Goal: Answer question/provide support: Share knowledge or assist other users

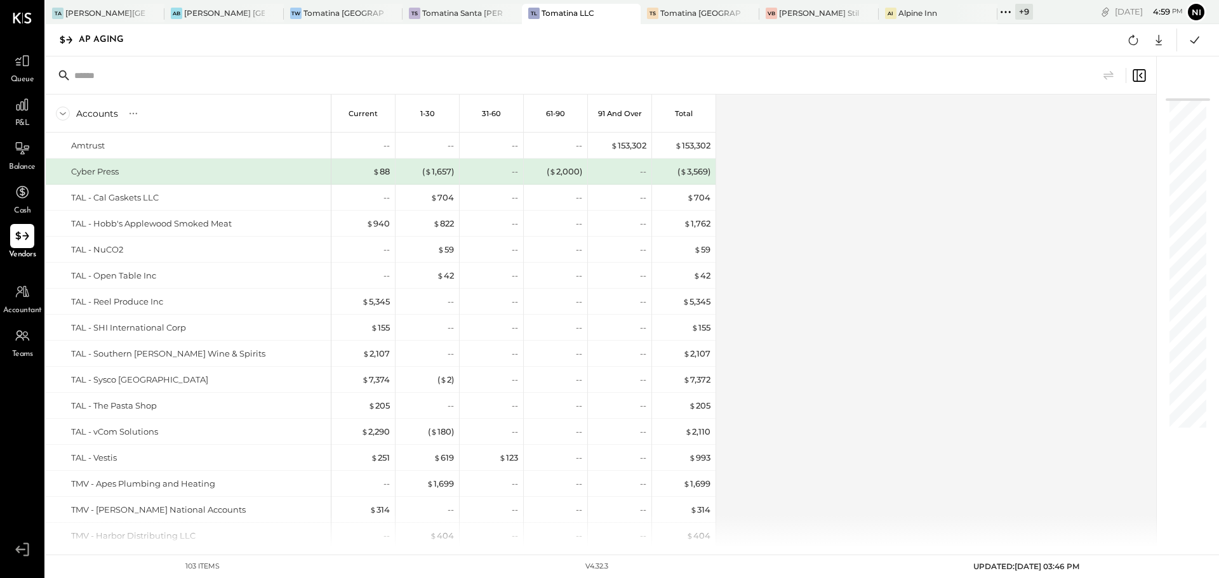
click at [844, 268] on div "Accounts S % GL Current 1-30 31-60 61-90 91 and Over Total Amtrust Cyber Press …" at bounding box center [602, 321] width 1112 height 453
click at [910, 249] on div "Accounts S % GL Current 1-30 31-60 61-90 91 and Over Total Amtrust Cyber Press …" at bounding box center [602, 321] width 1112 height 453
click at [880, 298] on div "Accounts S % GL Current 1-30 31-60 61-90 91 and Over Total Amtrust Cyber Press …" at bounding box center [602, 321] width 1112 height 453
click at [820, 231] on div "Accounts S % GL Current 1-30 31-60 61-90 91 and Over Total Amtrust Cyber Press …" at bounding box center [602, 321] width 1112 height 453
click at [997, 14] on icon at bounding box center [1005, 12] width 17 height 17
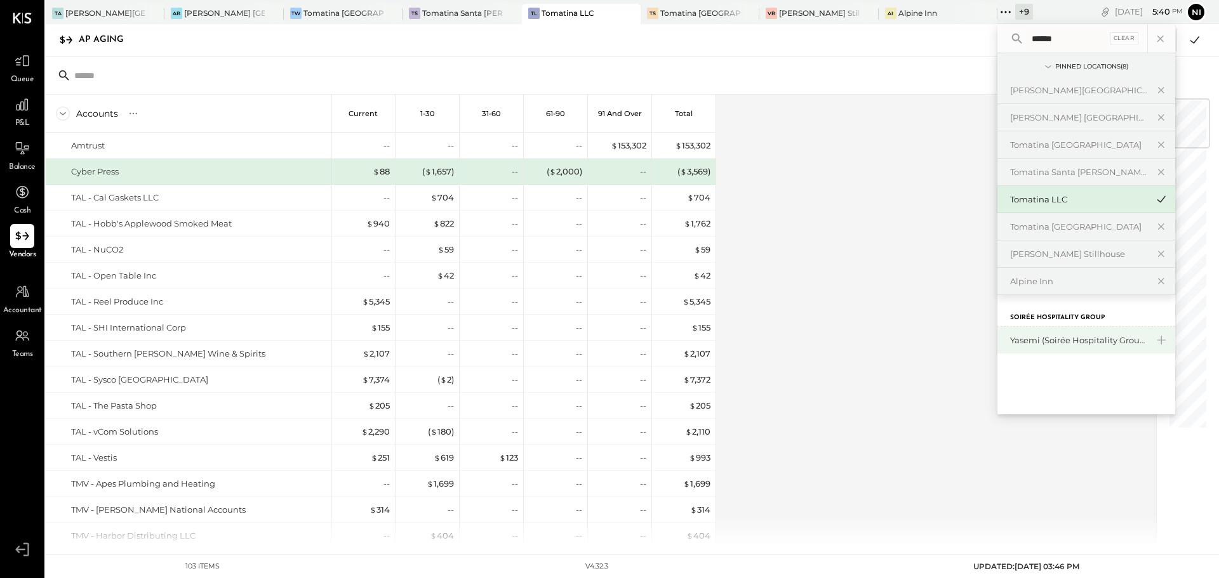
type input "******"
click at [1075, 335] on div "Yasemi (Soirée Hospitality Group)" at bounding box center [1078, 341] width 137 height 12
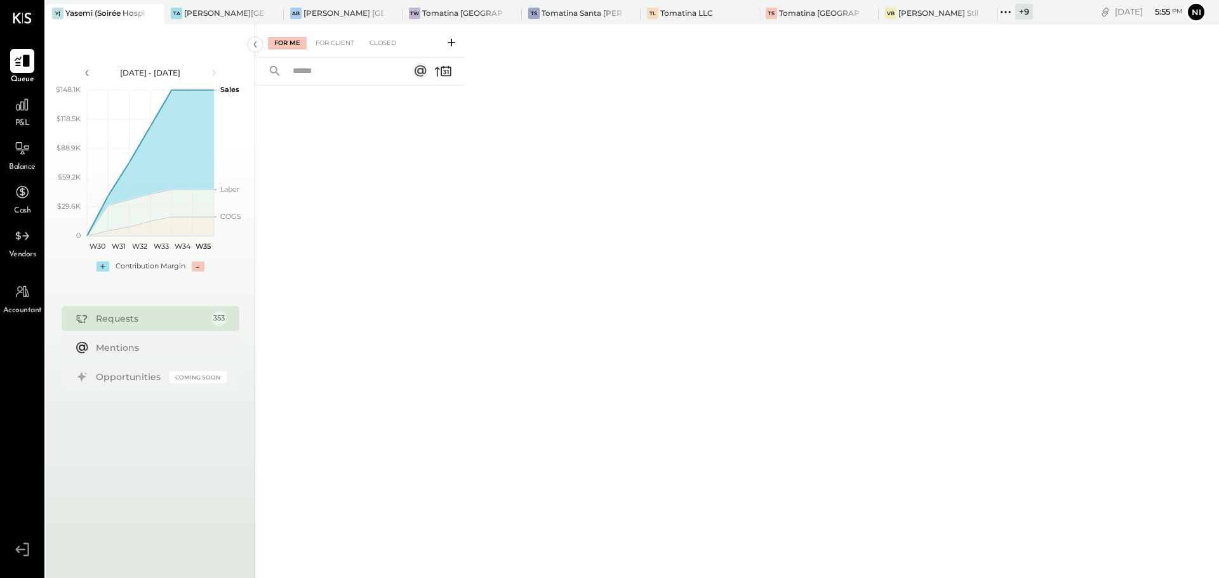
click at [25, 63] on icon at bounding box center [22, 61] width 15 height 12
click at [449, 43] on icon at bounding box center [452, 43] width 8 height 8
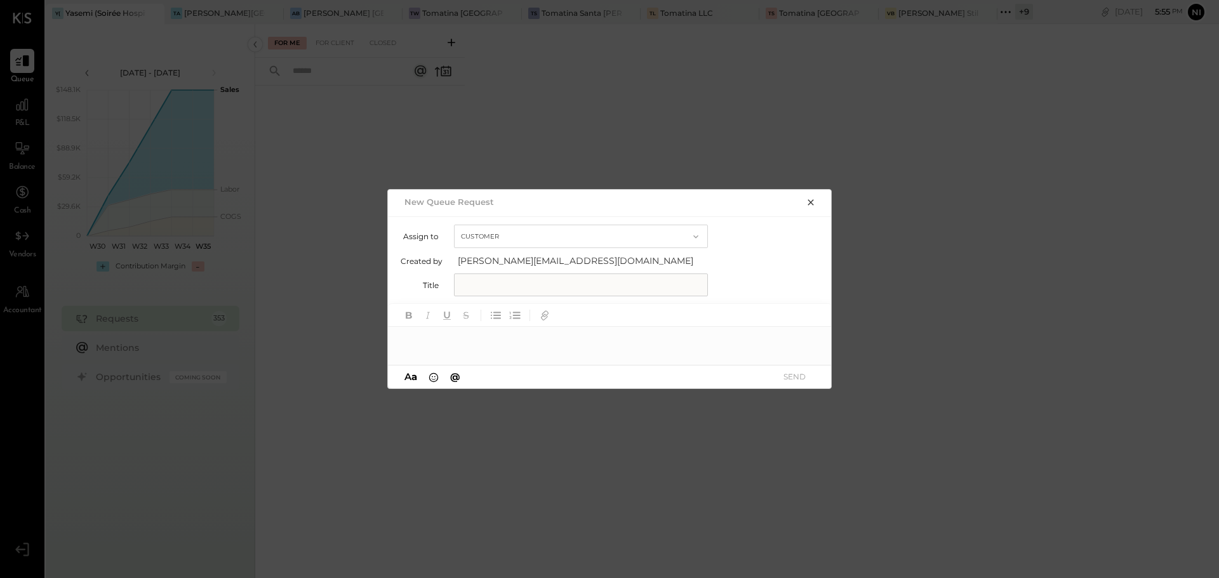
click at [514, 234] on button "Customer" at bounding box center [581, 236] width 254 height 23
click at [514, 234] on div "Customer" at bounding box center [581, 236] width 253 height 23
click at [482, 294] on input "text" at bounding box center [581, 285] width 254 height 23
click at [486, 346] on div at bounding box center [610, 339] width 444 height 25
click at [510, 286] on input "text" at bounding box center [581, 285] width 254 height 23
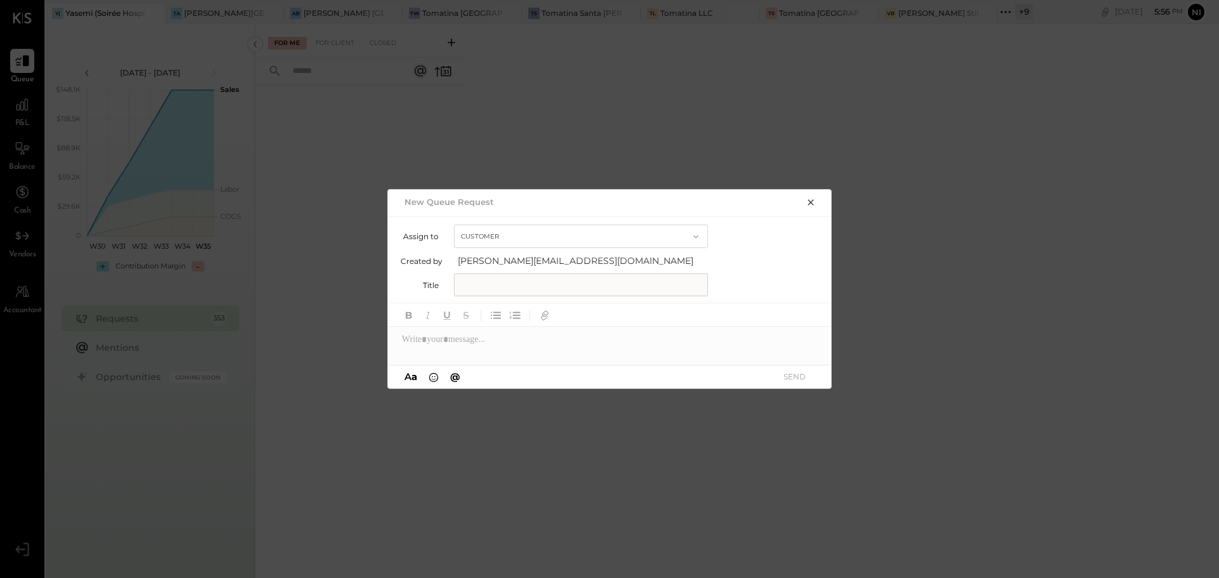
paste input "**********"
drag, startPoint x: 486, startPoint y: 284, endPoint x: 520, endPoint y: 284, distance: 33.7
click at [520, 284] on input "**********" at bounding box center [581, 285] width 254 height 23
type input "**********"
click at [453, 342] on div at bounding box center [610, 339] width 444 height 25
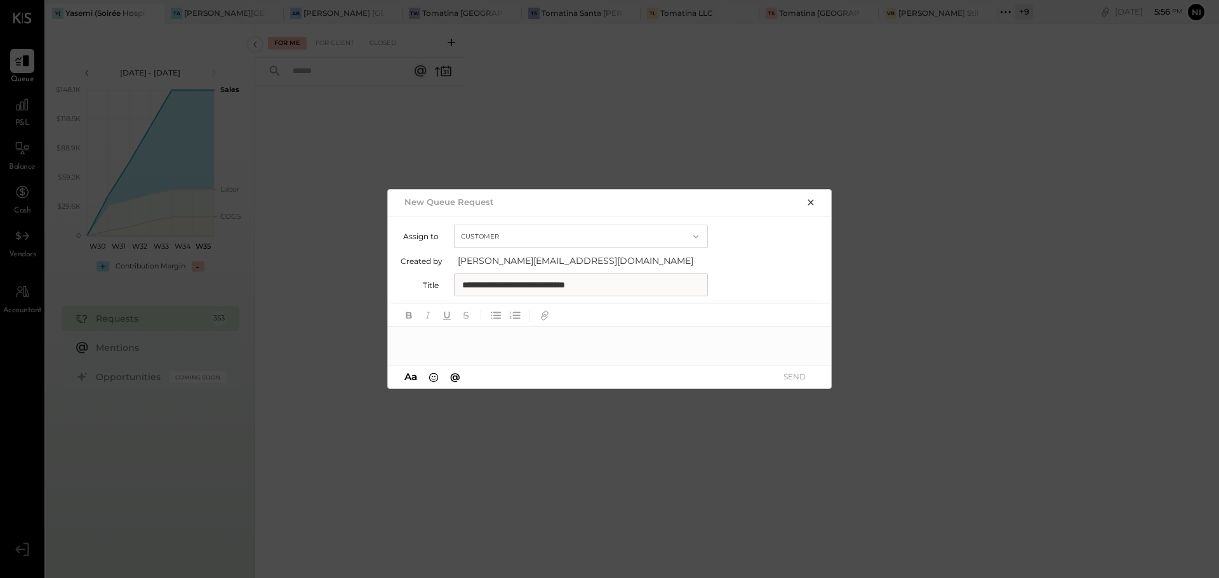
paste div
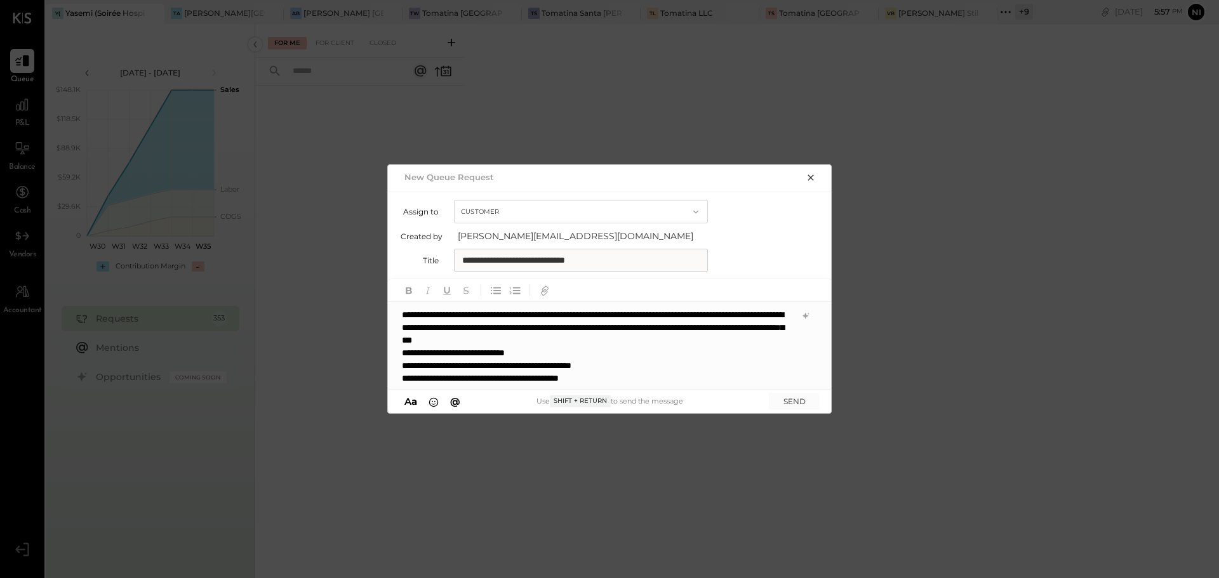
scroll to position [1, 0]
click at [782, 400] on button "SEND" at bounding box center [794, 401] width 51 height 17
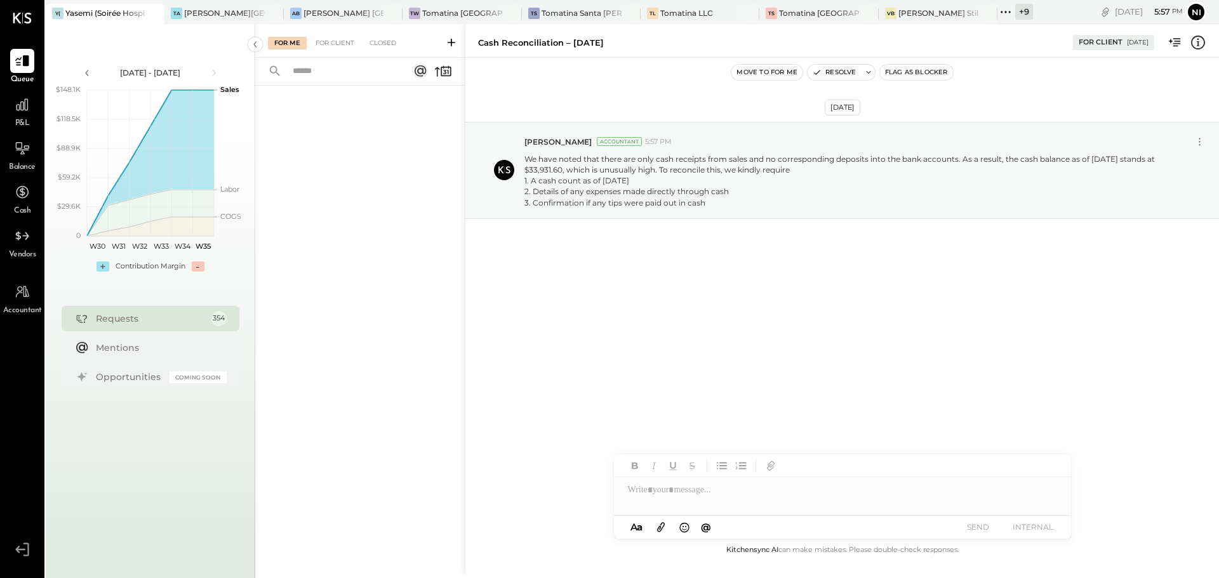
click at [451, 48] on icon at bounding box center [451, 42] width 13 height 13
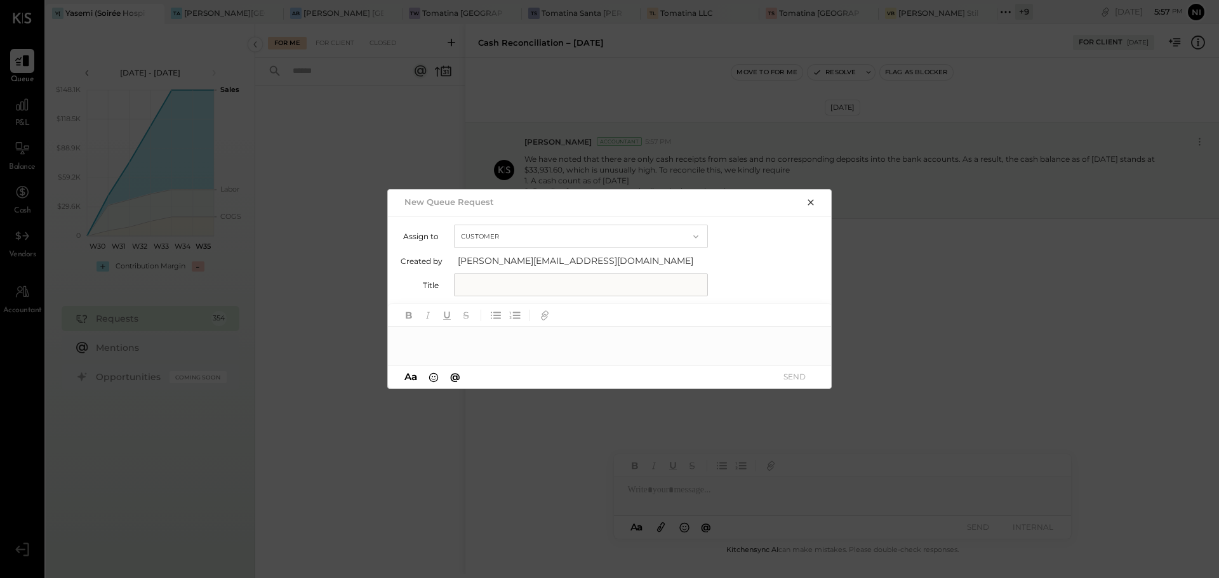
click at [525, 288] on input "text" at bounding box center [581, 285] width 254 height 23
type input "**********"
click at [526, 338] on div at bounding box center [610, 339] width 444 height 25
paste div
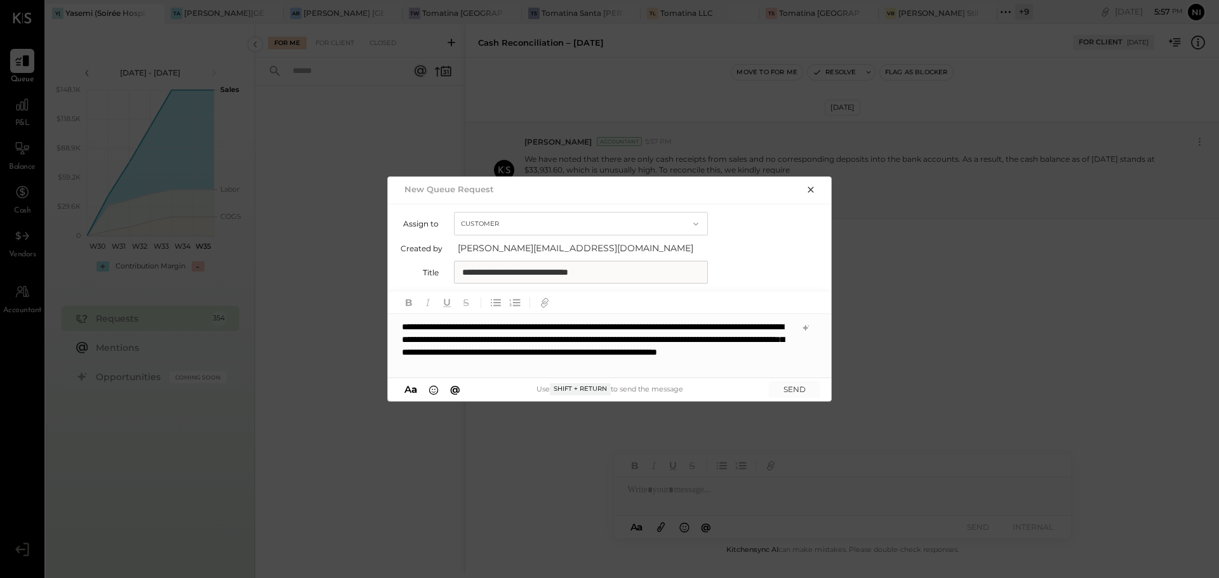
click at [401, 325] on div "**********" at bounding box center [610, 345] width 444 height 63
click at [797, 389] on button "SEND" at bounding box center [794, 389] width 51 height 17
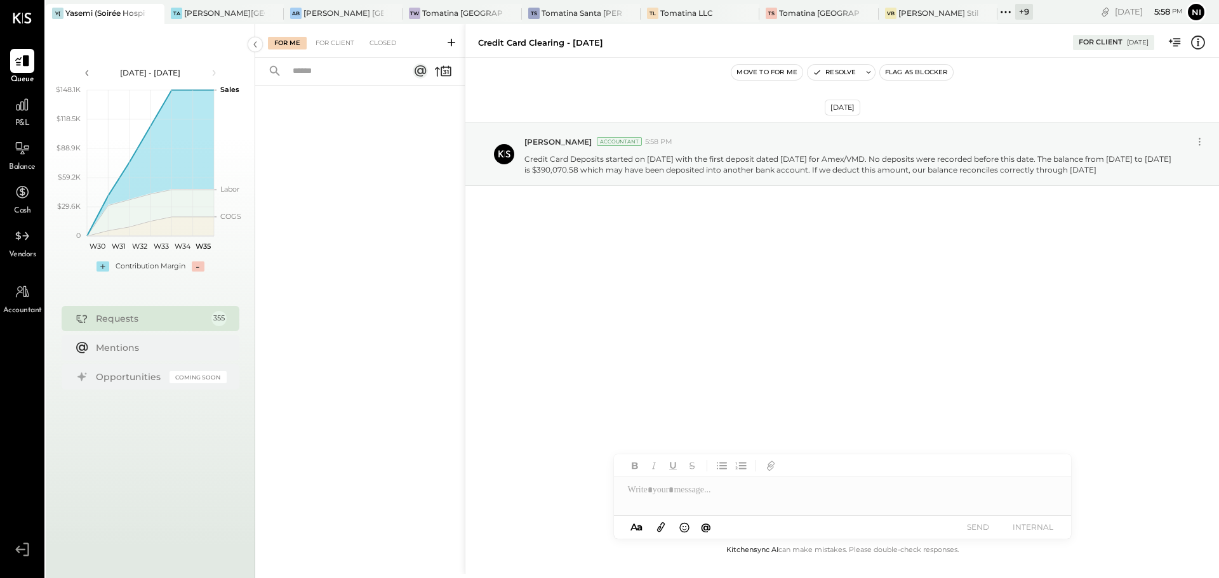
click at [450, 44] on icon at bounding box center [451, 42] width 13 height 13
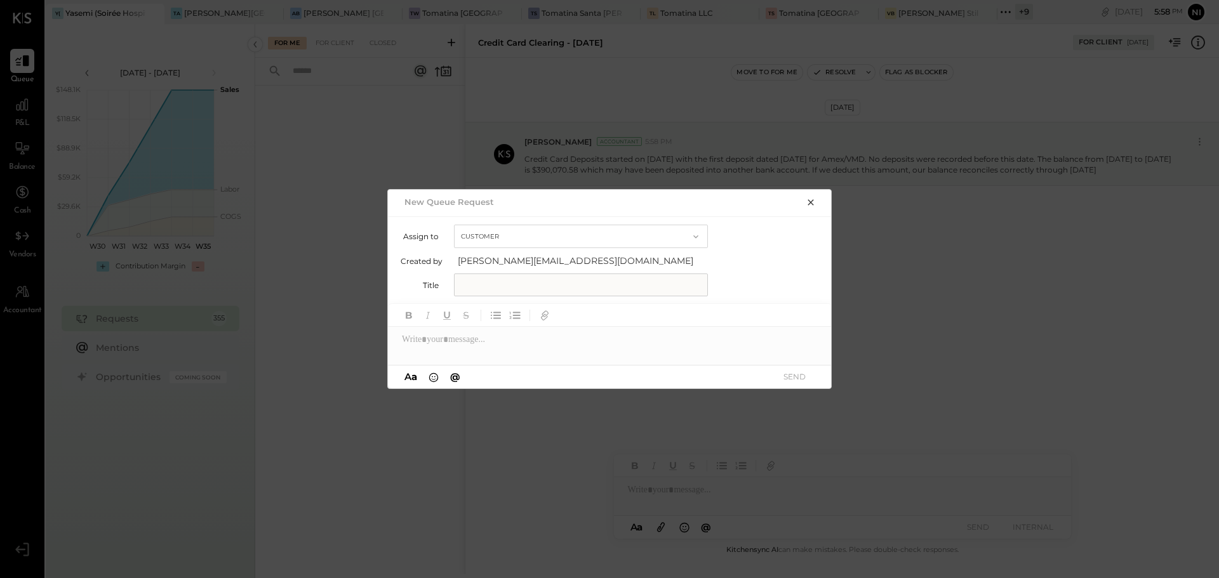
click at [488, 284] on input "text" at bounding box center [581, 285] width 254 height 23
type input "**********"
click at [463, 345] on div at bounding box center [610, 339] width 444 height 25
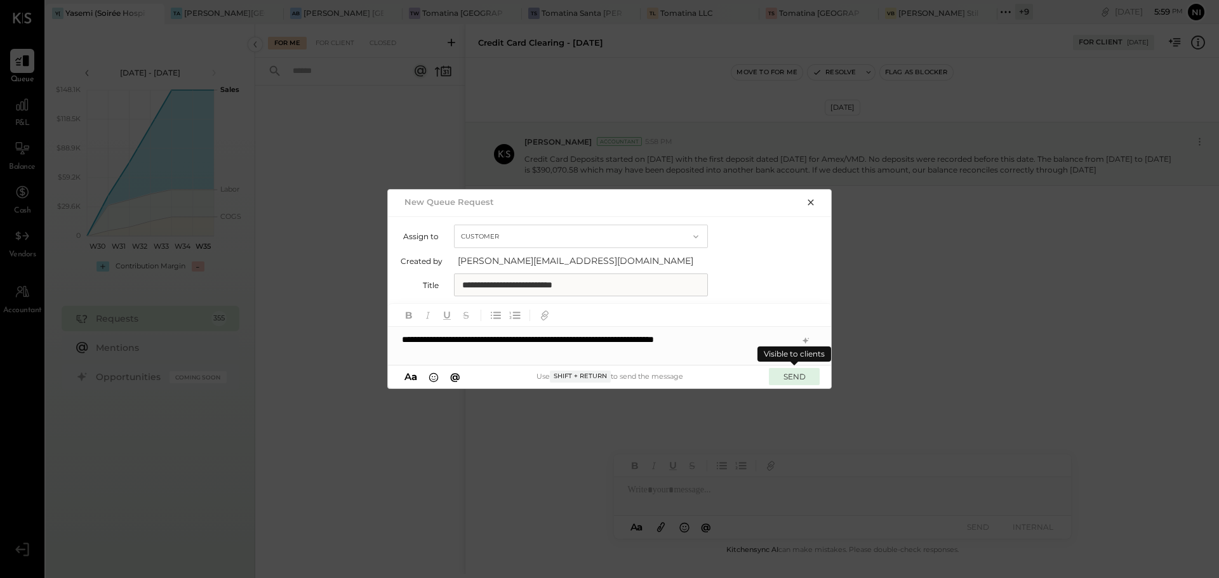
click at [787, 373] on button "SEND" at bounding box center [794, 376] width 51 height 17
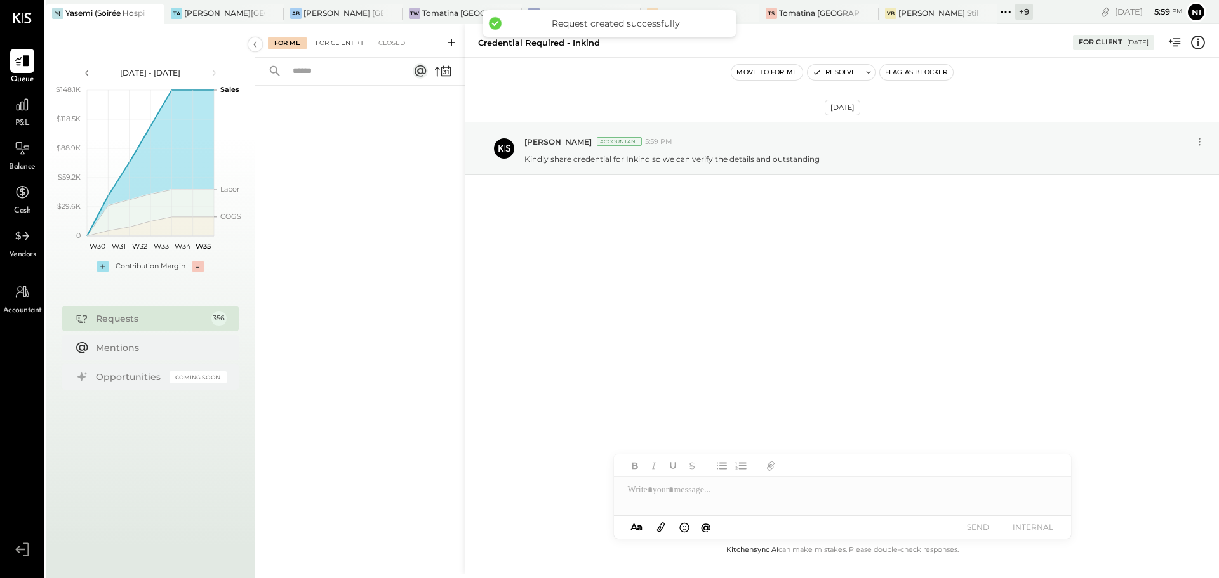
click at [355, 44] on div "For Client +1" at bounding box center [339, 43] width 60 height 13
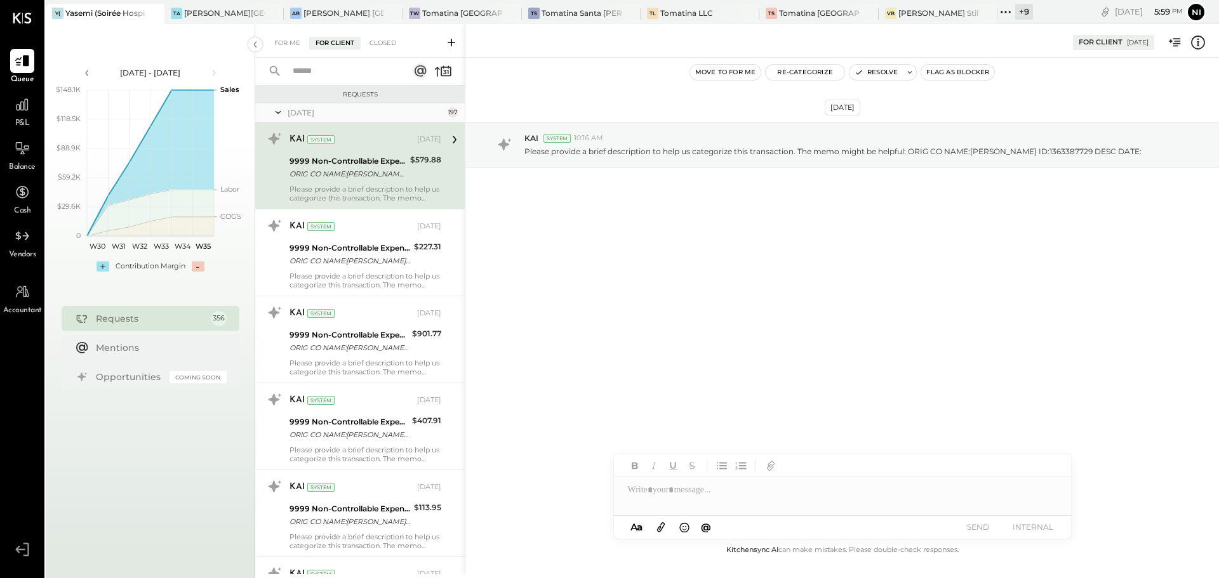
click at [291, 110] on div "[DATE]" at bounding box center [366, 112] width 157 height 11
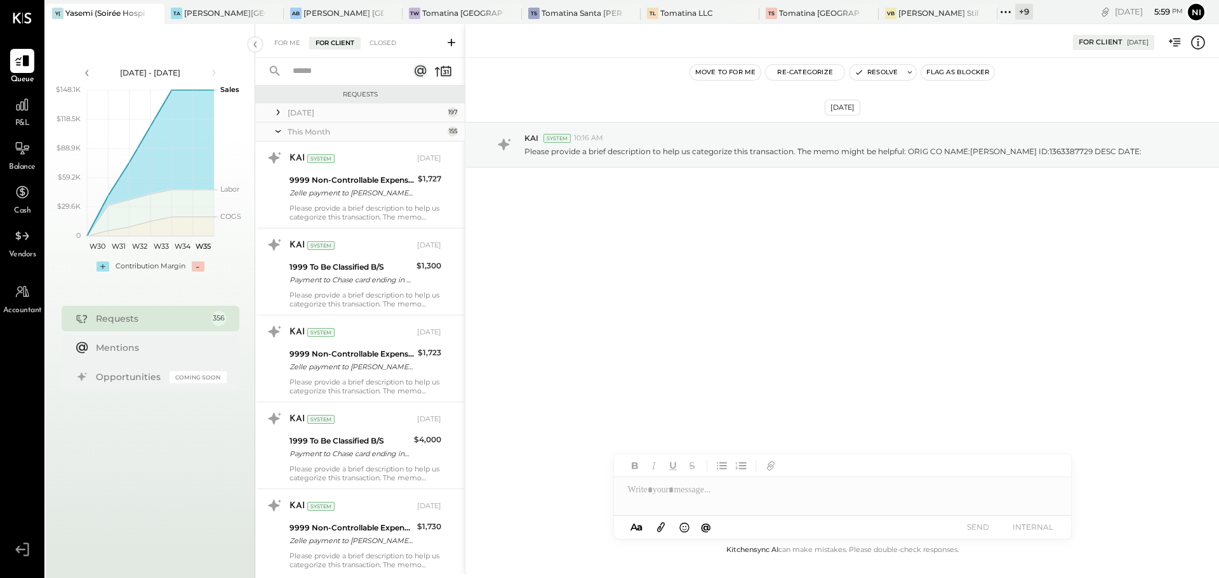
click at [303, 133] on div "This Month" at bounding box center [366, 131] width 157 height 11
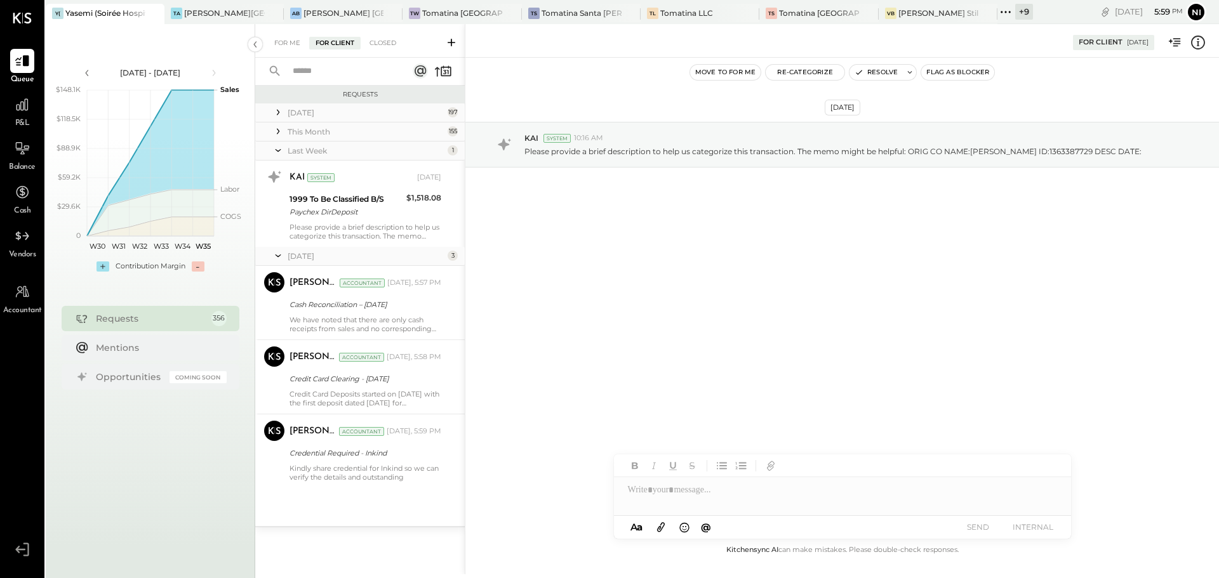
click at [306, 150] on div "Last Week" at bounding box center [366, 150] width 157 height 11
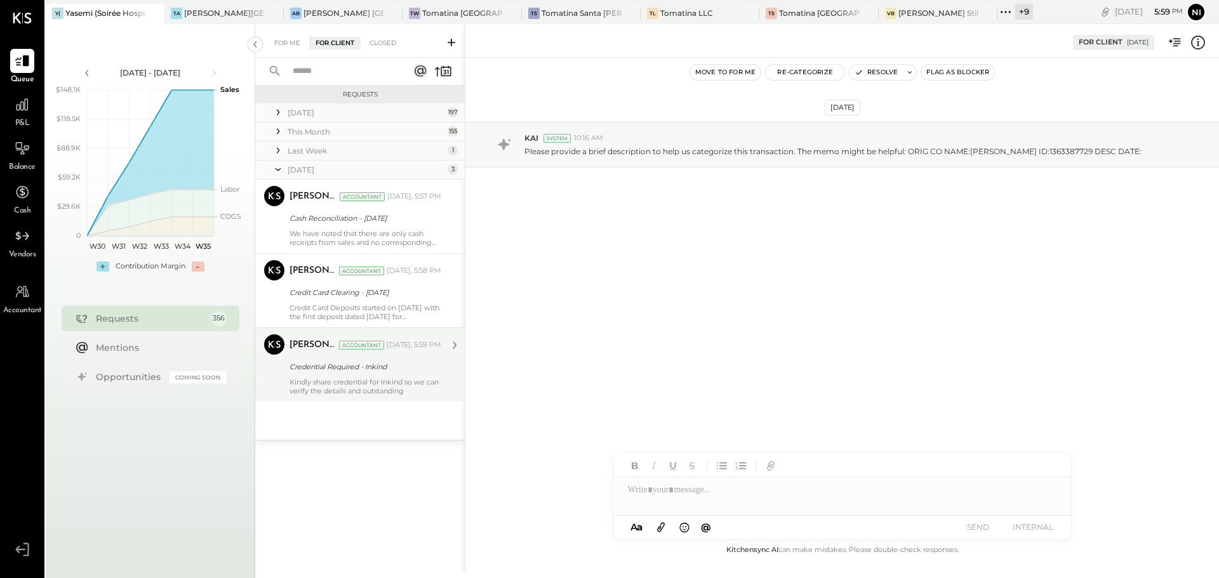
click at [368, 394] on div "Kindly share credential for Inkind so we can verify the details and outstanding" at bounding box center [365, 387] width 152 height 18
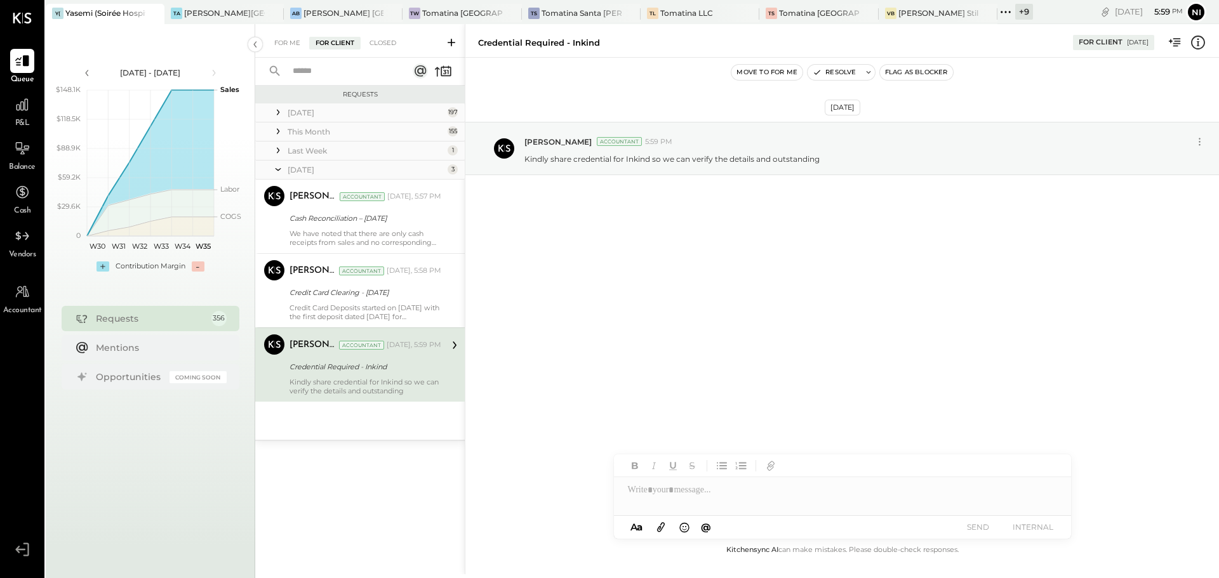
click at [914, 75] on button "Flag as Blocker" at bounding box center [916, 72] width 73 height 15
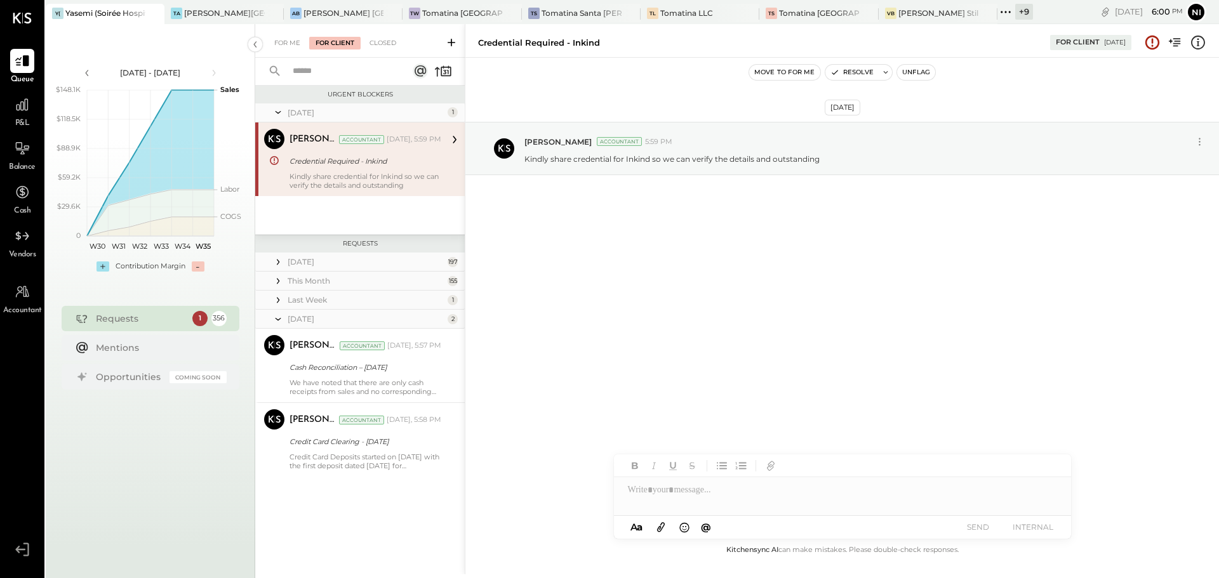
click at [449, 41] on icon at bounding box center [451, 42] width 13 height 13
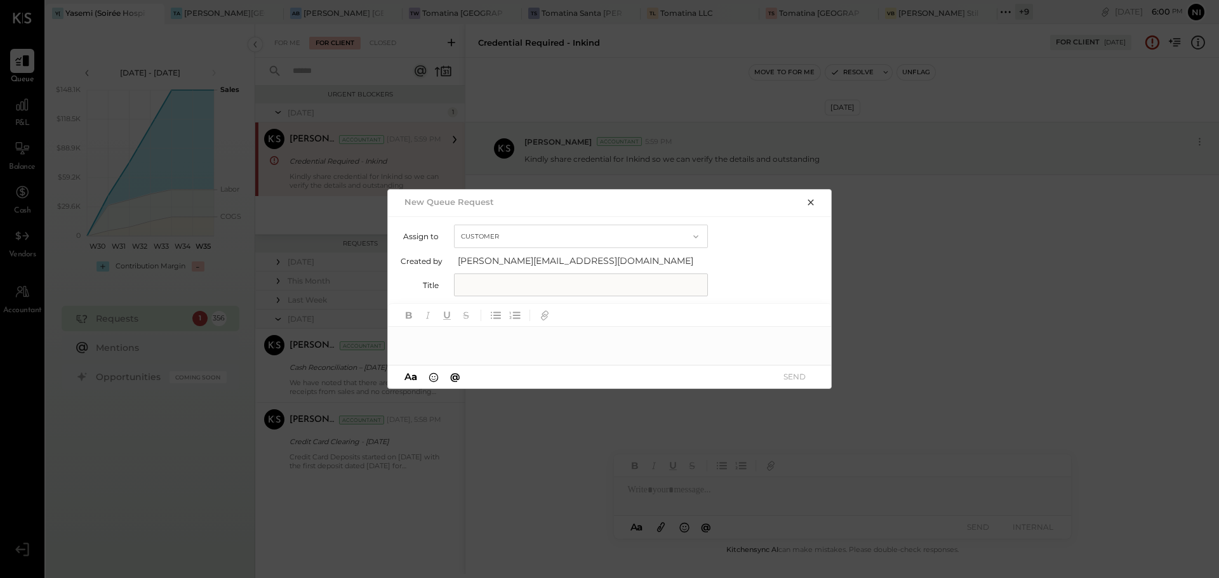
click at [486, 279] on input "text" at bounding box center [581, 285] width 254 height 23
type input "**********"
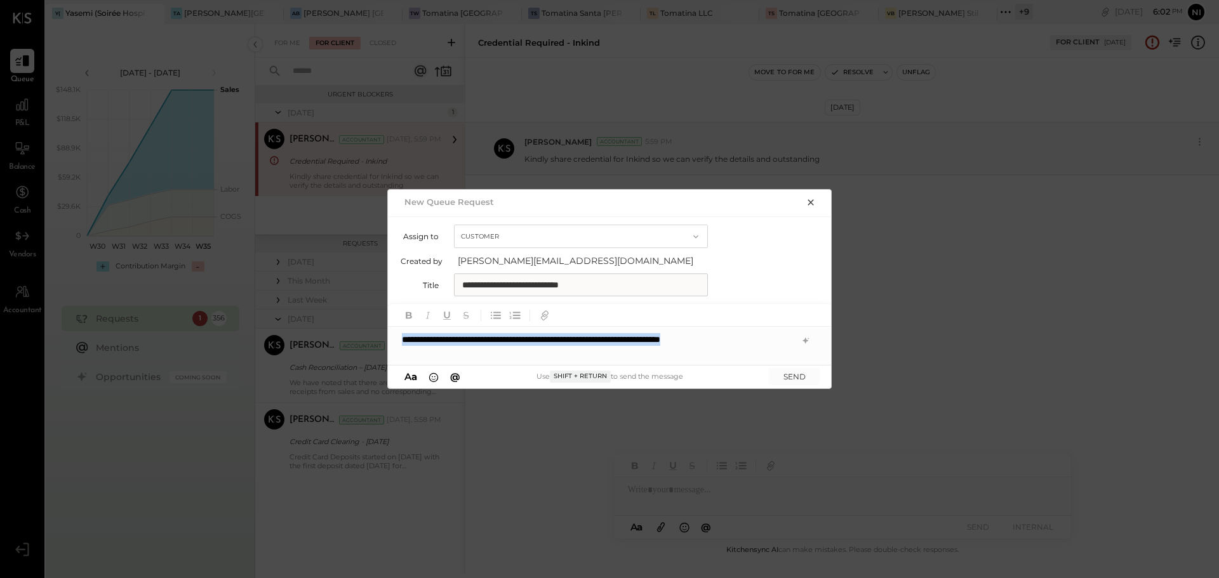
copy div "**********"
click at [780, 338] on div "**********" at bounding box center [610, 339] width 444 height 25
click at [803, 340] on icon at bounding box center [805, 341] width 10 height 10
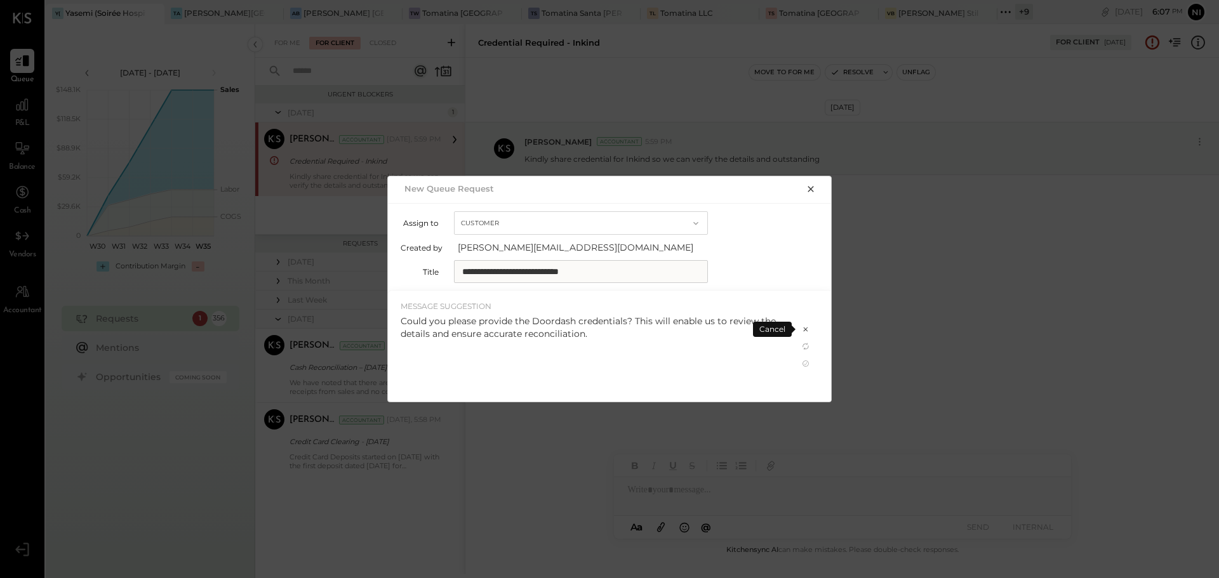
click at [721, 357] on div "Could you please provide the Doordash credentials? This will enable us to revie…" at bounding box center [593, 355] width 385 height 81
click at [805, 365] on icon at bounding box center [805, 364] width 10 height 10
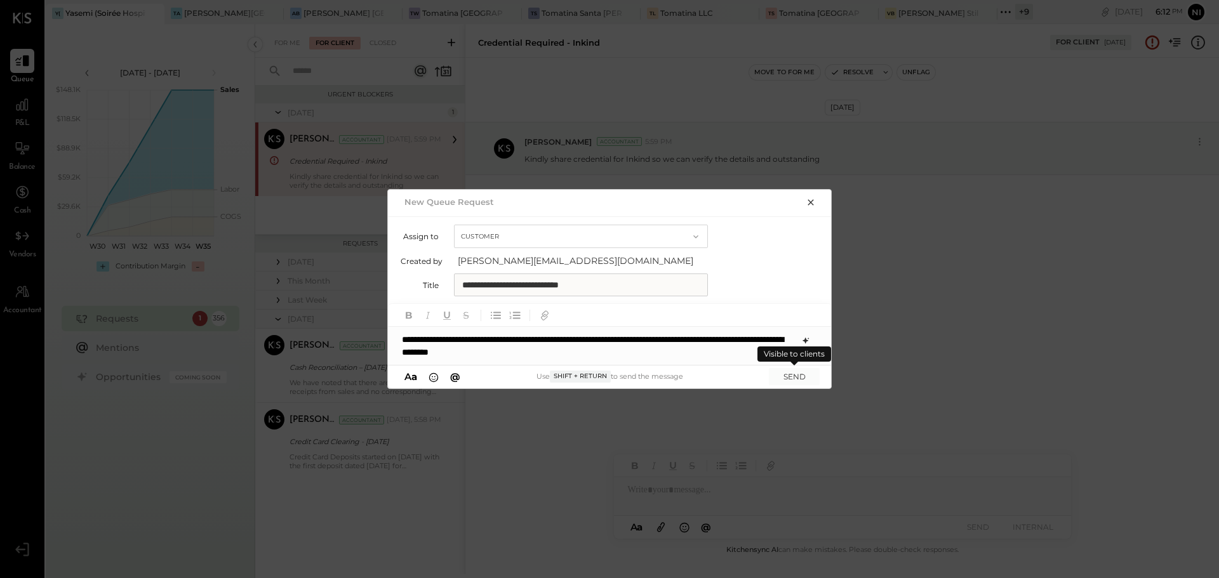
drag, startPoint x: 789, startPoint y: 376, endPoint x: 1010, endPoint y: 345, distance: 223.0
click at [789, 376] on button "SEND" at bounding box center [794, 376] width 51 height 17
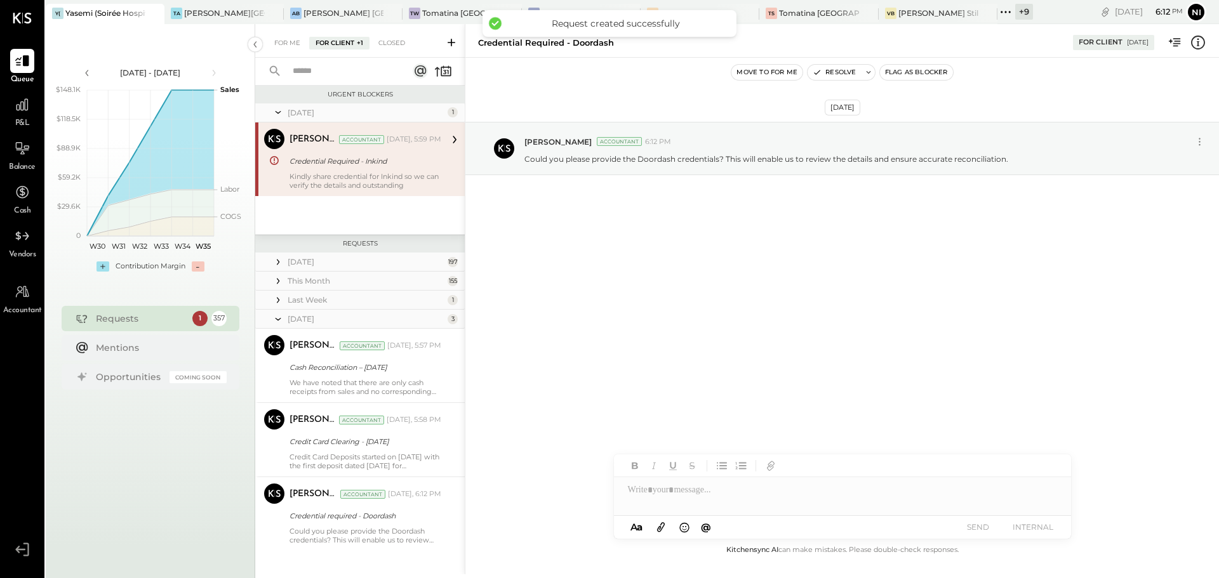
click at [1017, 15] on div "+ 9" at bounding box center [1024, 12] width 18 height 16
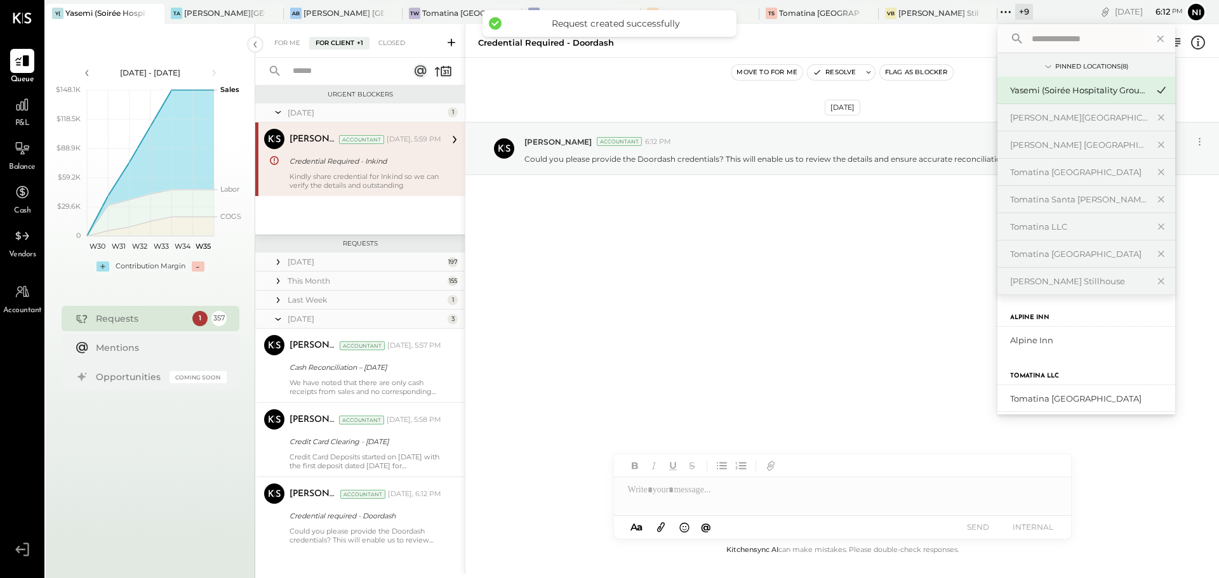
scroll to position [12, 0]
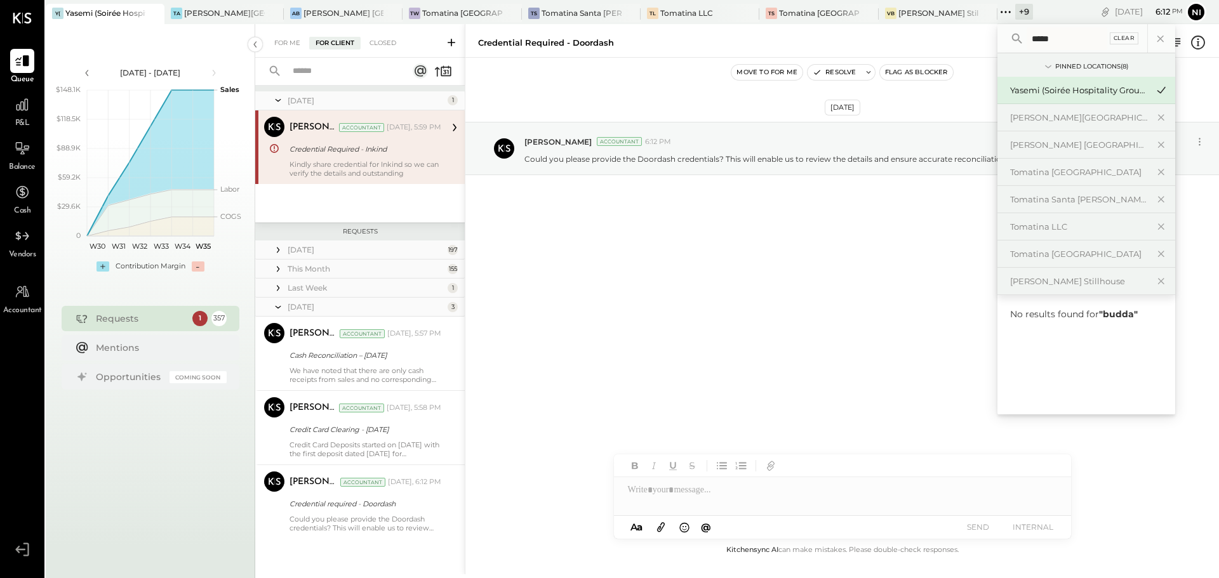
type input "*****"
click at [1128, 37] on div "Clear" at bounding box center [1124, 38] width 29 height 12
click at [873, 277] on div "Aug 26th, 2025 Nishant Sadhu Accountant 6:12 PM Could you please provide the Do…" at bounding box center [842, 300] width 754 height 485
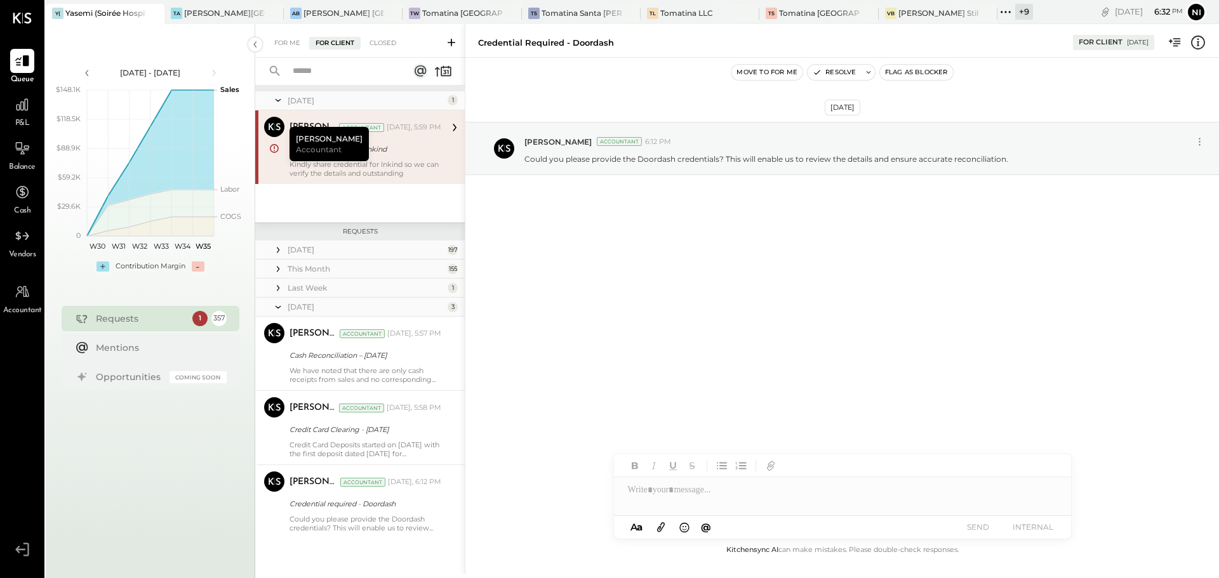
click at [938, 74] on button "Flag as Blocker" at bounding box center [916, 72] width 73 height 15
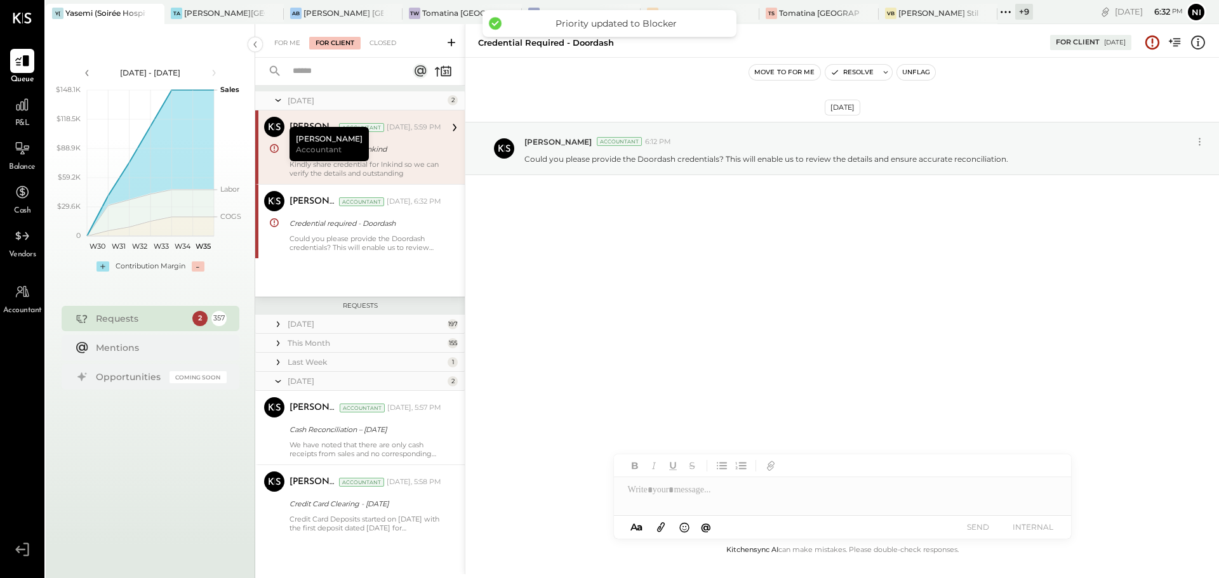
scroll to position [0, 0]
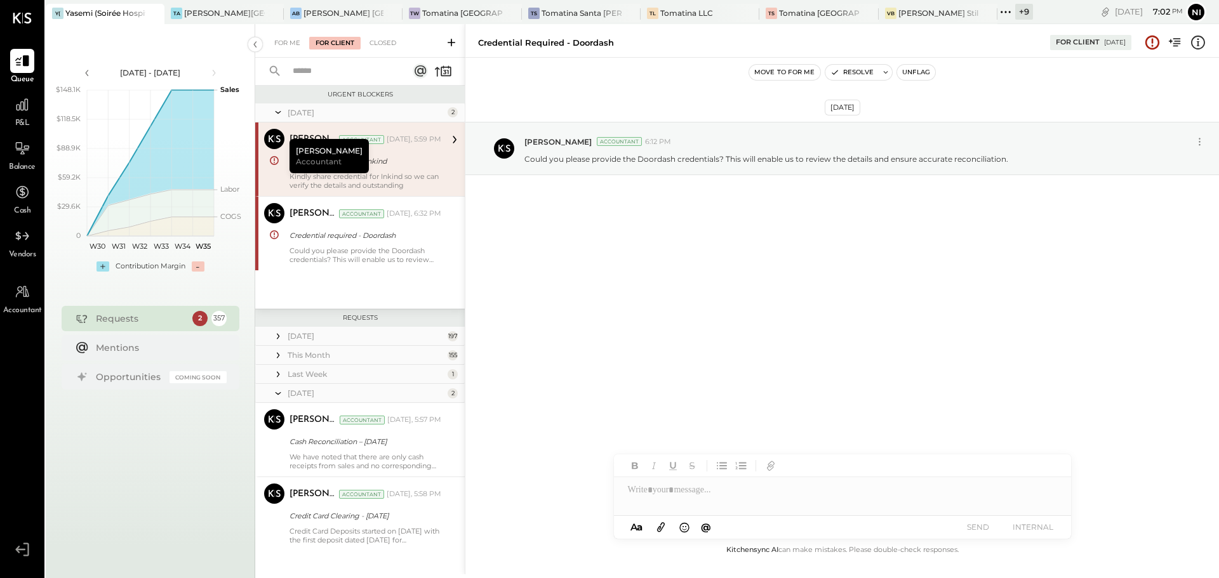
drag, startPoint x: 392, startPoint y: 439, endPoint x: 976, endPoint y: 79, distance: 685.7
click at [392, 439] on div "Cash Reconciliation – [DATE]" at bounding box center [363, 441] width 148 height 13
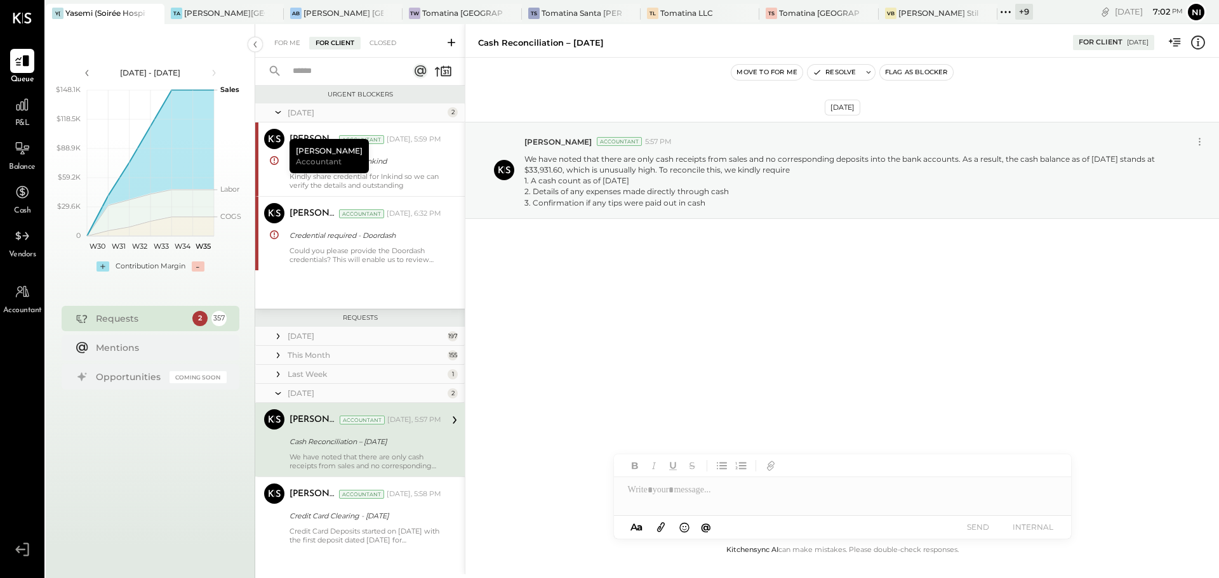
click at [920, 77] on button "Flag as Blocker" at bounding box center [916, 72] width 73 height 15
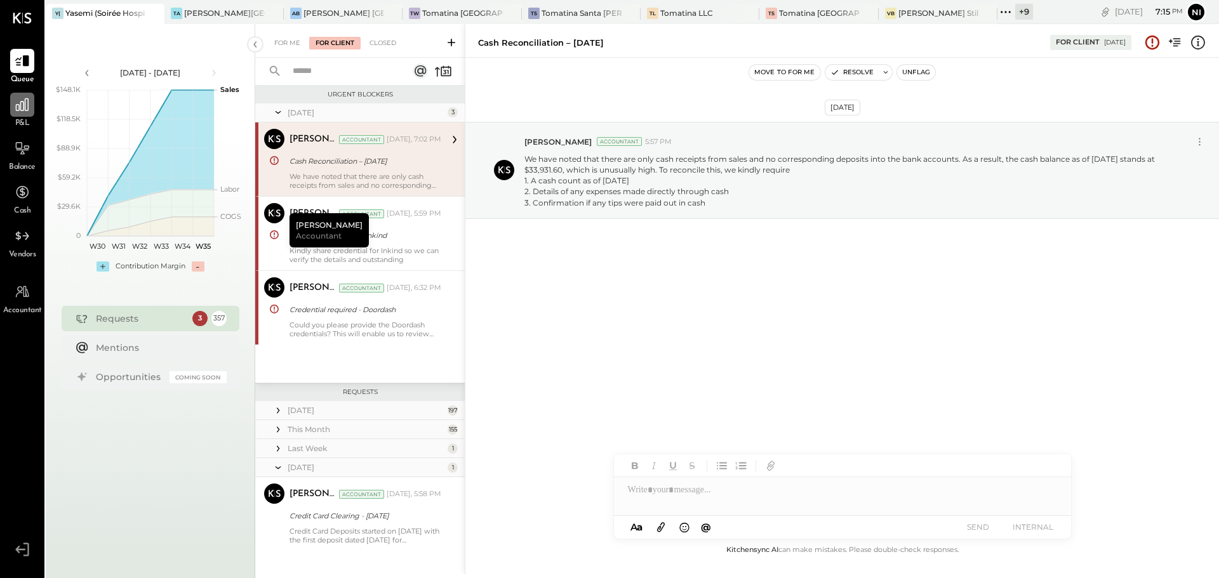
click at [21, 117] on div at bounding box center [22, 105] width 24 height 24
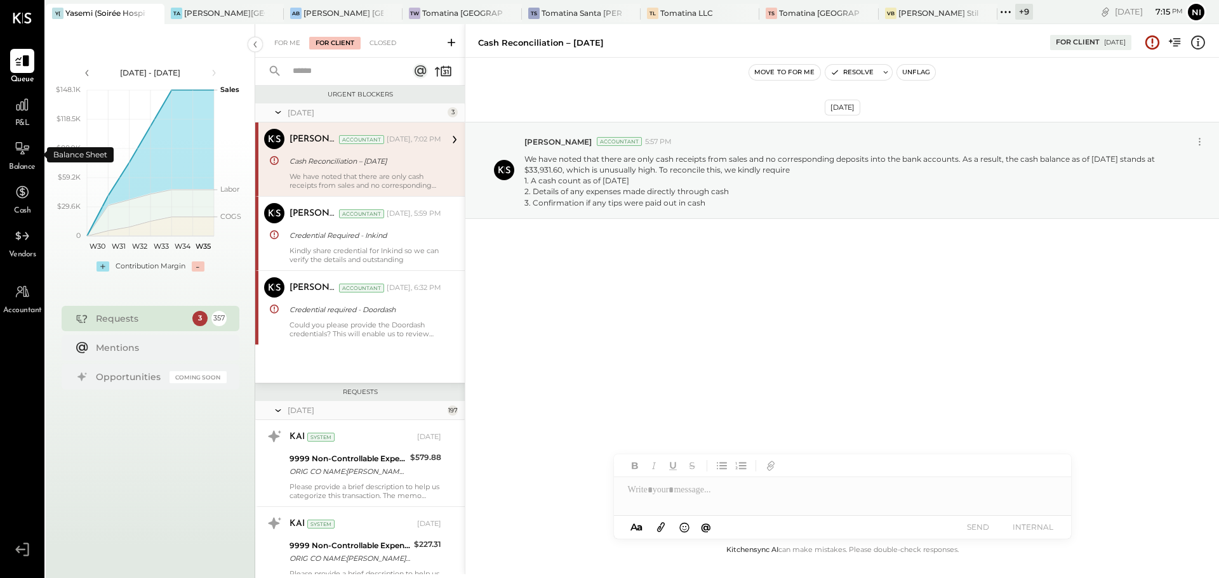
click at [27, 161] on div "Balance" at bounding box center [22, 154] width 27 height 37
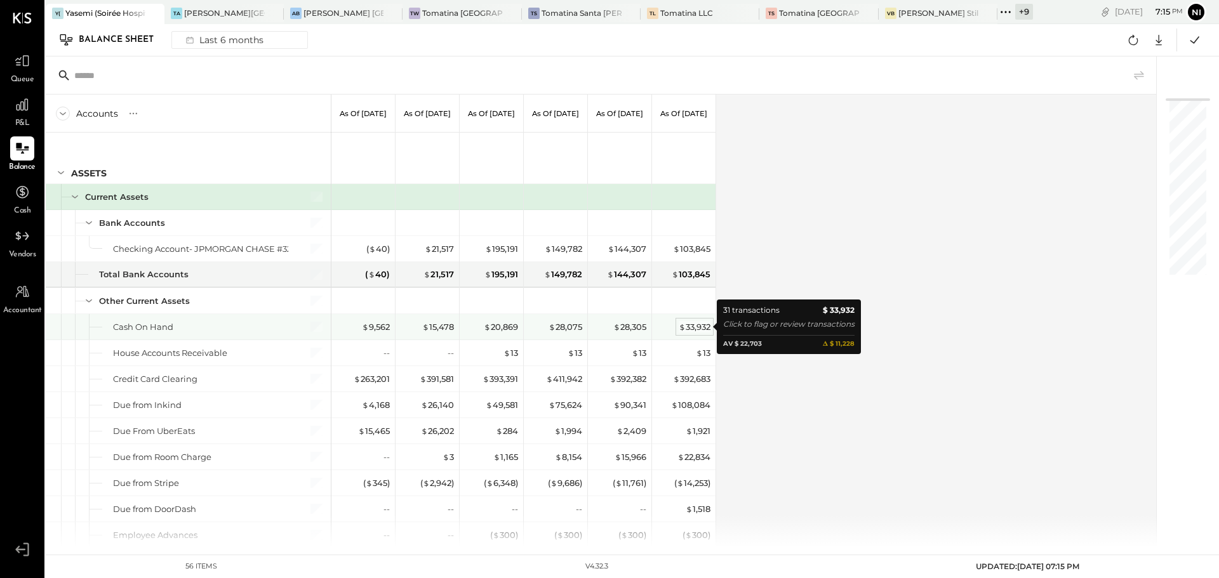
click at [696, 328] on div "$ 33,932" at bounding box center [695, 327] width 32 height 12
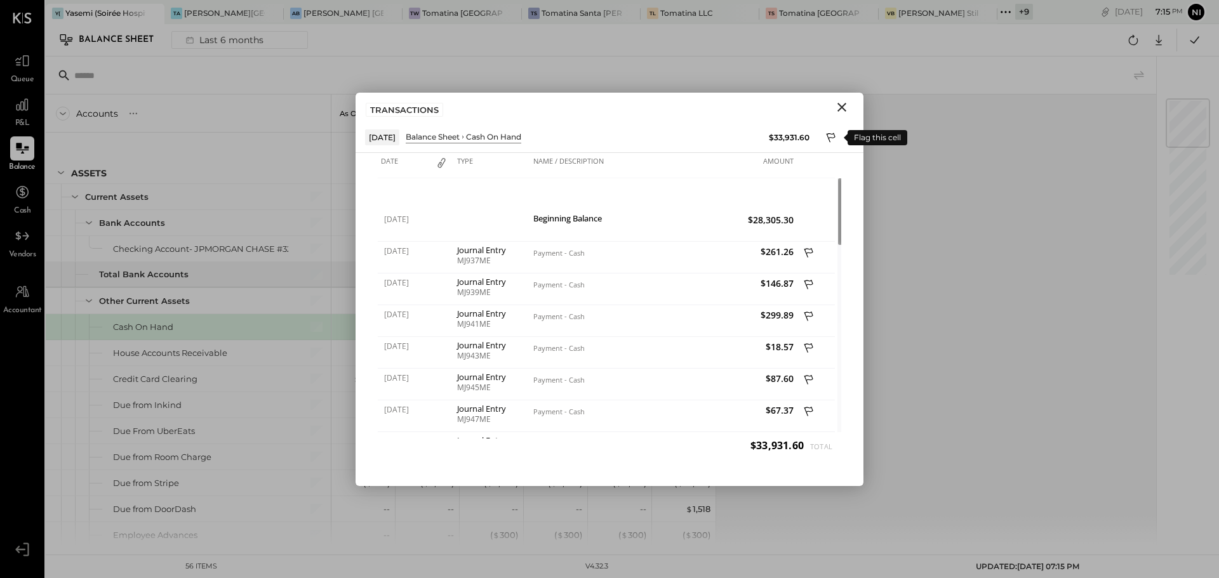
click at [828, 134] on icon at bounding box center [831, 138] width 9 height 10
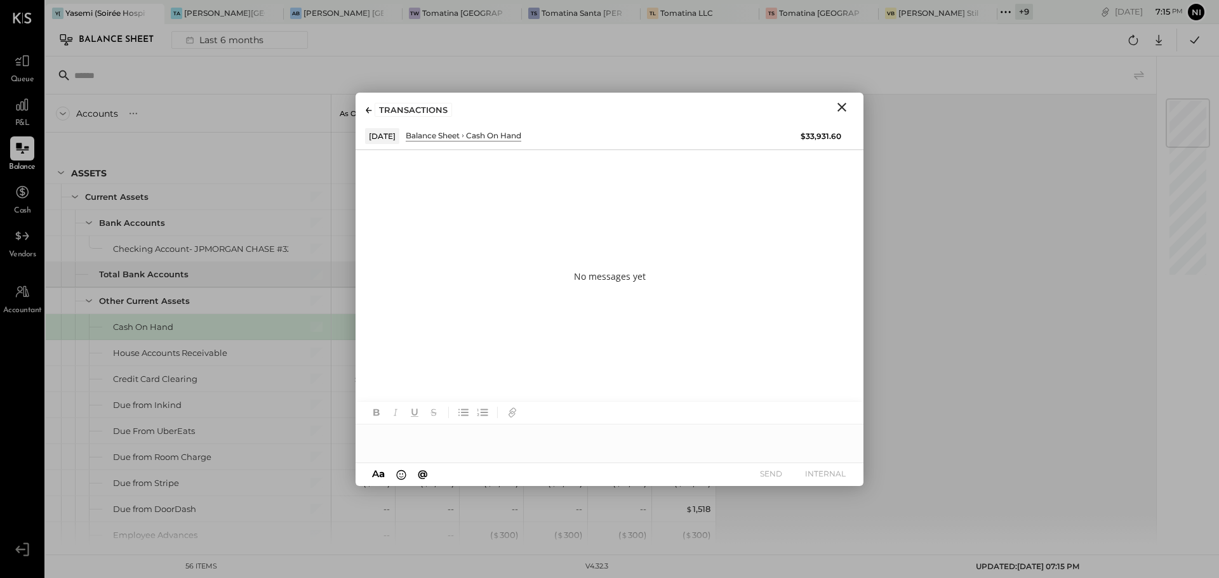
click at [401, 441] on div at bounding box center [609, 437] width 508 height 25
click at [838, 106] on icon "Close" at bounding box center [841, 107] width 15 height 15
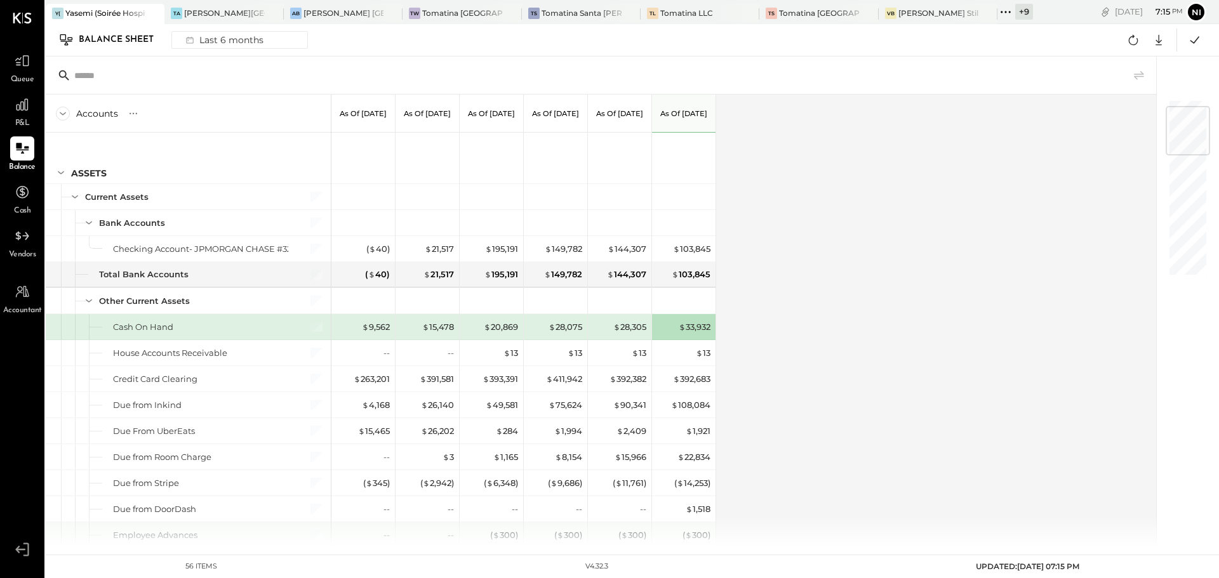
scroll to position [63, 0]
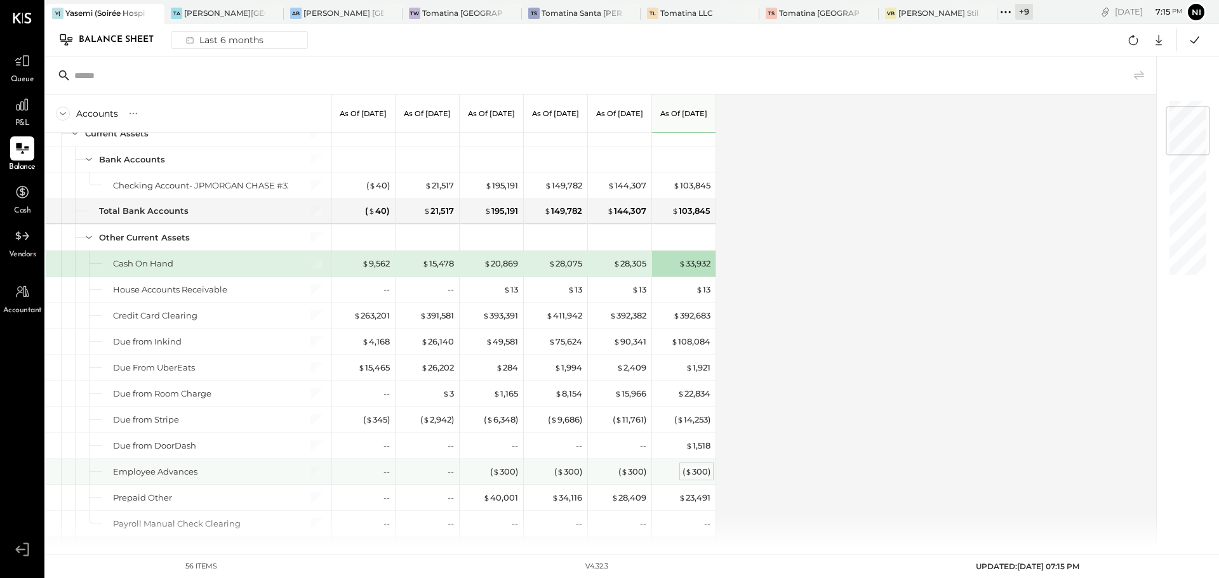
click at [695, 471] on div "( $ 300 )" at bounding box center [696, 472] width 28 height 12
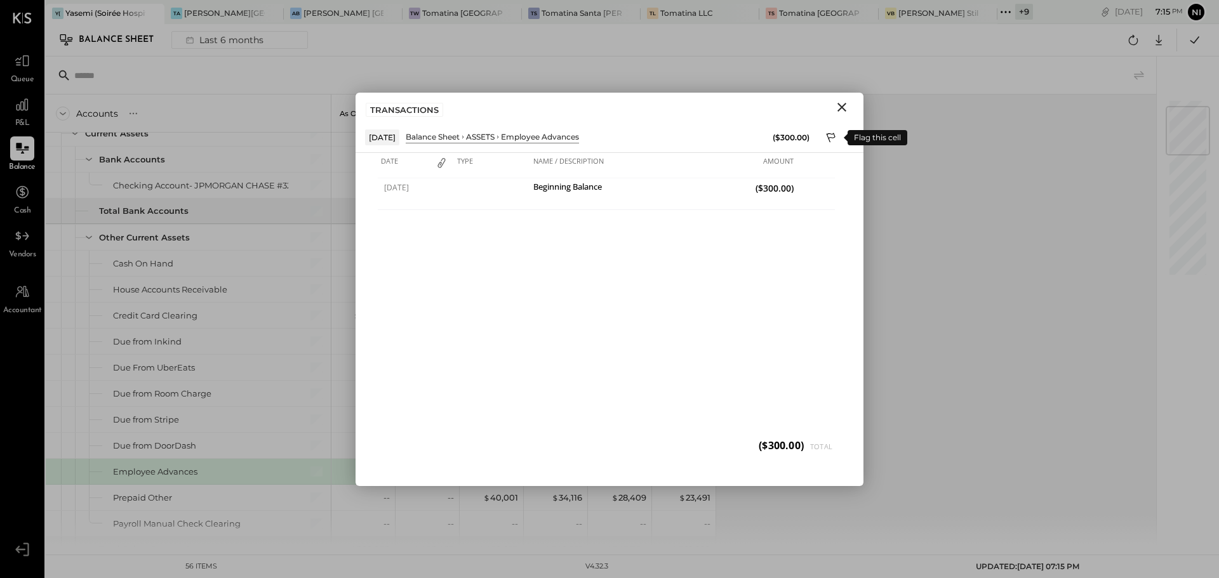
click at [830, 138] on icon at bounding box center [831, 138] width 9 height 10
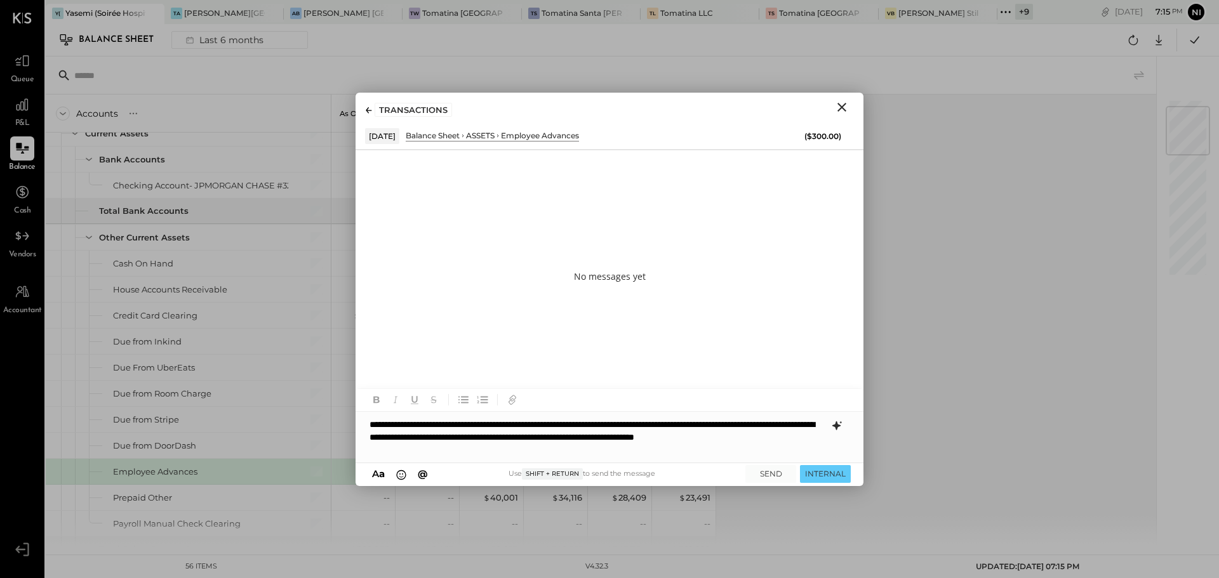
click at [837, 423] on icon at bounding box center [836, 425] width 8 height 9
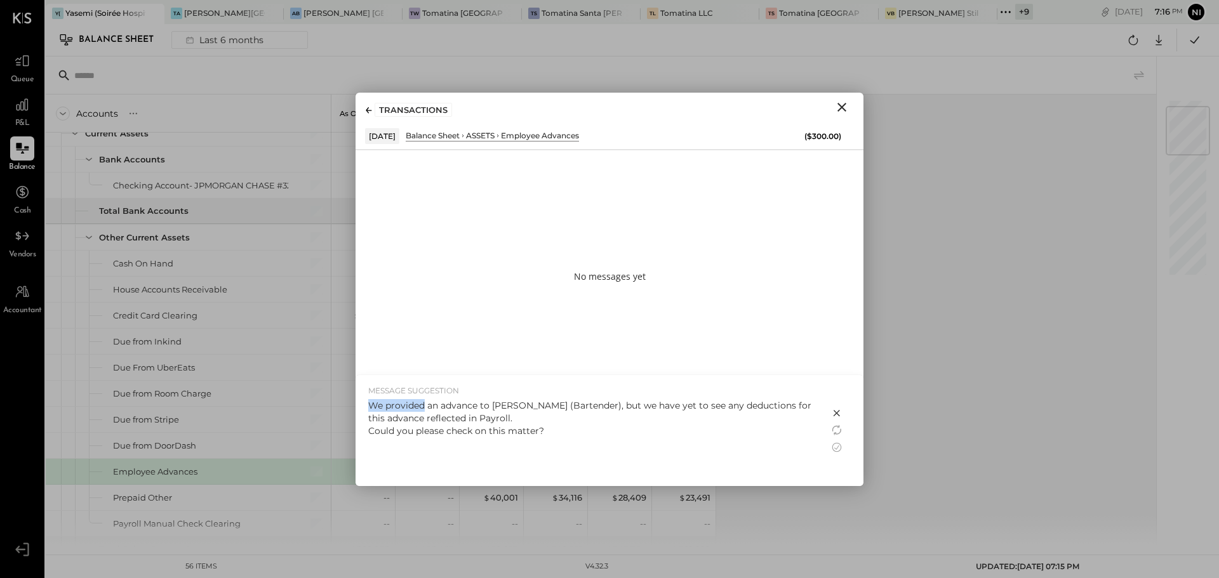
drag, startPoint x: 425, startPoint y: 403, endPoint x: 359, endPoint y: 402, distance: 65.4
click at [359, 402] on div "MESSAGE SUGGESTION We provided an advance to [PERSON_NAME] (Bartender), but we …" at bounding box center [592, 430] width 474 height 111
click at [833, 446] on icon at bounding box center [837, 448] width 10 height 10
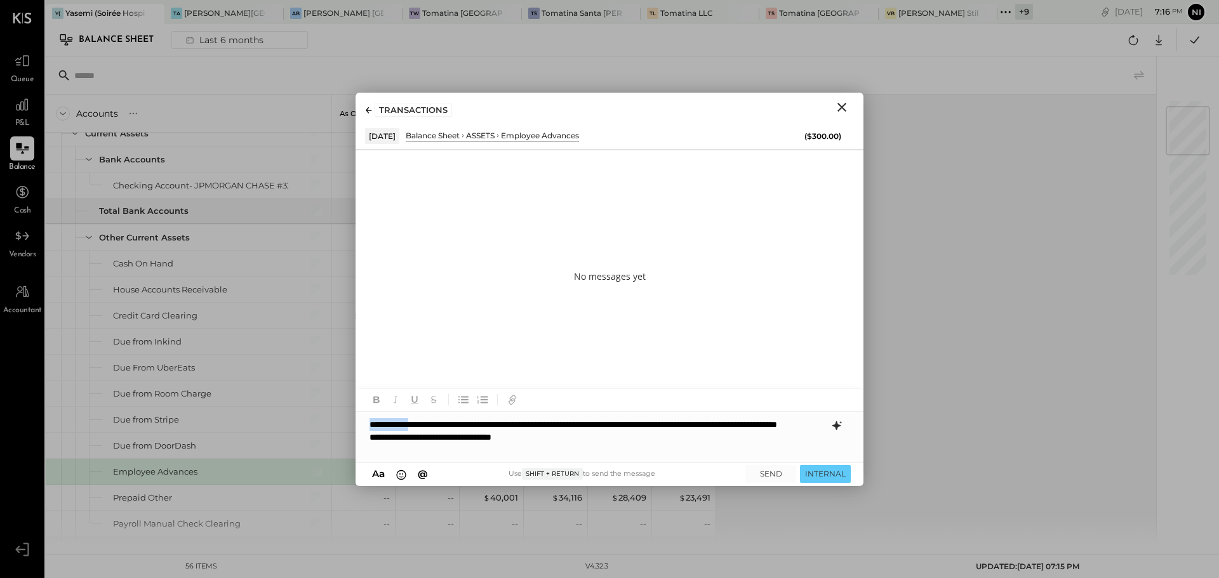
drag, startPoint x: 428, startPoint y: 425, endPoint x: 373, endPoint y: 422, distance: 55.3
click at [373, 422] on div "**********" at bounding box center [609, 437] width 508 height 51
click at [766, 476] on button "SEND" at bounding box center [770, 473] width 51 height 17
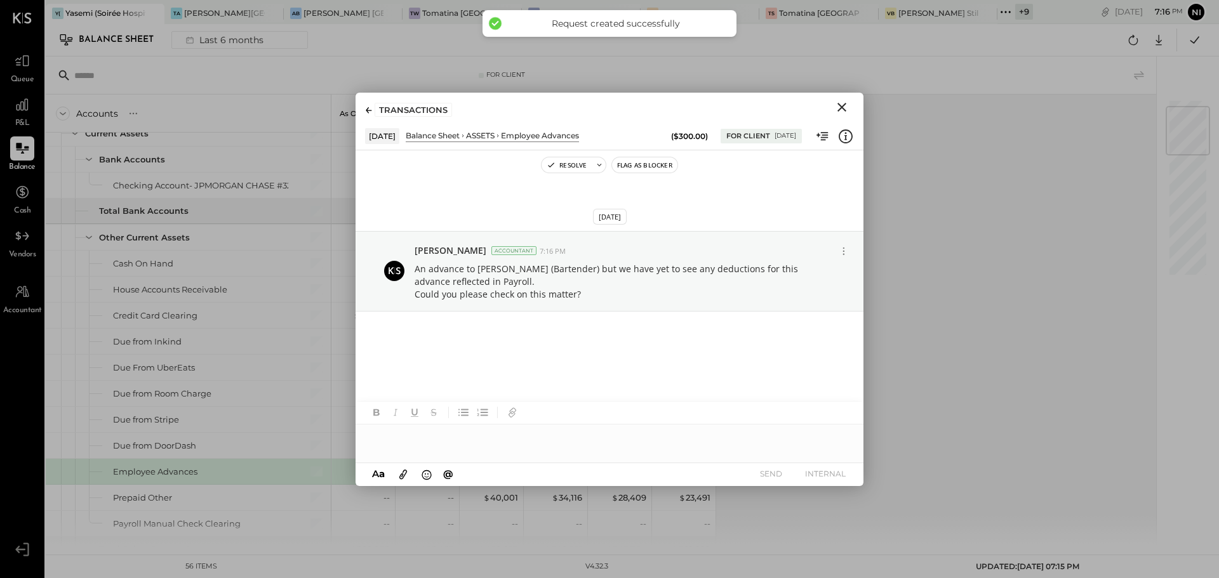
click at [839, 106] on icon "Close" at bounding box center [841, 107] width 15 height 15
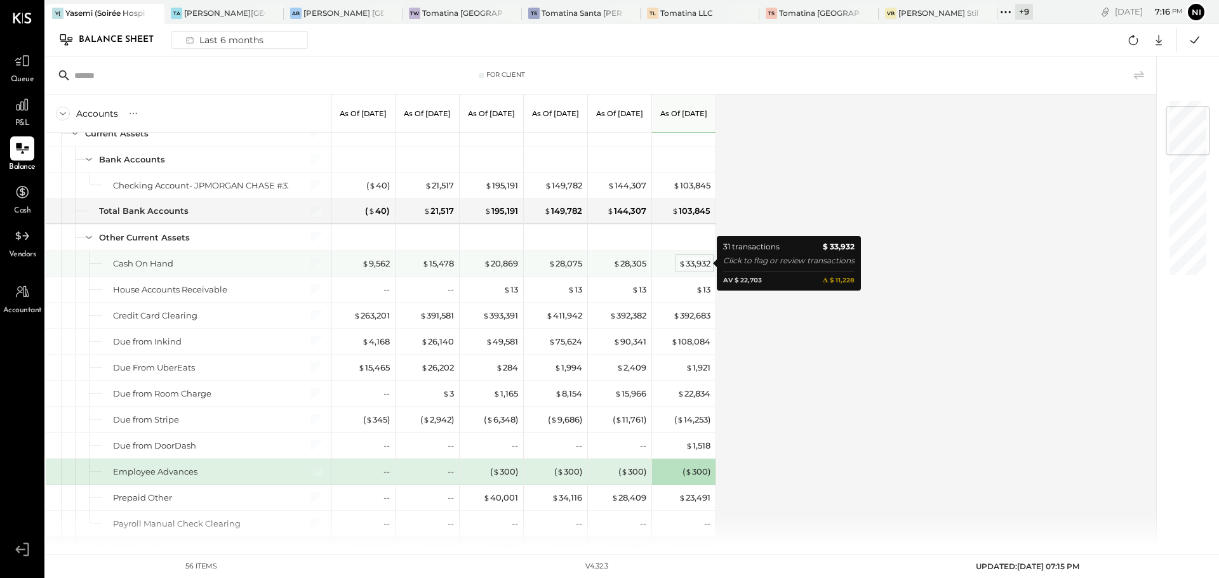
click at [695, 262] on div "$ 33,932" at bounding box center [695, 264] width 32 height 12
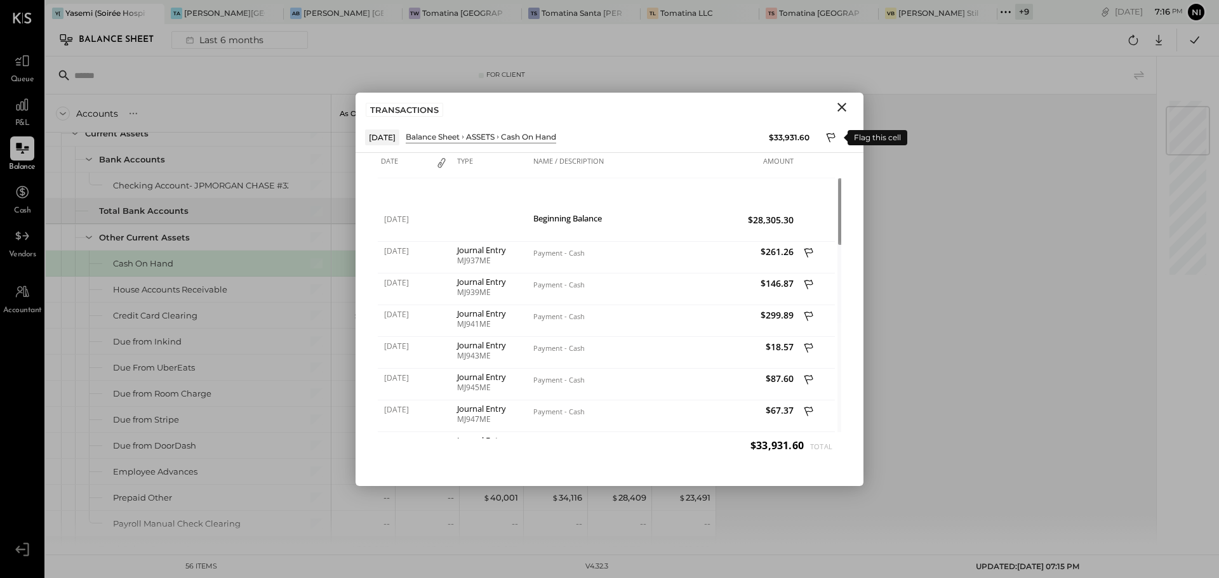
click at [831, 136] on icon at bounding box center [831, 138] width 11 height 15
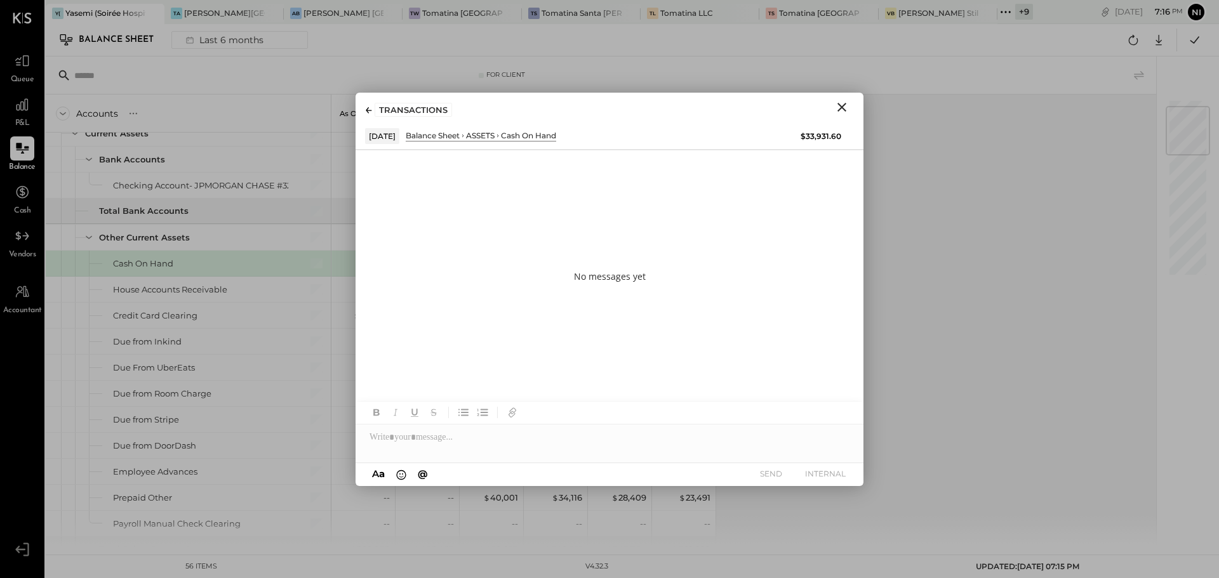
click at [461, 443] on div at bounding box center [609, 437] width 508 height 25
paste div
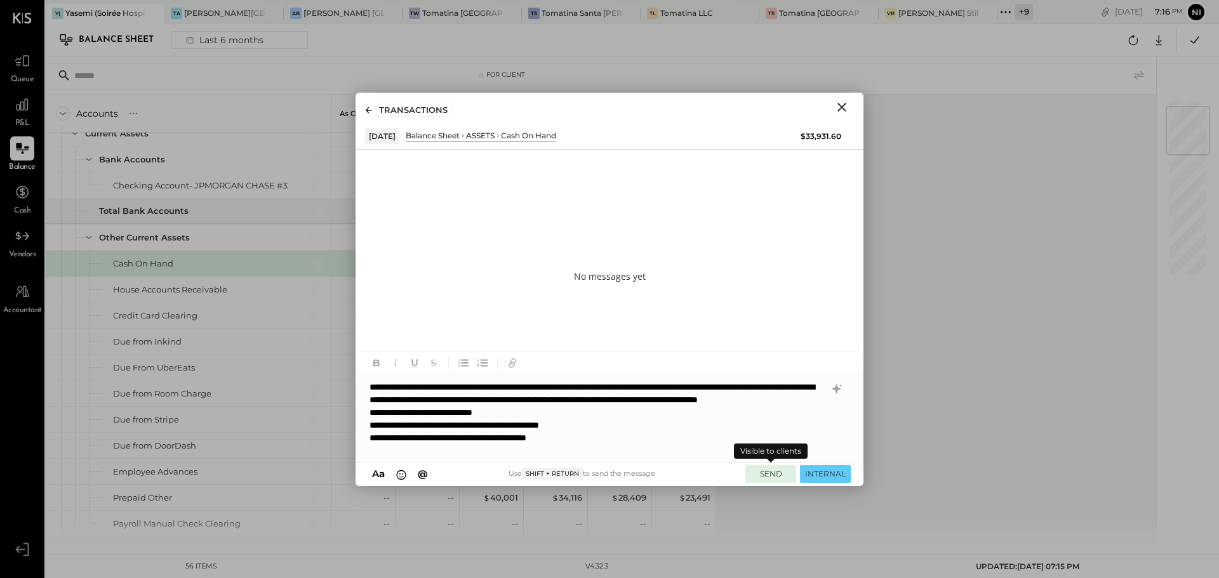
click at [776, 472] on button "SEND" at bounding box center [770, 473] width 51 height 17
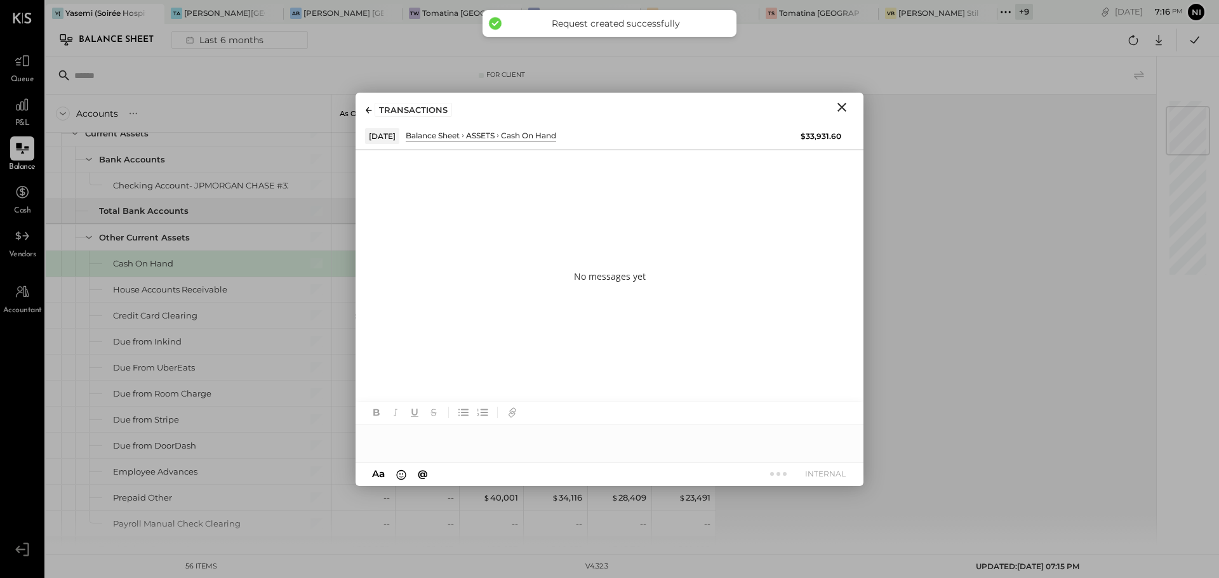
click at [842, 105] on icon "Close" at bounding box center [841, 107] width 15 height 15
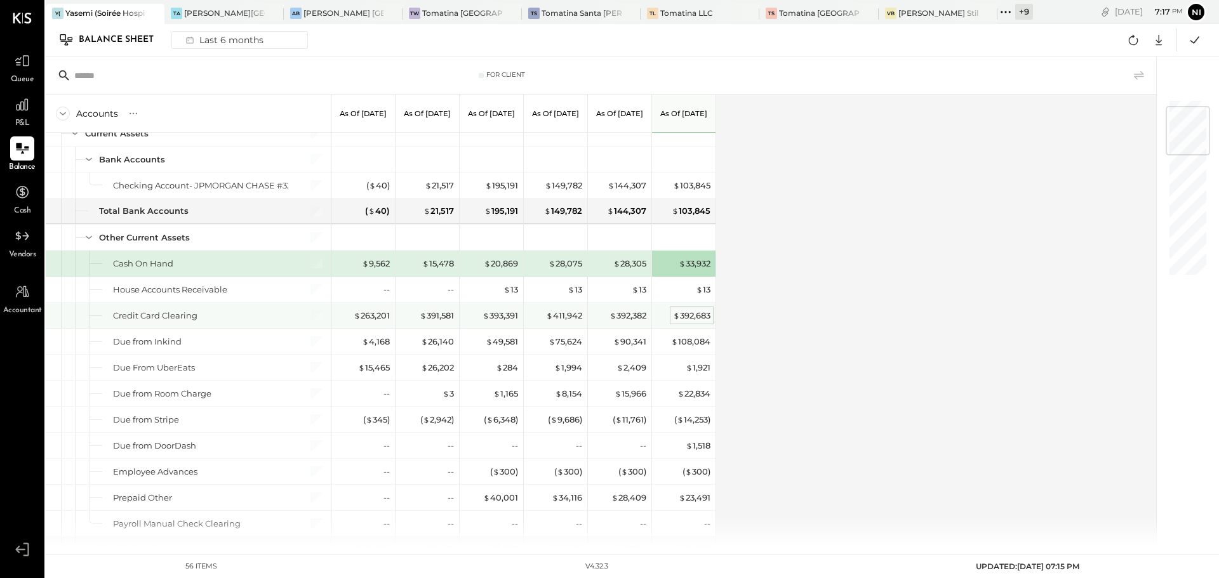
click at [691, 315] on div "$ 392,683" at bounding box center [691, 316] width 37 height 12
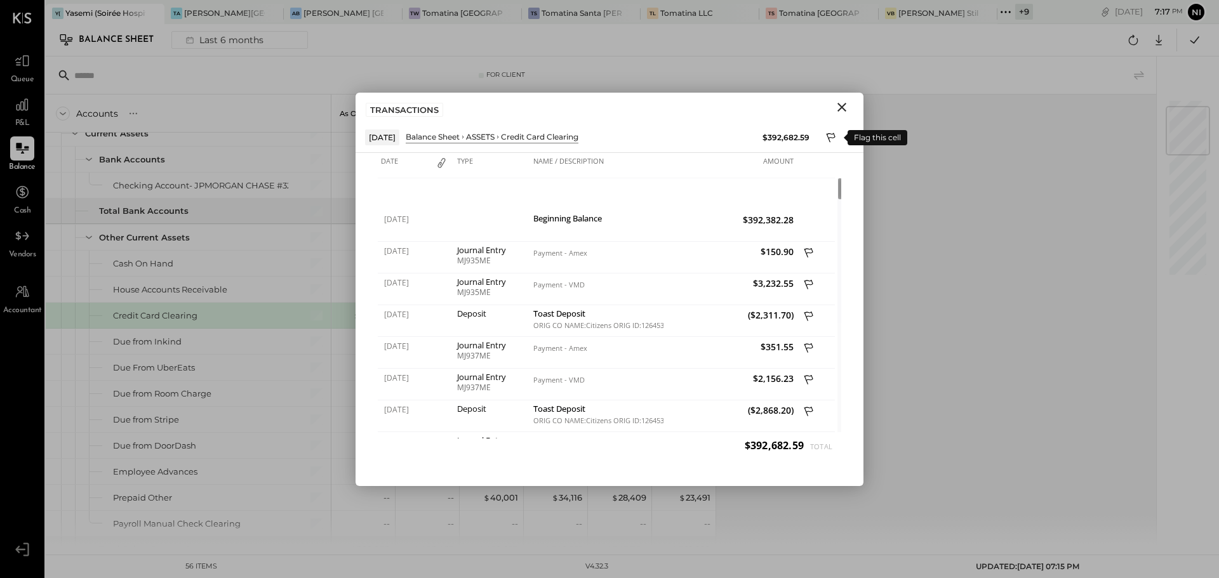
click at [831, 133] on icon at bounding box center [831, 138] width 11 height 15
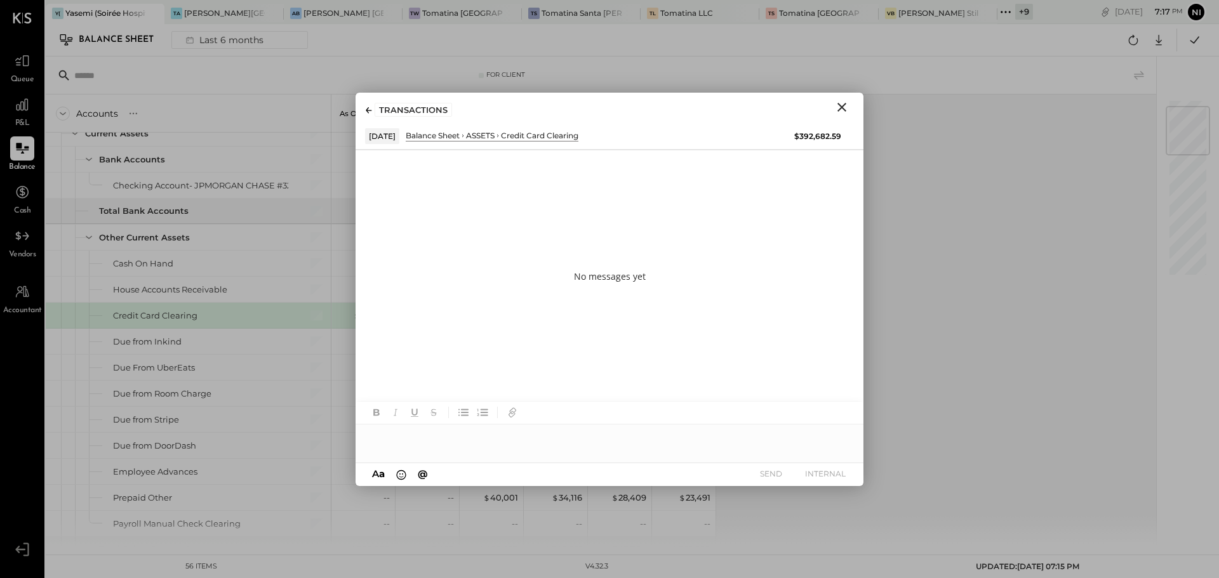
click at [482, 434] on div at bounding box center [609, 437] width 508 height 25
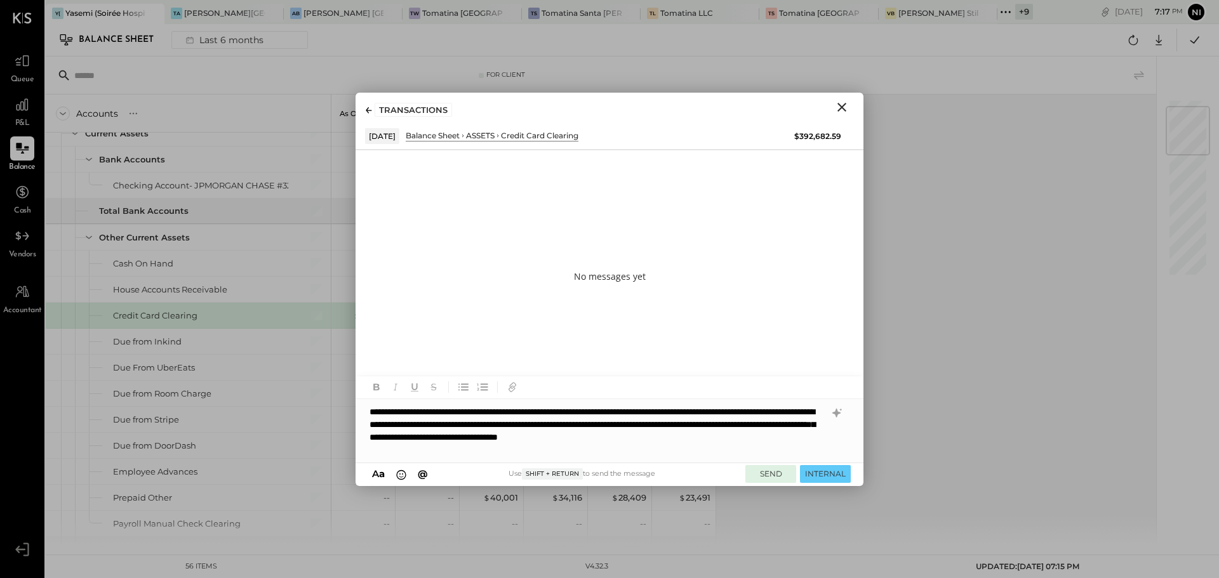
click at [769, 477] on button "SEND" at bounding box center [770, 473] width 51 height 17
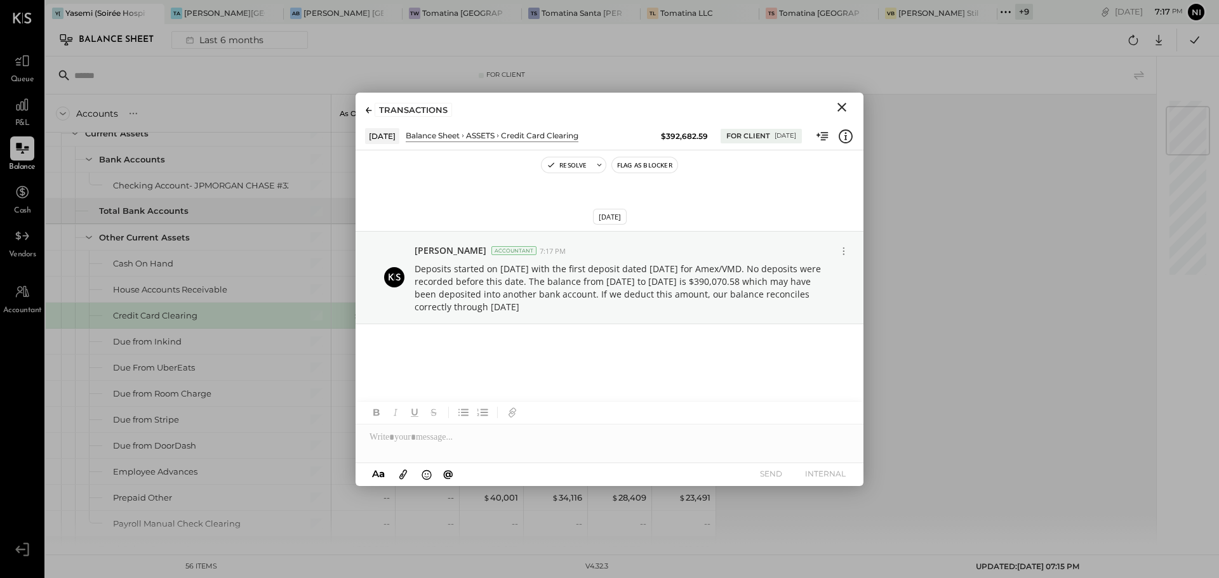
click at [846, 108] on icon "Close" at bounding box center [841, 107] width 15 height 15
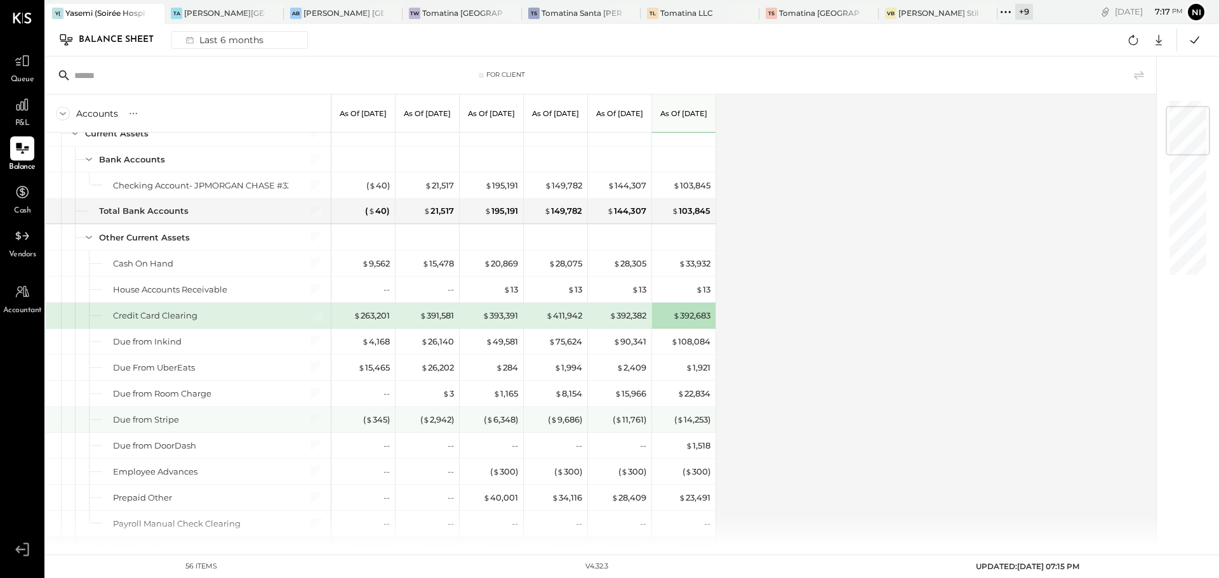
scroll to position [0, 0]
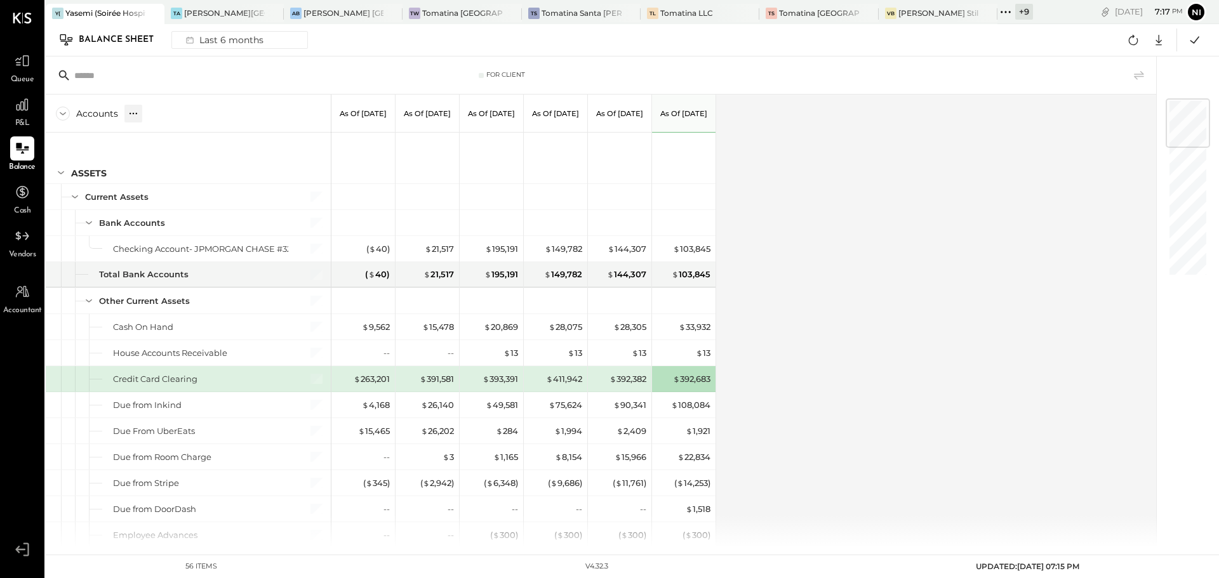
click at [135, 117] on icon at bounding box center [133, 113] width 13 height 13
click at [147, 112] on div "GL" at bounding box center [145, 113] width 13 height 11
click at [904, 320] on div "Accounts S GL As of [DATE] As of [DATE] As of [DATE] As of [DATE] As of [DATE] …" at bounding box center [602, 321] width 1112 height 453
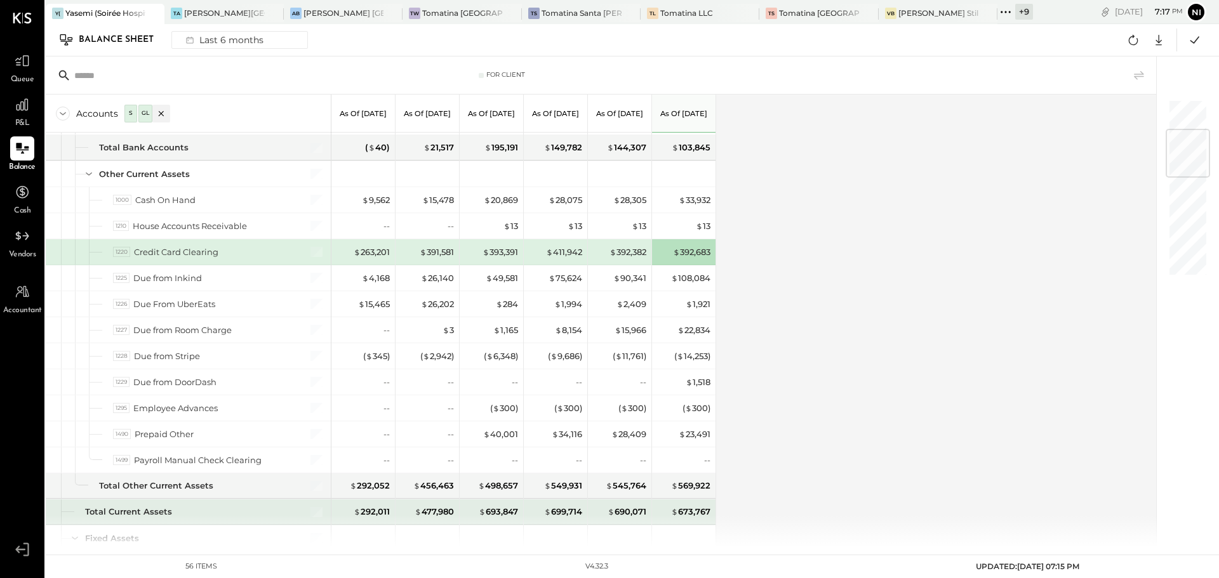
scroll to position [317, 0]
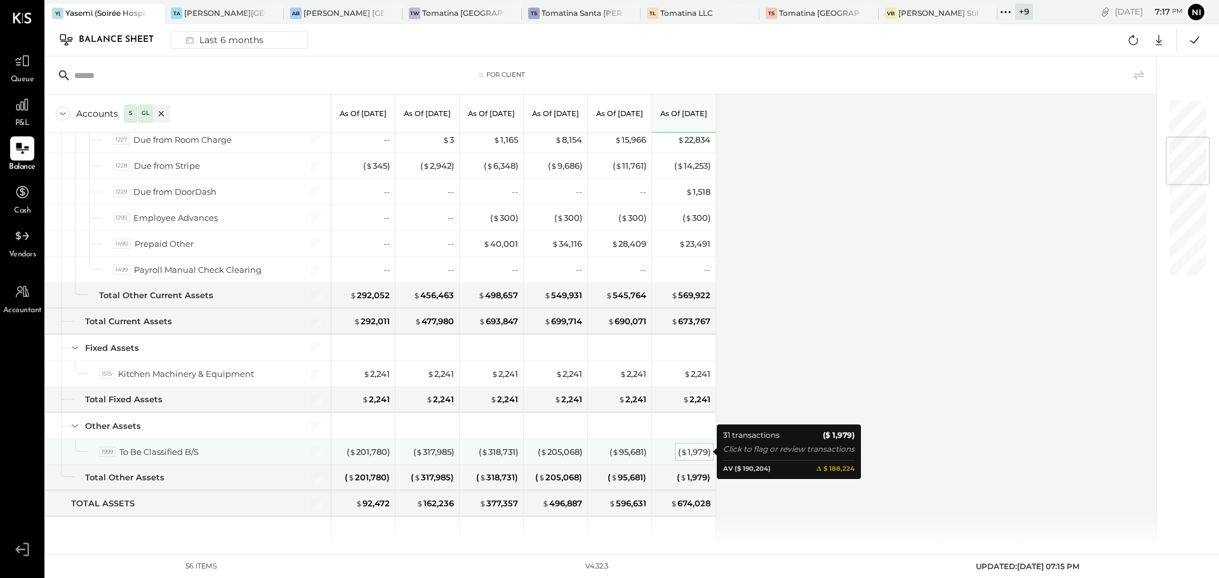
click at [698, 454] on div "( $ 1,979 )" at bounding box center [694, 452] width 32 height 12
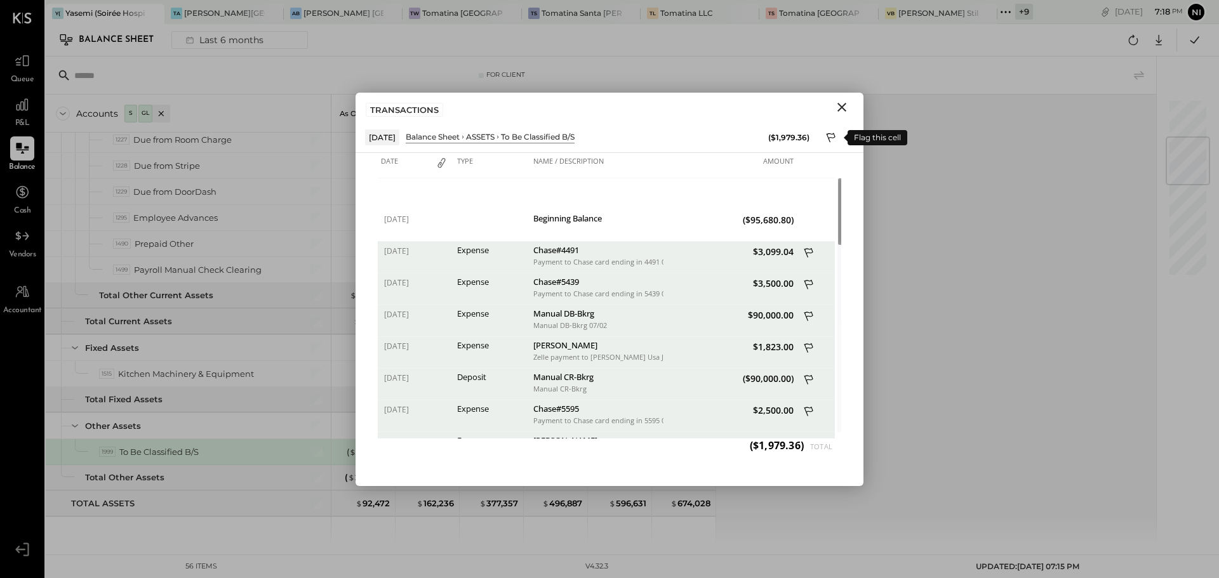
click at [828, 137] on icon at bounding box center [831, 138] width 9 height 10
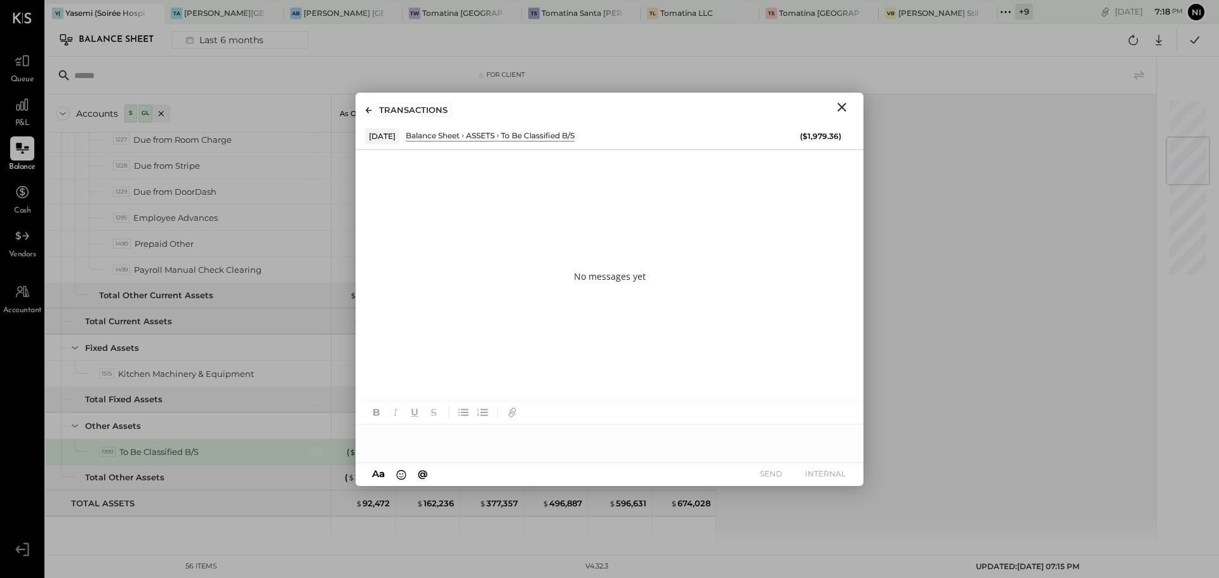
click at [437, 439] on div at bounding box center [609, 437] width 508 height 25
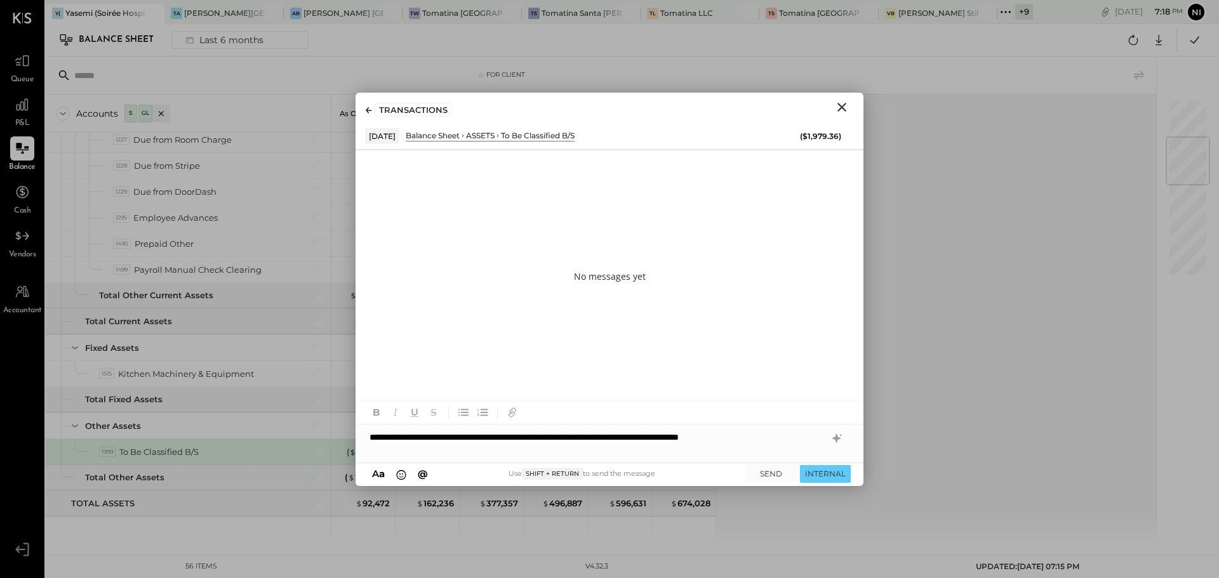
click at [399, 435] on div "**********" at bounding box center [609, 437] width 508 height 25
drag, startPoint x: 453, startPoint y: 438, endPoint x: 465, endPoint y: 440, distance: 12.8
click at [454, 438] on div "**********" at bounding box center [609, 437] width 508 height 25
drag, startPoint x: 771, startPoint y: 440, endPoint x: 821, endPoint y: 439, distance: 49.5
click at [821, 439] on div "**********" at bounding box center [609, 437] width 508 height 25
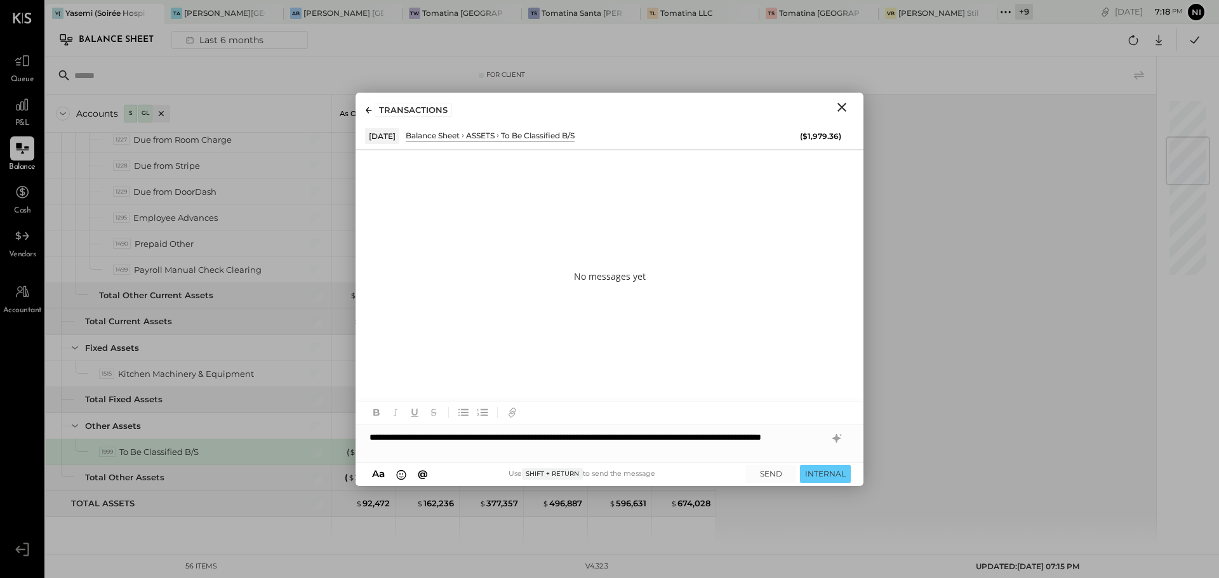
click at [472, 450] on div "**********" at bounding box center [609, 444] width 508 height 38
click at [834, 441] on icon at bounding box center [836, 438] width 15 height 15
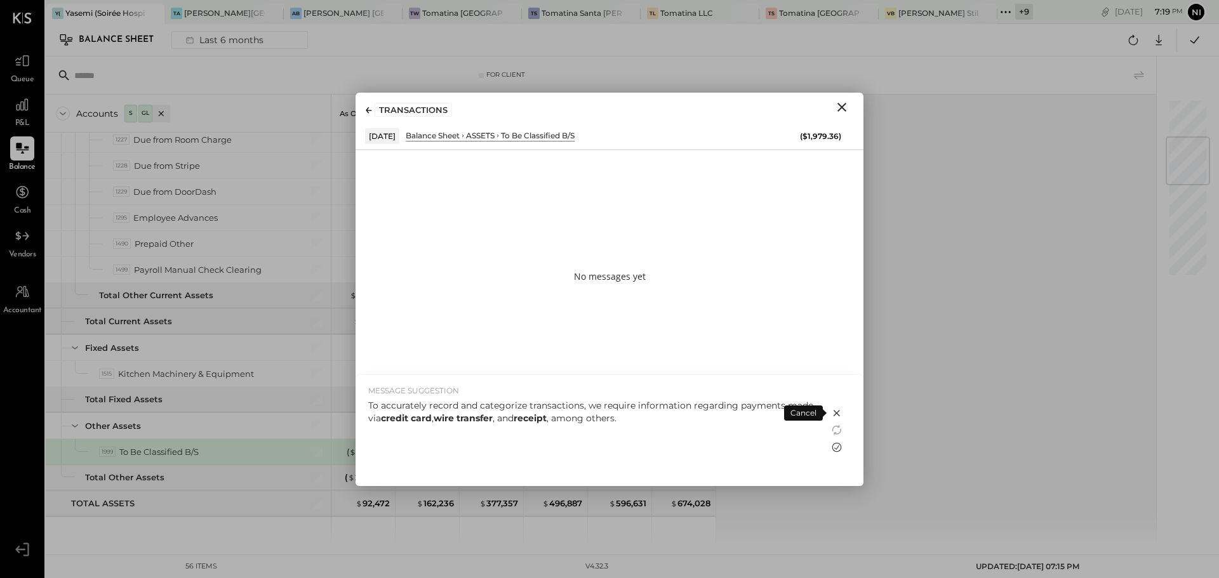
click at [837, 447] on icon at bounding box center [836, 447] width 15 height 15
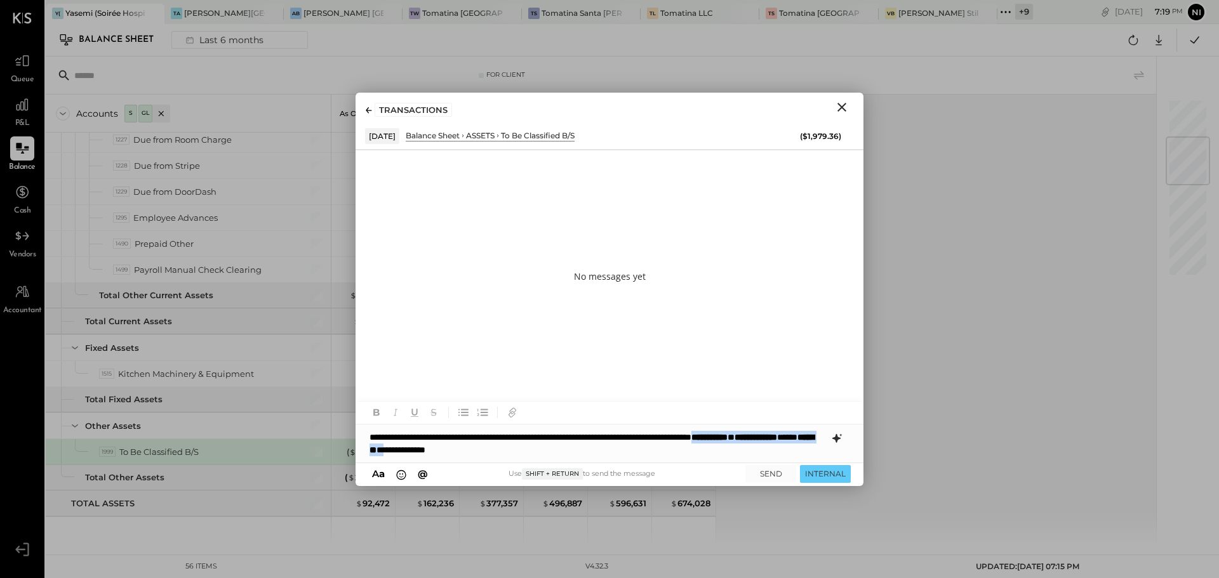
drag, startPoint x: 385, startPoint y: 447, endPoint x: 560, endPoint y: 447, distance: 175.2
click at [560, 447] on div "**********" at bounding box center [609, 444] width 508 height 38
click at [559, 442] on div "**********" at bounding box center [609, 444] width 508 height 38
drag, startPoint x: 380, startPoint y: 449, endPoint x: 367, endPoint y: 450, distance: 13.3
click at [367, 450] on div "**********" at bounding box center [609, 444] width 508 height 38
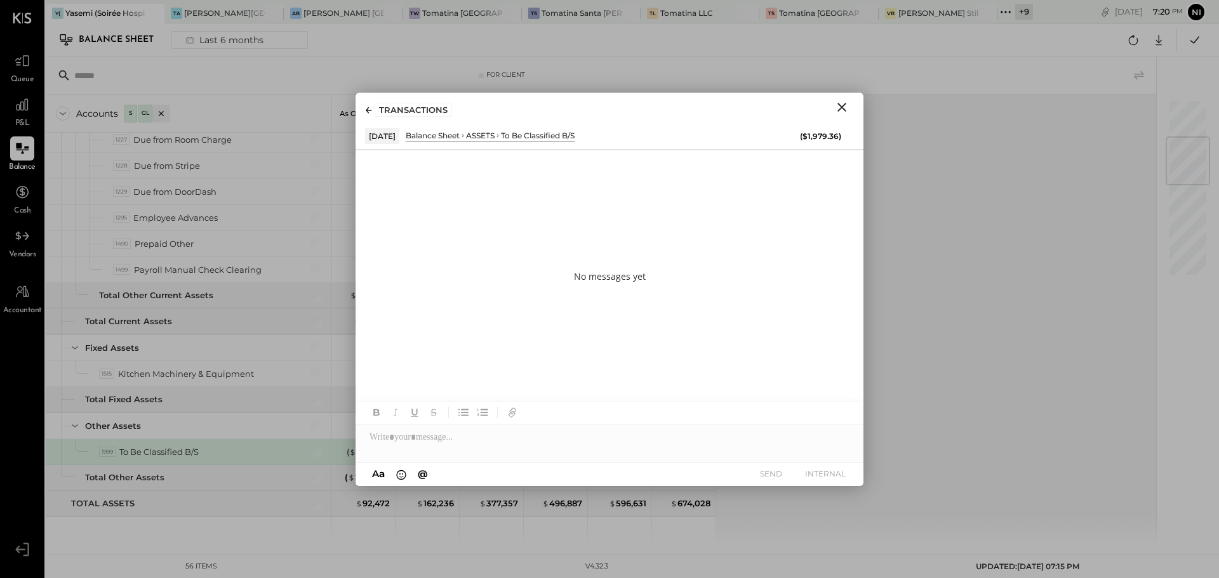
click at [430, 429] on div at bounding box center [609, 437] width 508 height 25
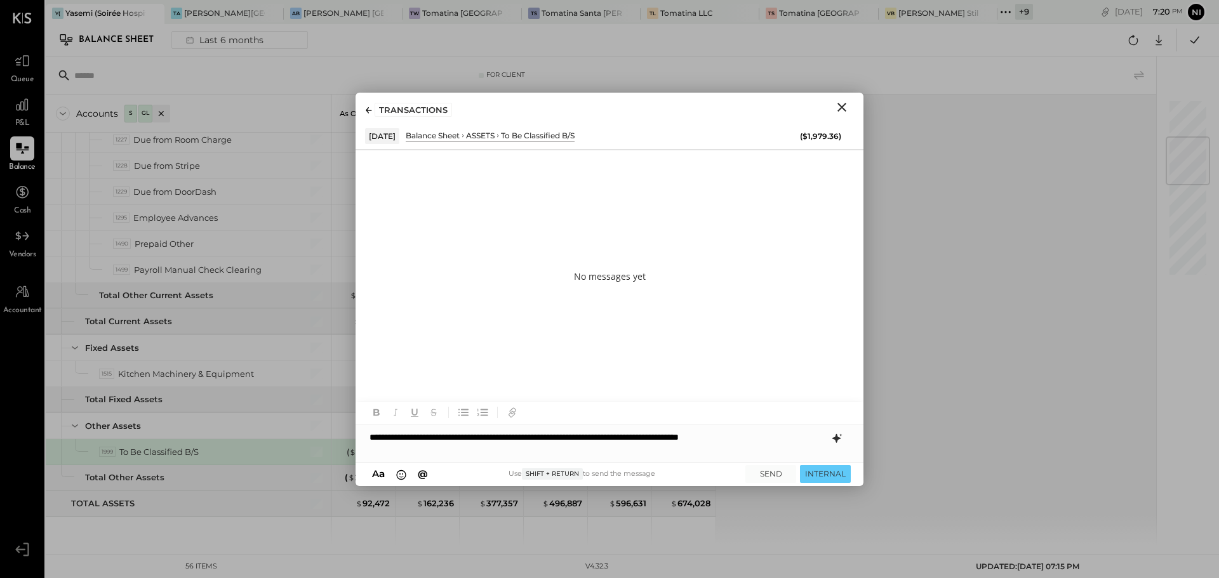
click at [399, 439] on div "**********" at bounding box center [609, 437] width 508 height 25
copy div "**********"
click at [475, 446] on div "**********" at bounding box center [609, 437] width 508 height 25
click at [776, 468] on button "SEND" at bounding box center [770, 473] width 51 height 17
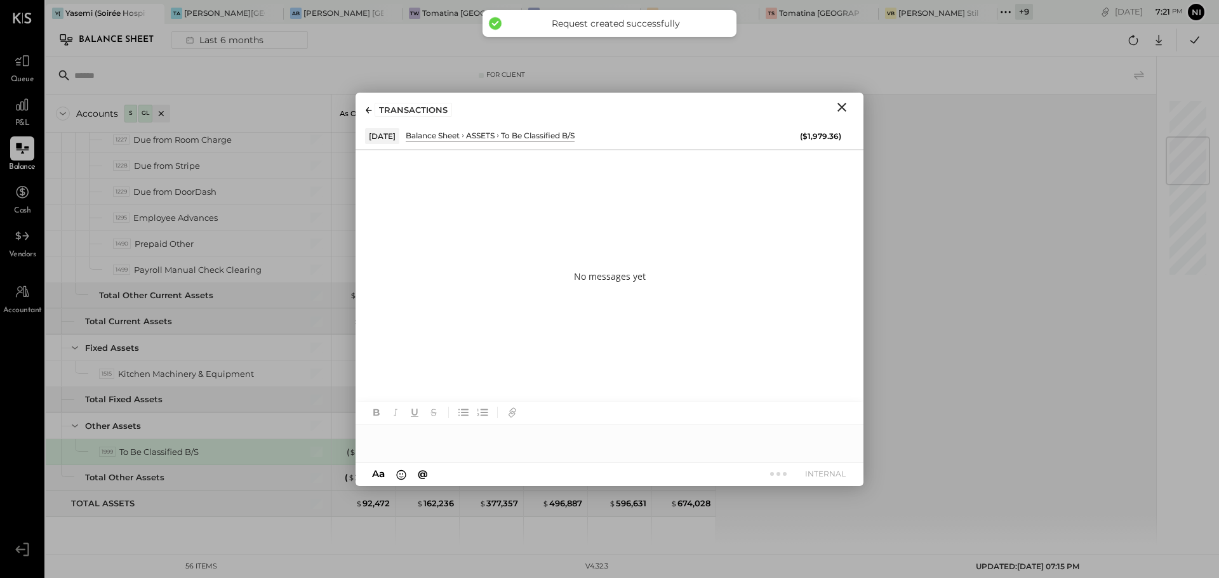
click at [844, 105] on icon "Close" at bounding box center [841, 107] width 9 height 9
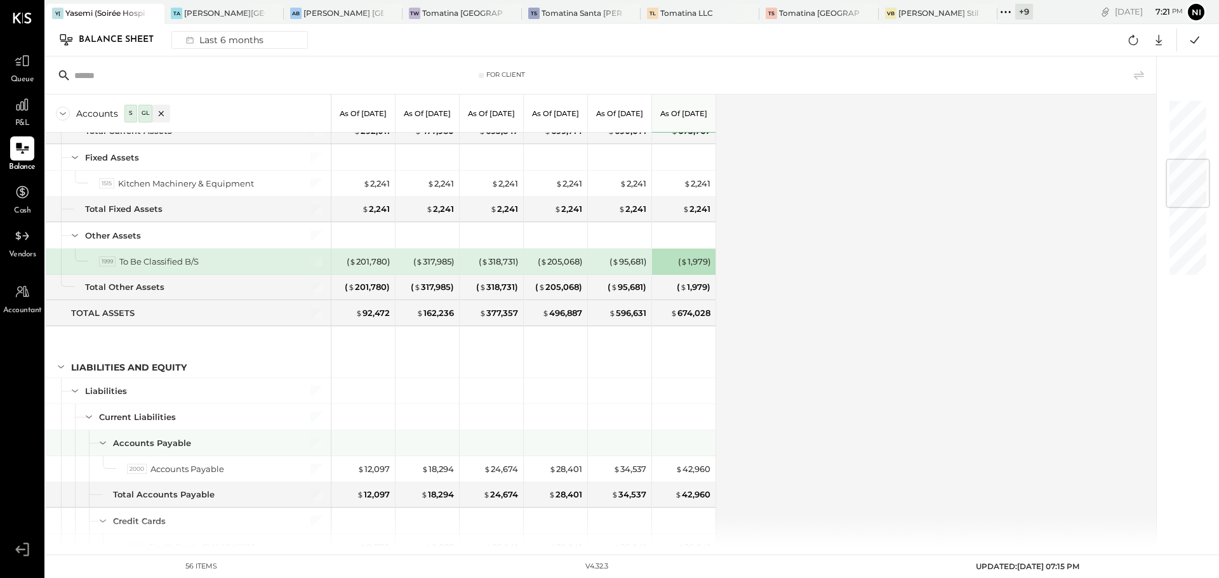
scroll to position [571, 0]
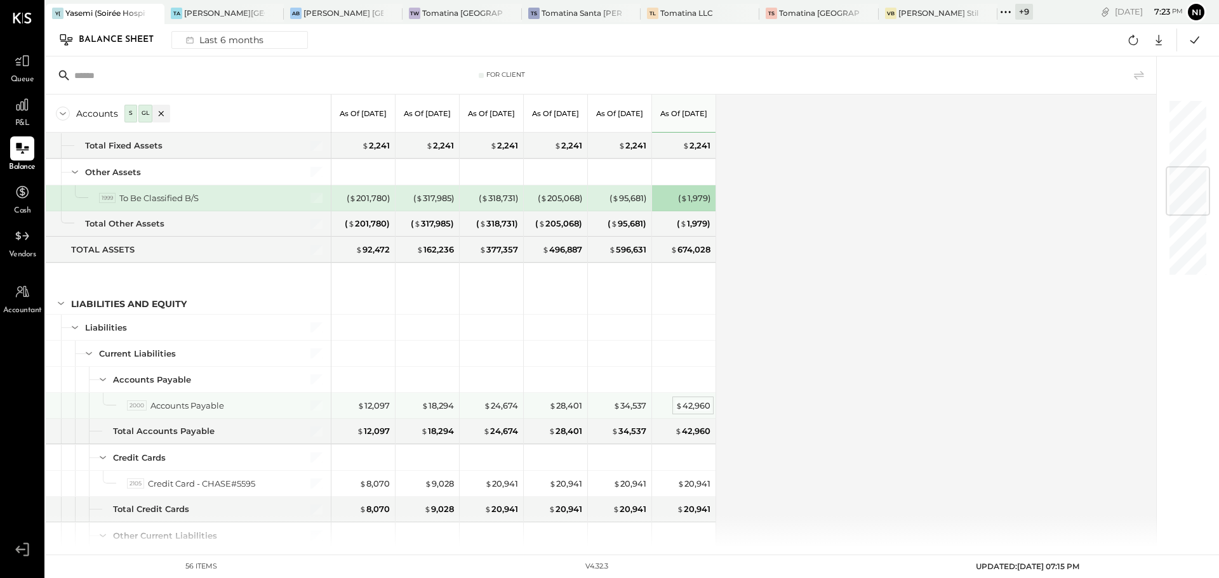
click at [694, 407] on div "$ 42,960" at bounding box center [692, 406] width 35 height 12
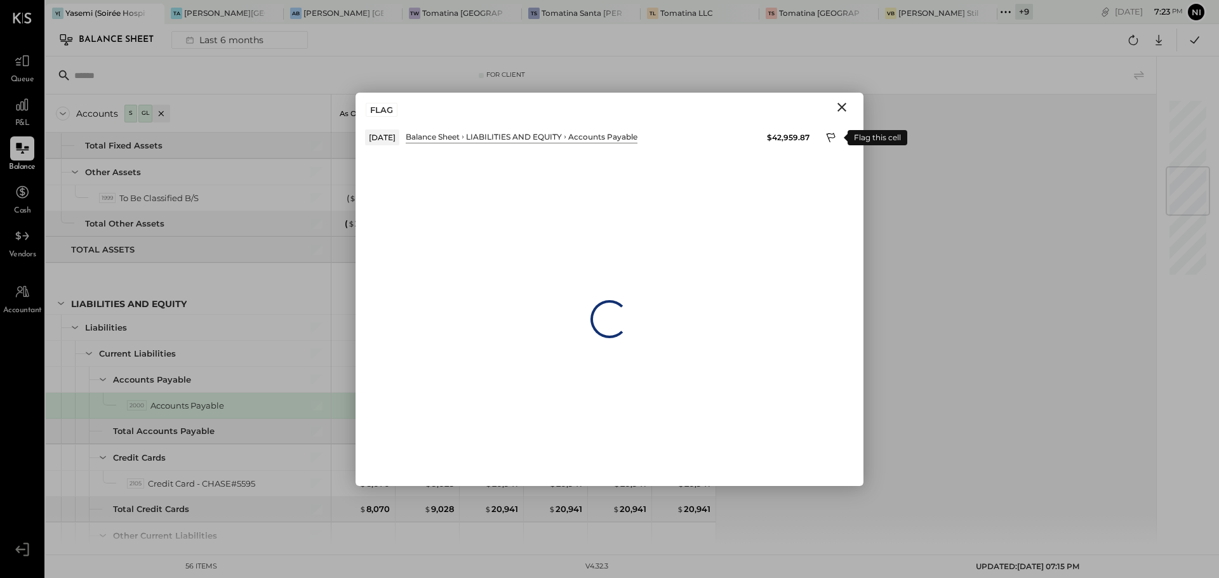
click at [831, 135] on icon at bounding box center [831, 138] width 11 height 15
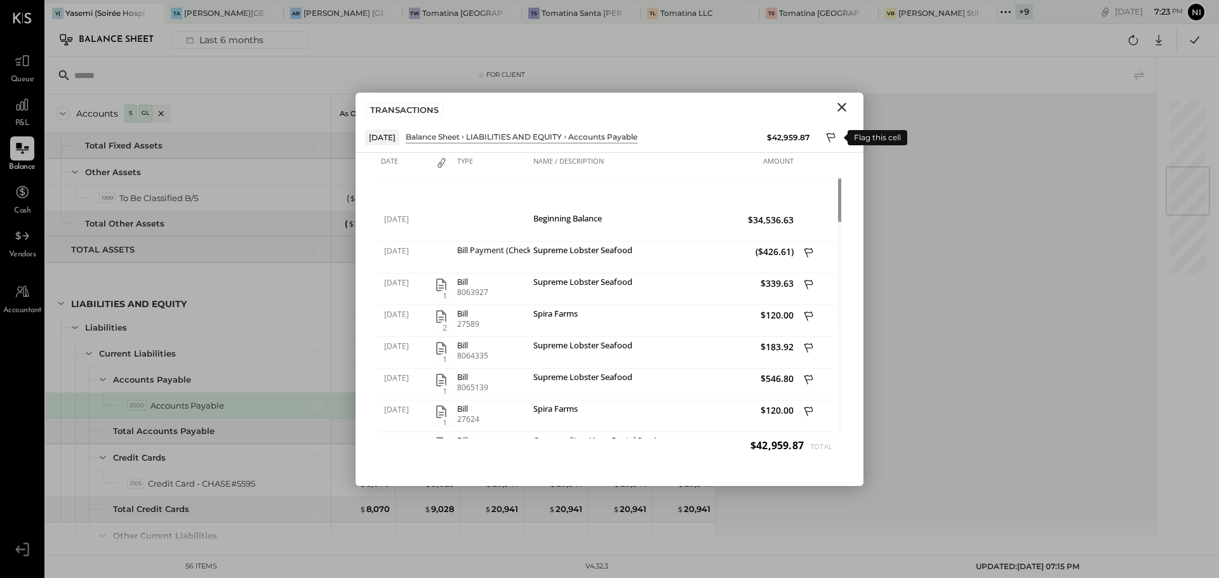
click at [828, 136] on icon at bounding box center [831, 138] width 11 height 15
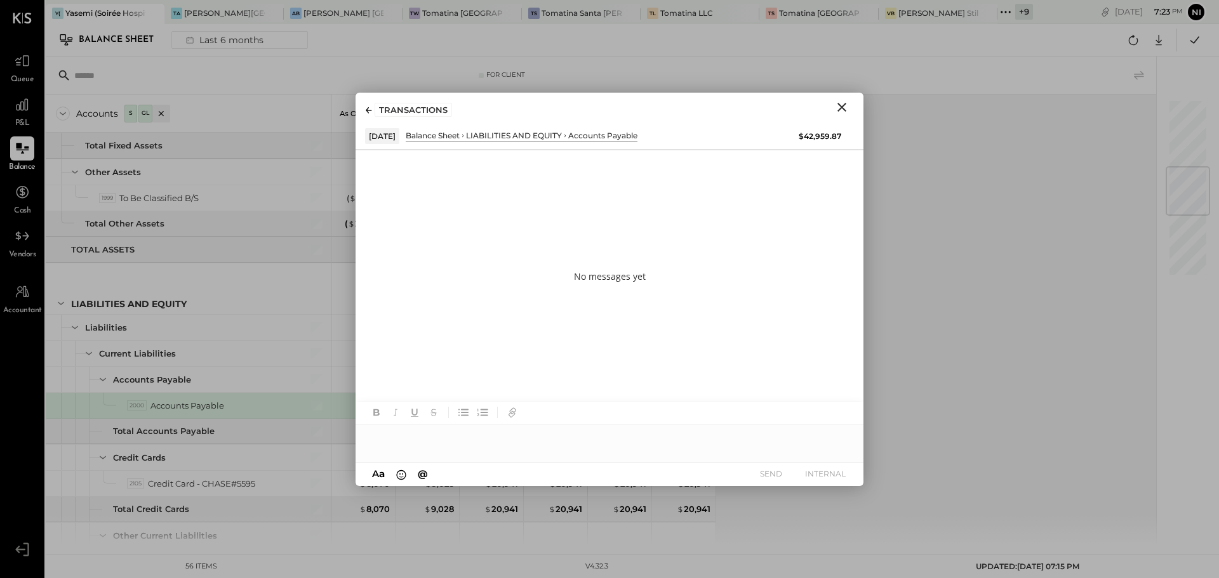
click at [465, 453] on div at bounding box center [609, 432] width 508 height 61
click at [469, 433] on div at bounding box center [609, 437] width 508 height 25
click at [472, 442] on div "**********" at bounding box center [609, 437] width 508 height 25
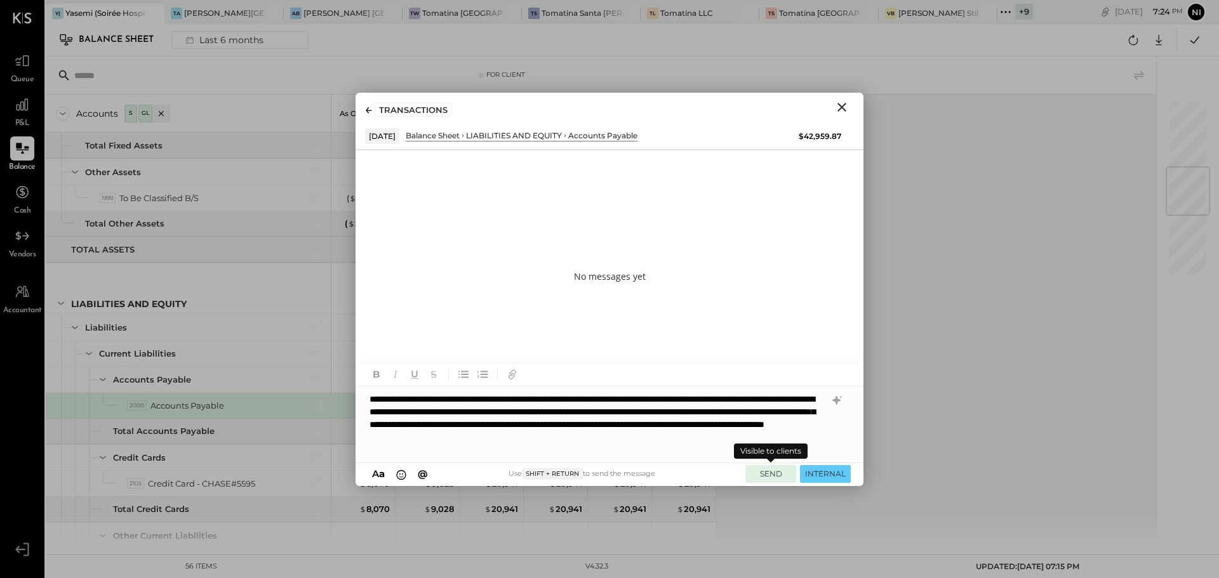
click at [767, 475] on button "SEND" at bounding box center [770, 473] width 51 height 17
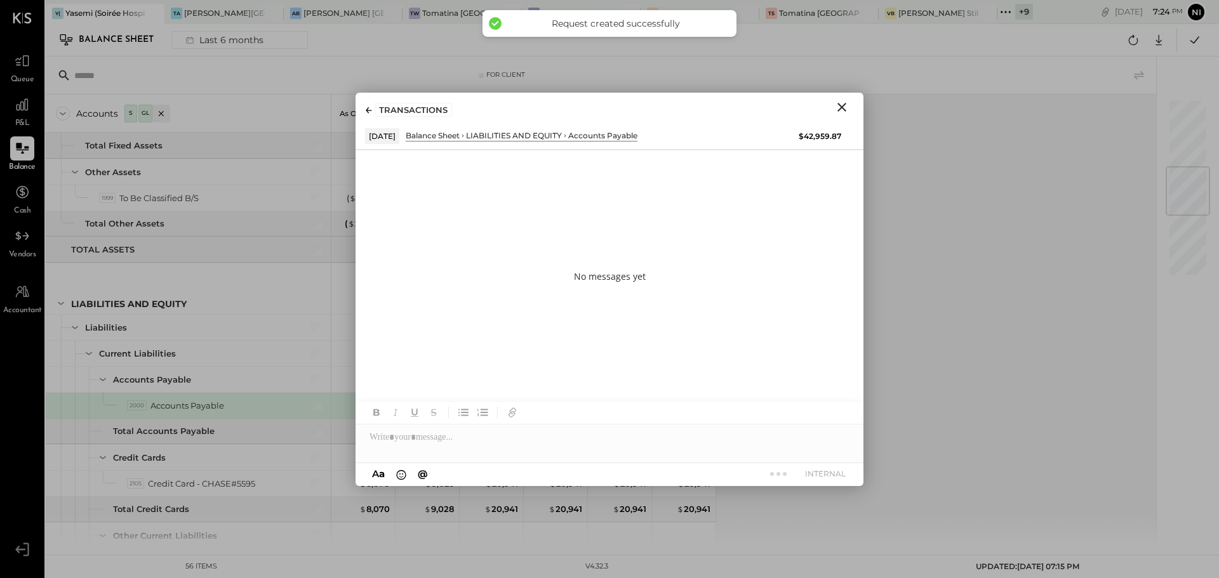
click at [843, 107] on icon "Close" at bounding box center [841, 107] width 15 height 15
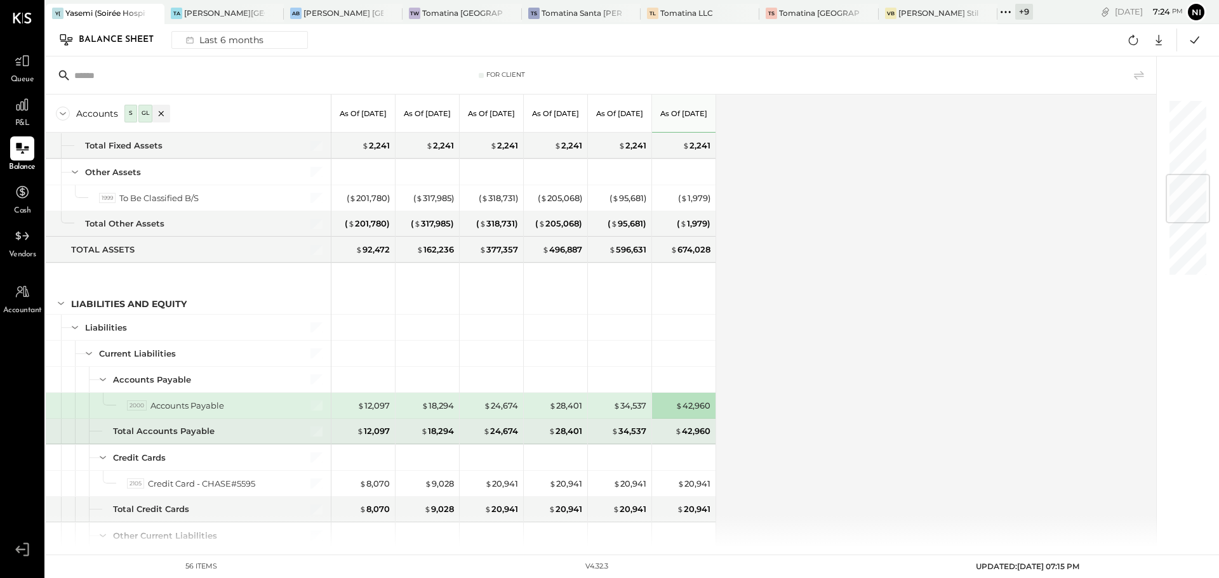
scroll to position [635, 0]
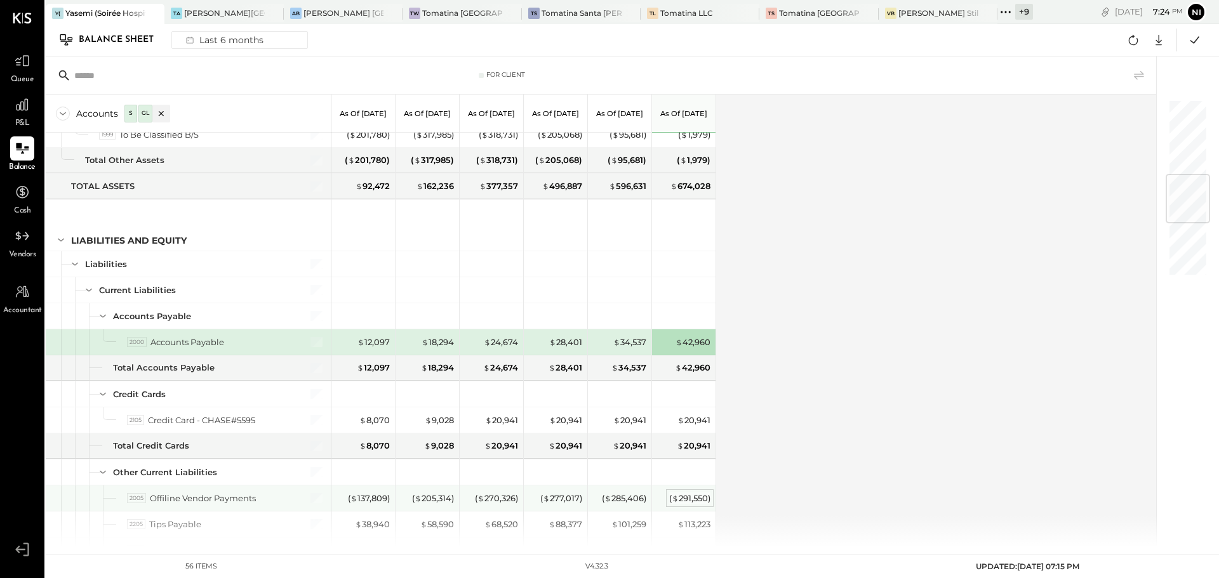
click at [694, 499] on div "( $ 291,550 )" at bounding box center [689, 499] width 41 height 12
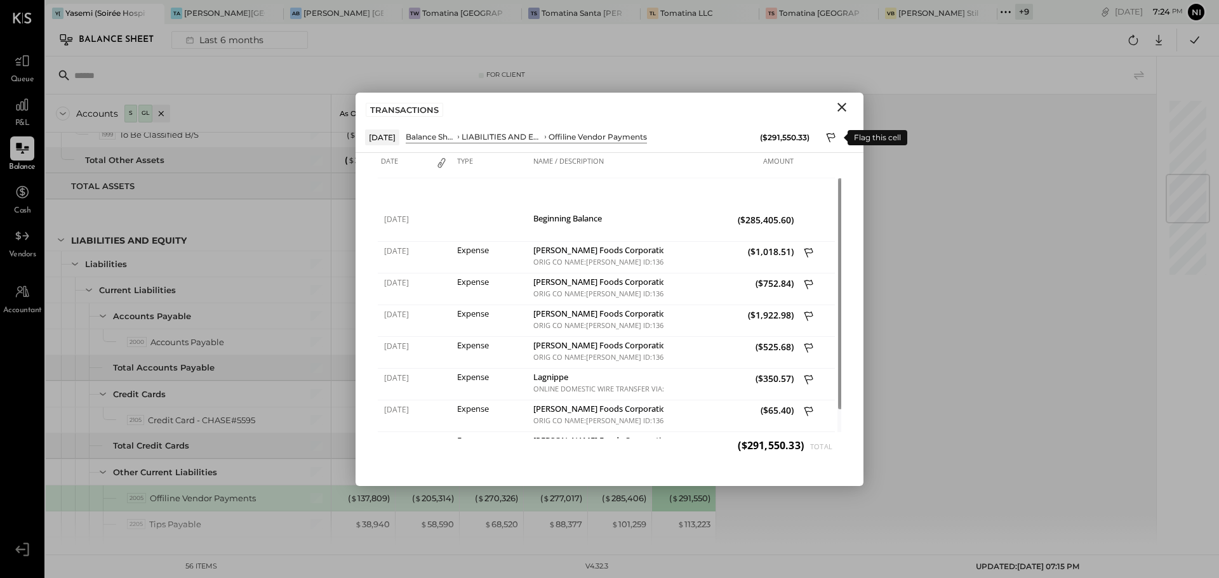
click at [832, 137] on icon at bounding box center [831, 138] width 11 height 15
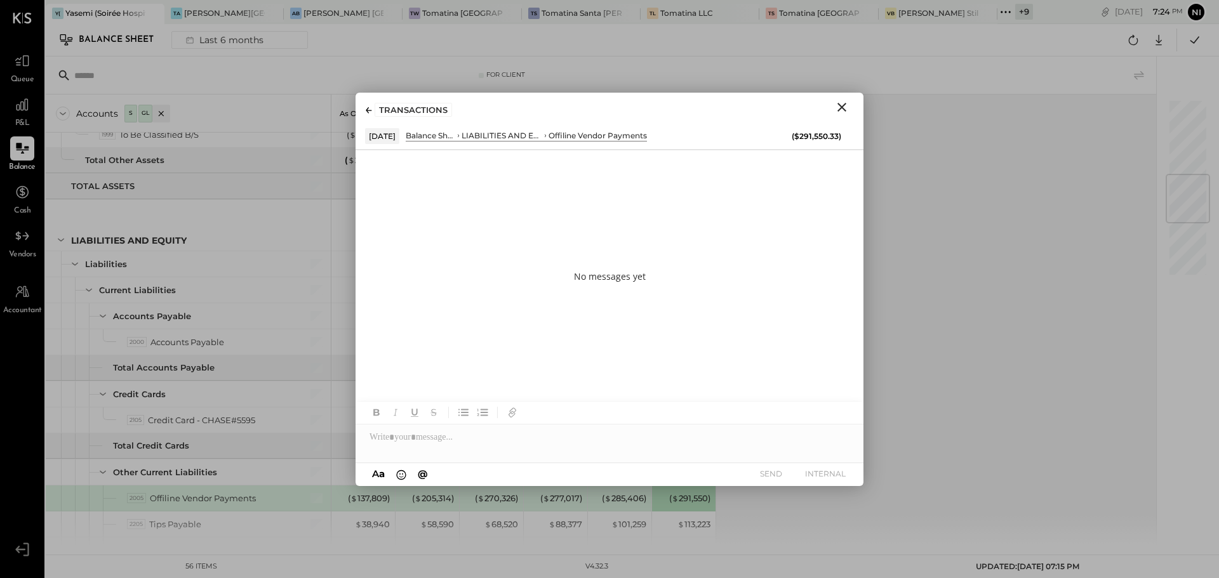
click at [441, 433] on div at bounding box center [609, 437] width 508 height 25
paste div
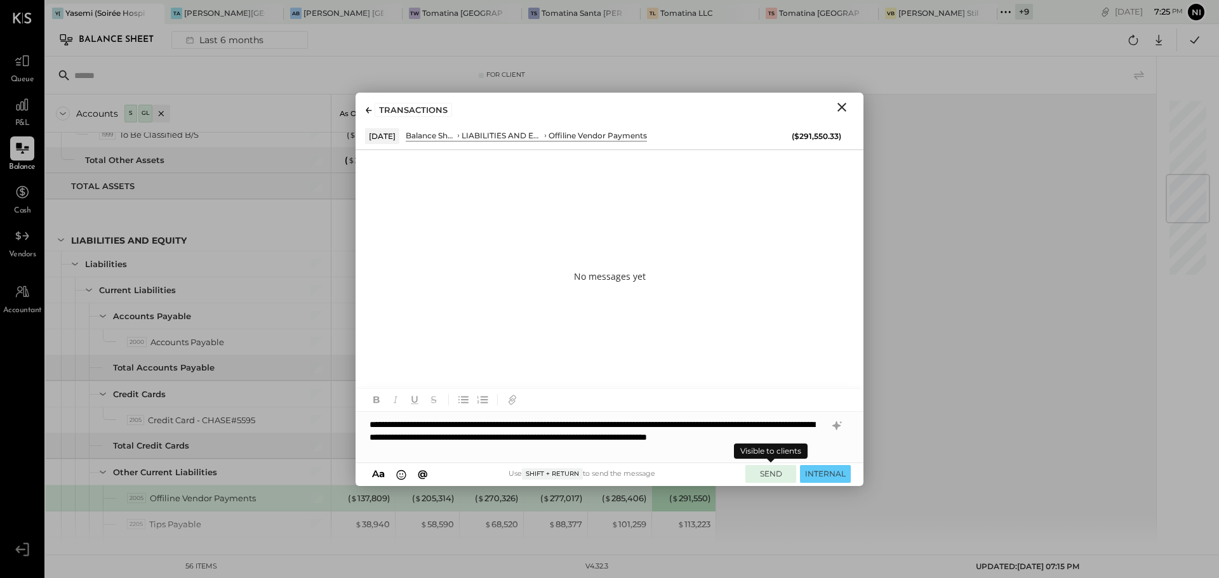
click at [762, 475] on button "SEND" at bounding box center [770, 473] width 51 height 17
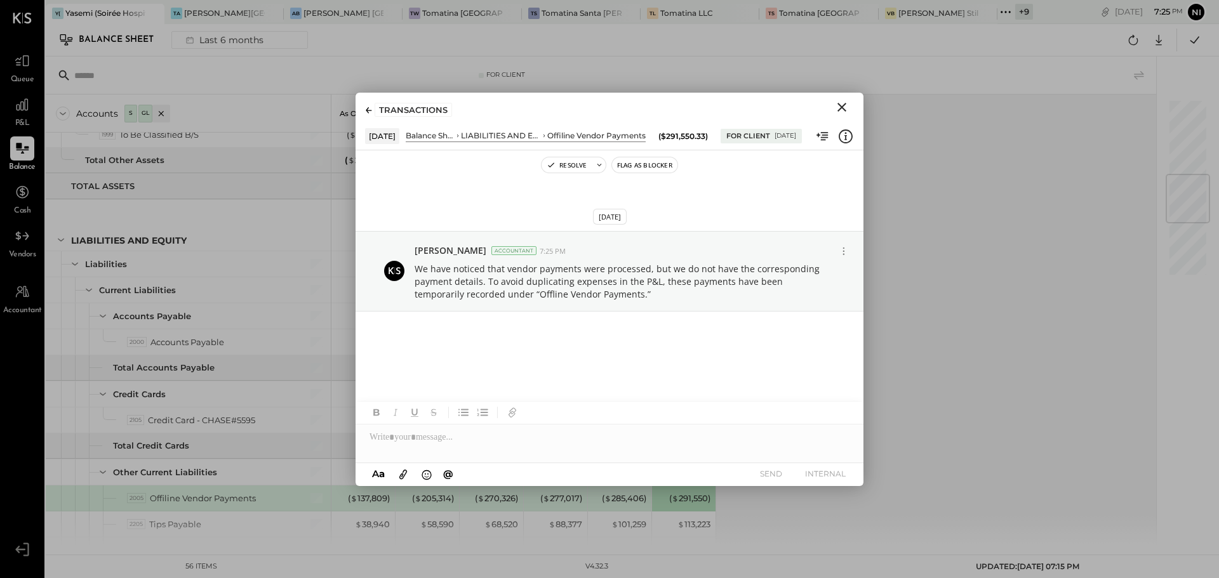
click at [847, 106] on icon "Close" at bounding box center [841, 107] width 15 height 15
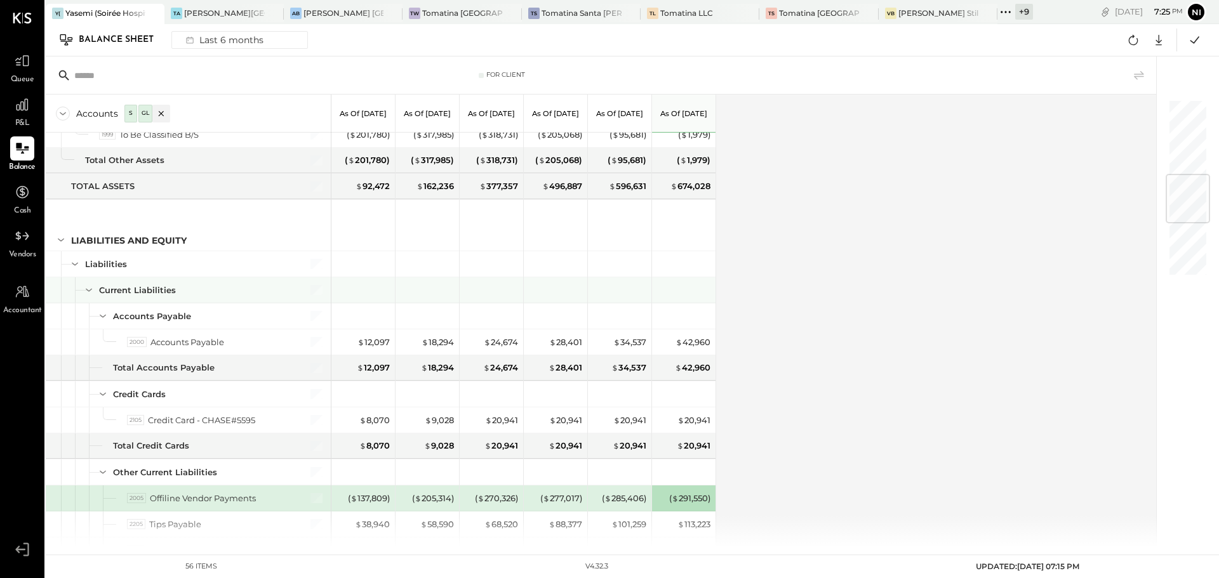
scroll to position [698, 0]
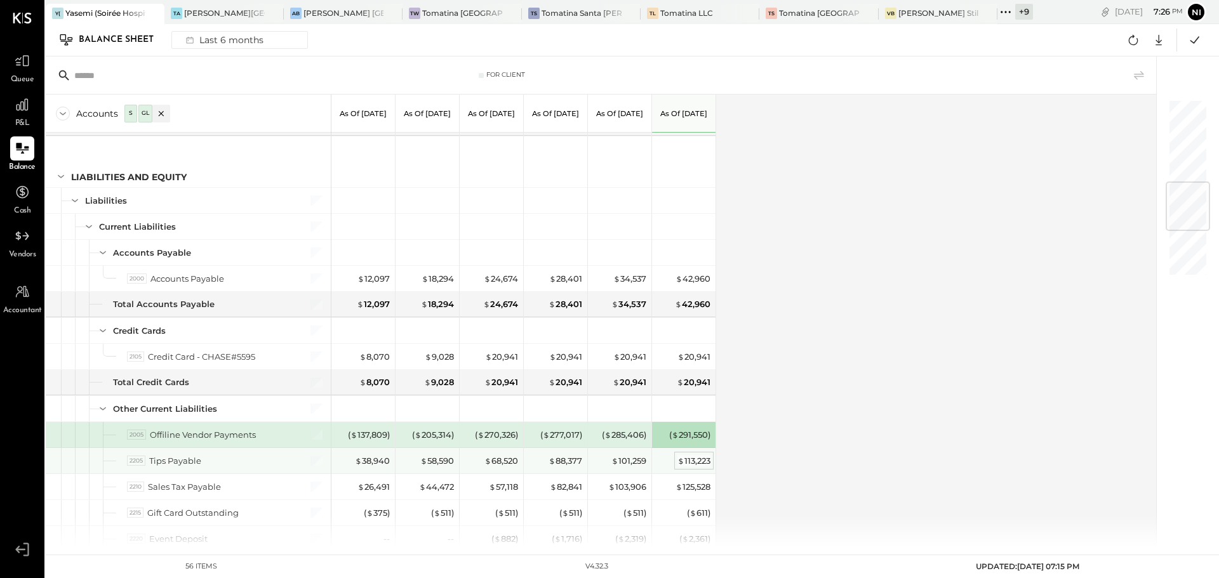
click at [694, 462] on div "$ 113,223" at bounding box center [693, 461] width 33 height 12
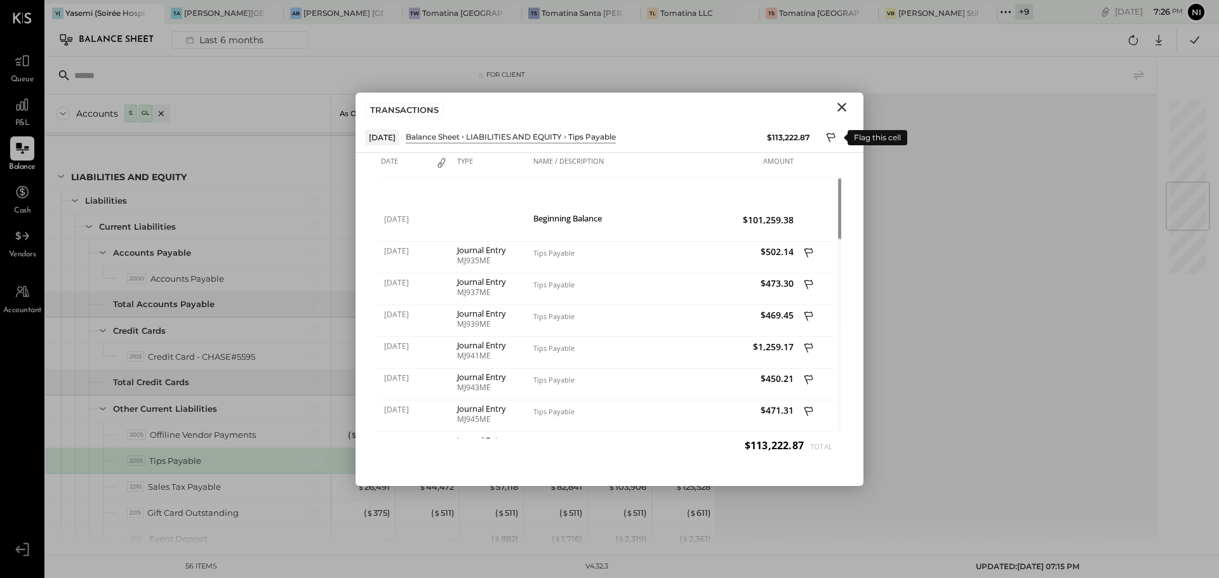
click at [829, 139] on icon at bounding box center [831, 138] width 9 height 10
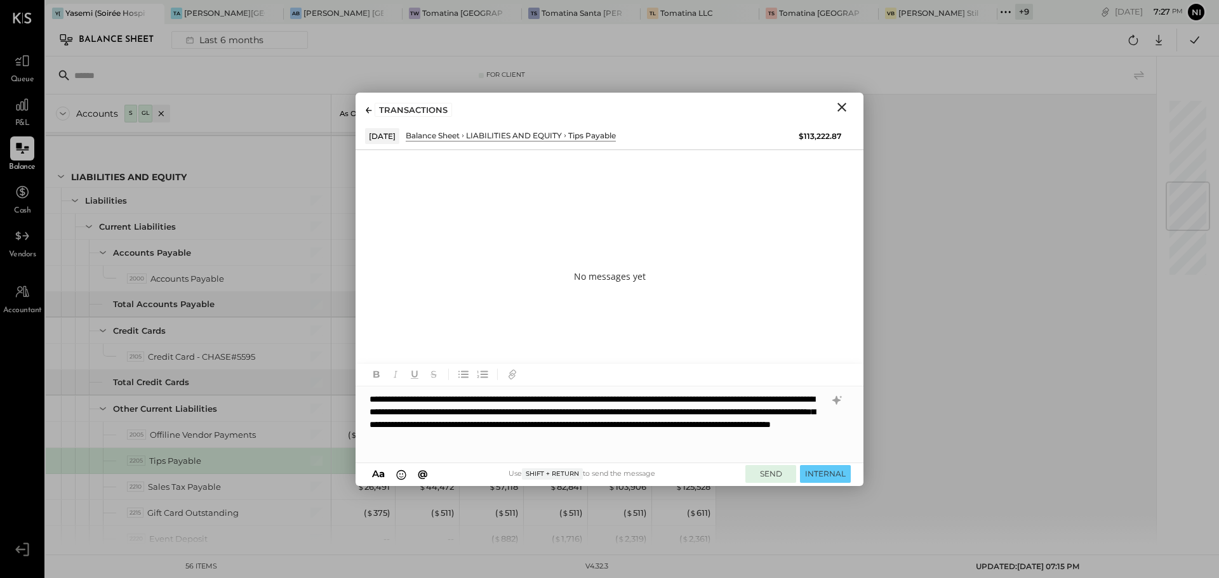
drag, startPoint x: 704, startPoint y: 412, endPoint x: 792, endPoint y: 481, distance: 111.7
click at [710, 417] on div "**********" at bounding box center [609, 425] width 508 height 76
click at [761, 475] on button "SEND" at bounding box center [770, 473] width 51 height 17
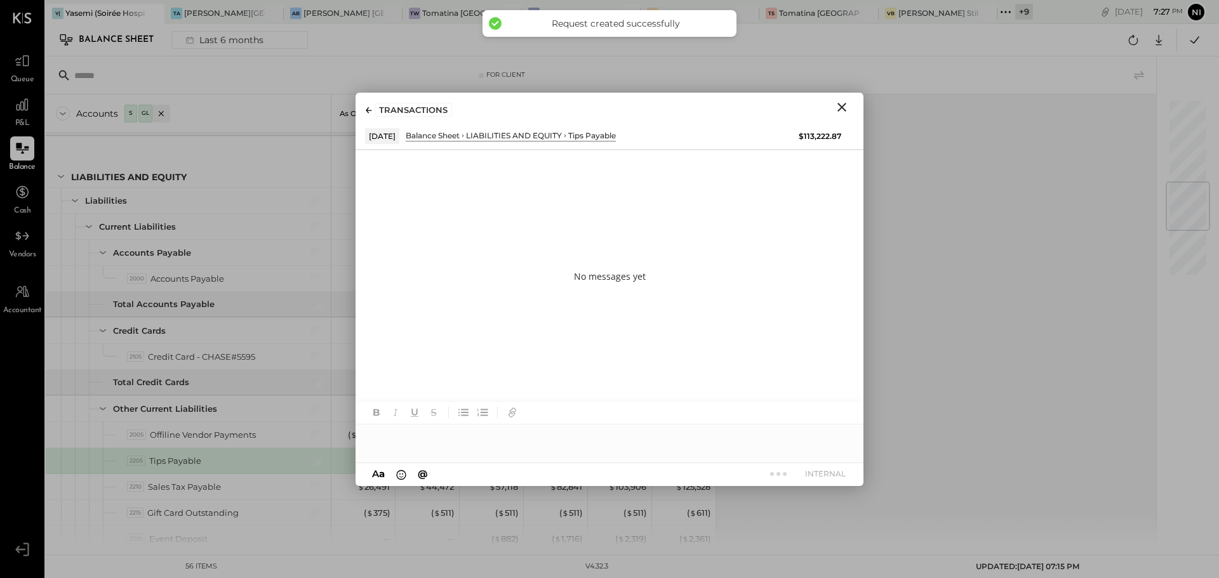
click at [842, 110] on icon "Close" at bounding box center [841, 107] width 15 height 15
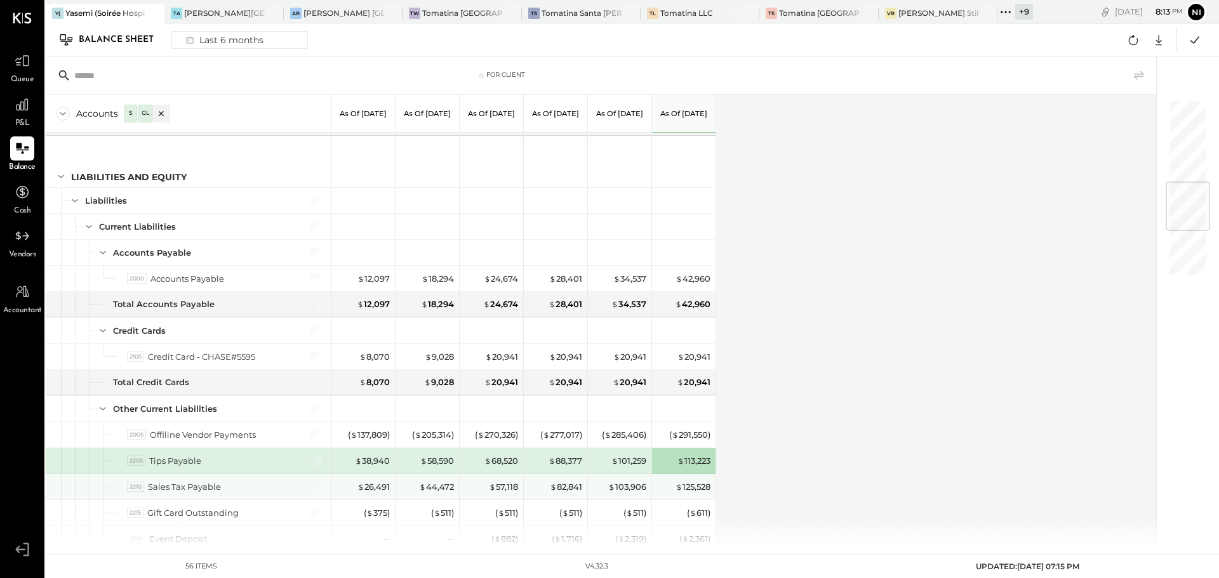
drag, startPoint x: 696, startPoint y: 487, endPoint x: 754, endPoint y: 510, distance: 61.5
click at [696, 487] on div "$ 125,528" at bounding box center [692, 487] width 35 height 12
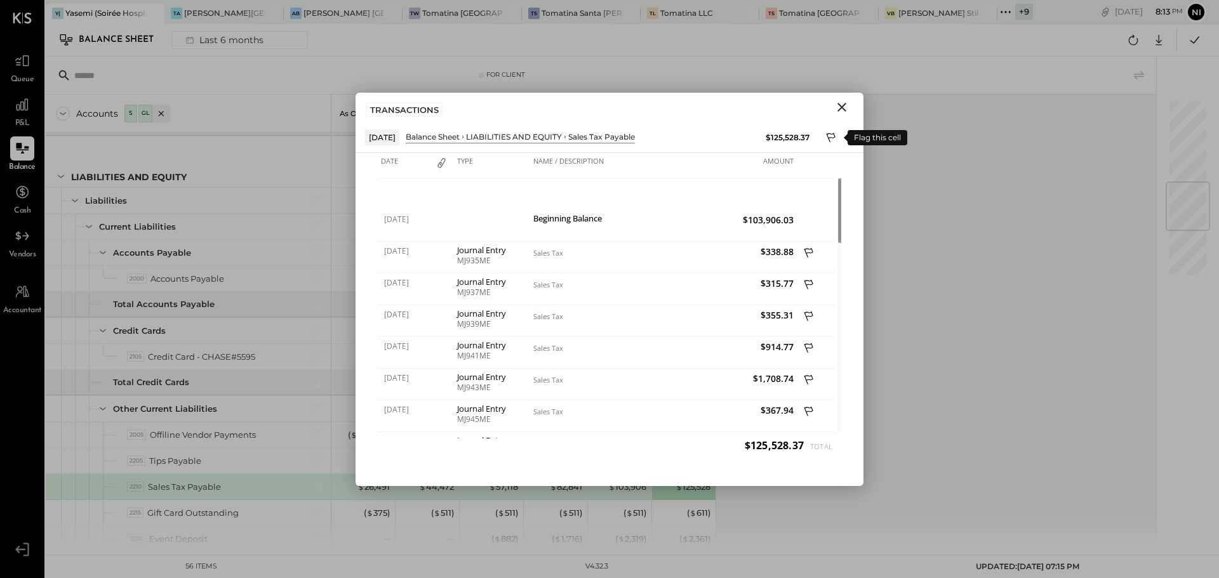
click at [834, 131] on icon at bounding box center [831, 138] width 11 height 15
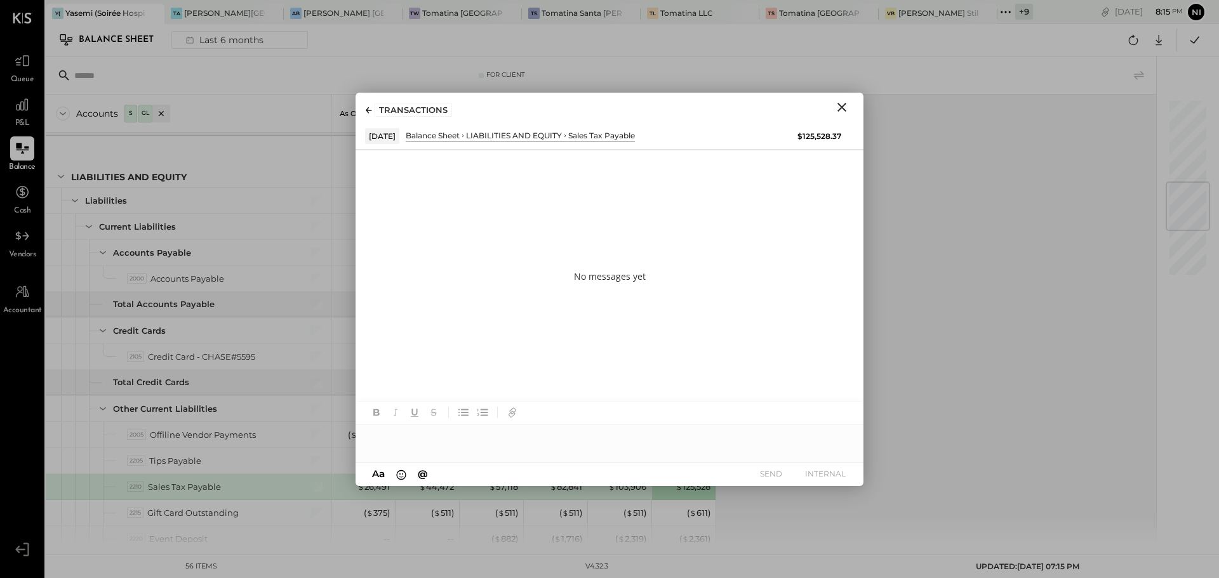
click at [814, 140] on div "$125,528.37" at bounding box center [819, 136] width 44 height 11
click at [413, 441] on div at bounding box center [609, 437] width 508 height 25
paste div
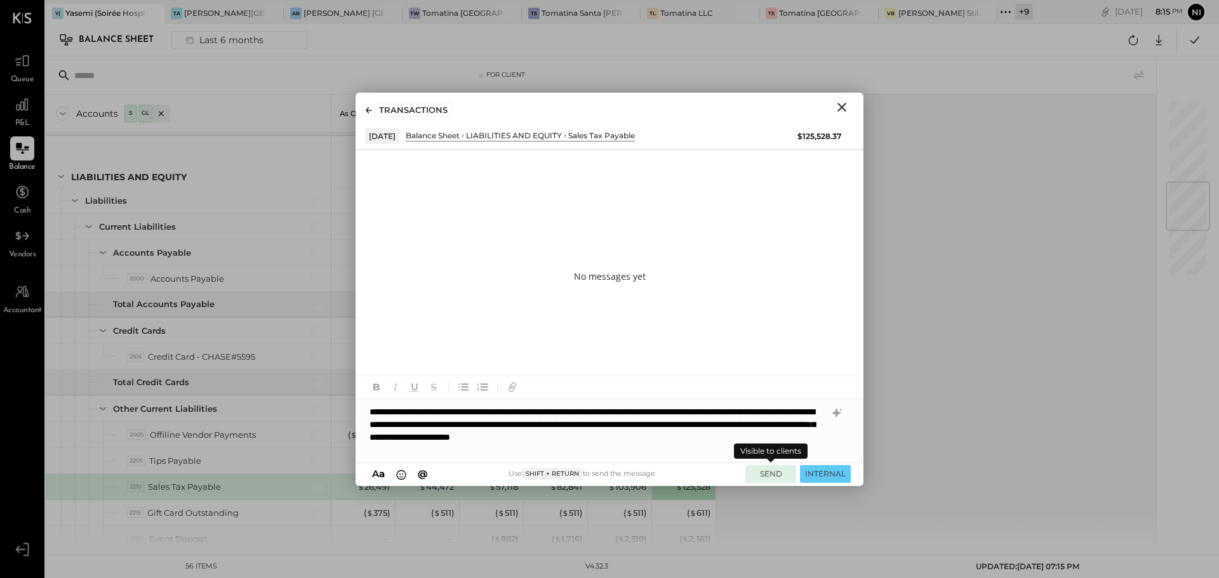
click at [773, 473] on button "SEND" at bounding box center [770, 473] width 51 height 17
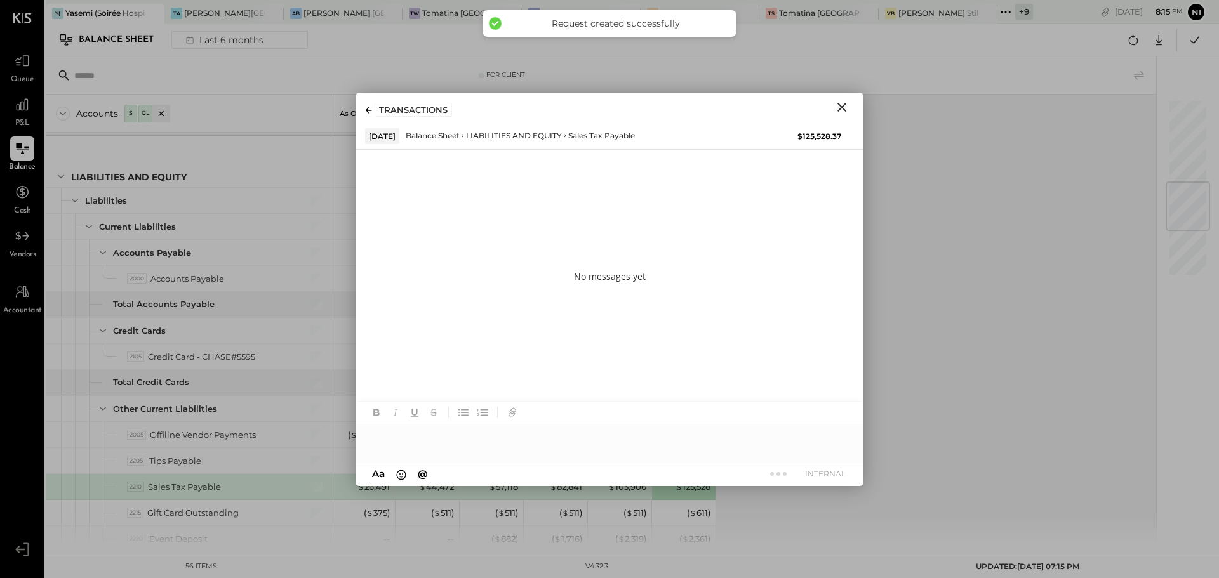
click at [842, 104] on icon "Close" at bounding box center [841, 107] width 15 height 15
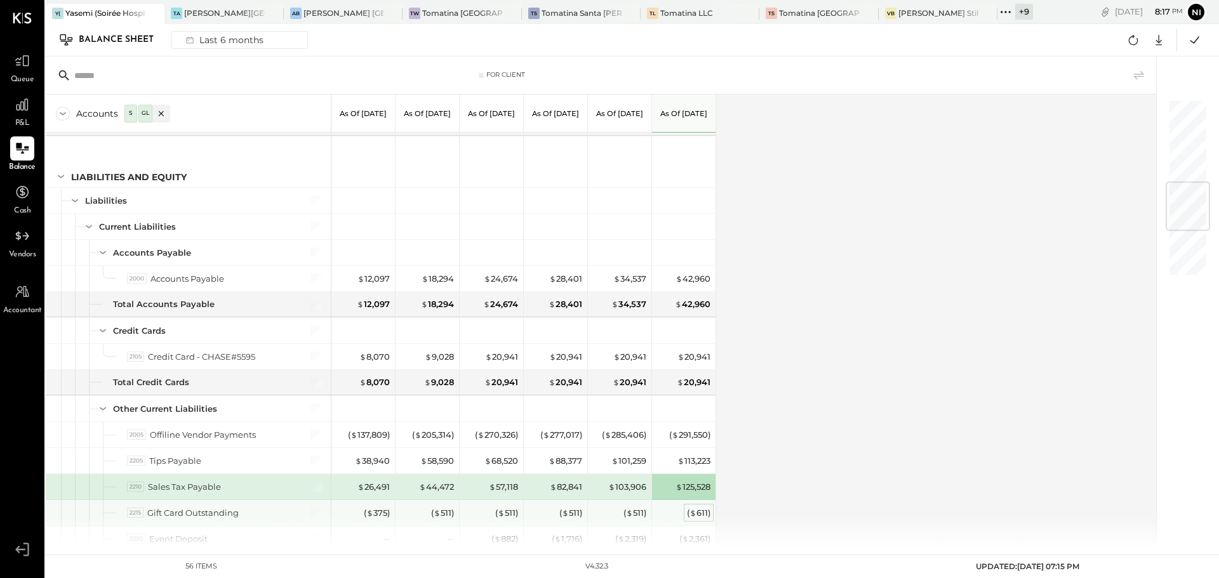
click at [703, 515] on div "( $ 611 )" at bounding box center [698, 513] width 23 height 12
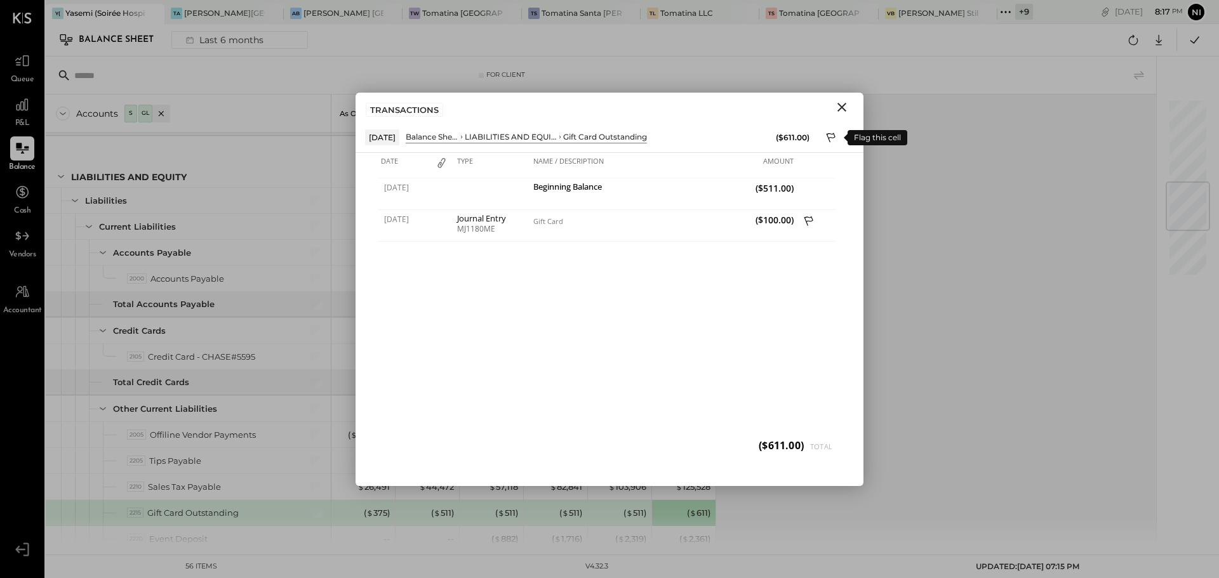
click at [830, 137] on icon at bounding box center [831, 138] width 9 height 10
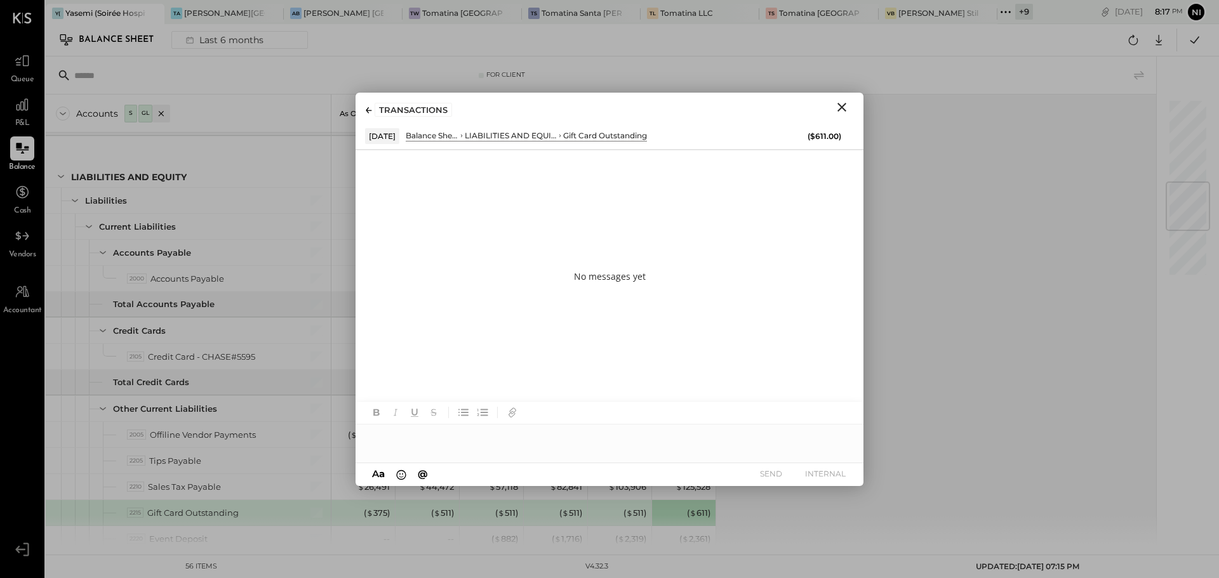
click at [446, 446] on div at bounding box center [609, 437] width 508 height 25
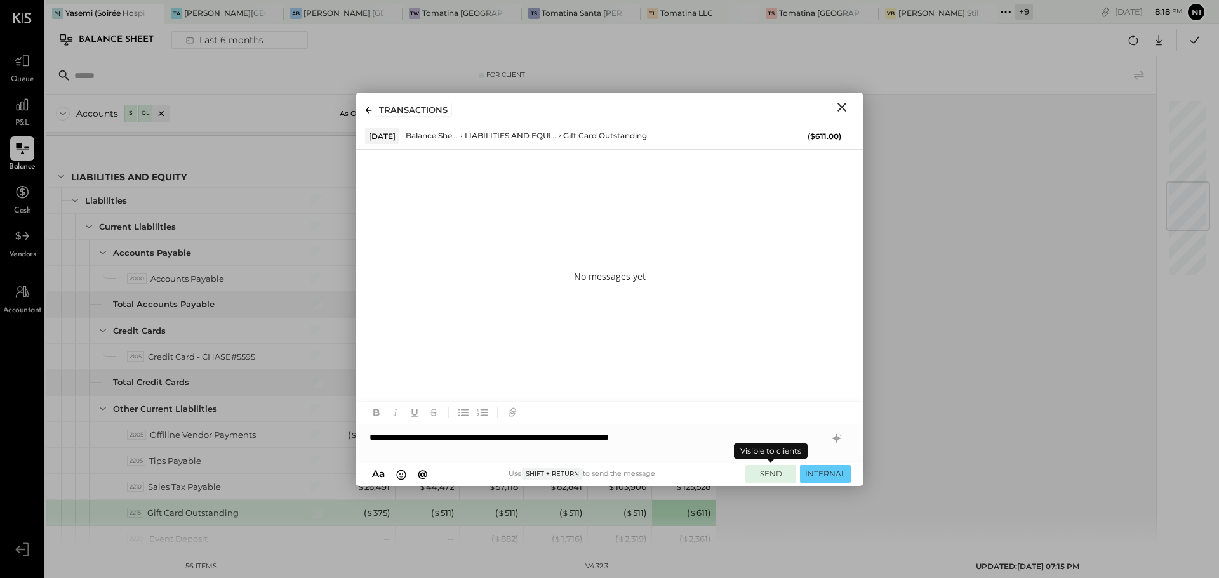
click at [769, 480] on button "SEND" at bounding box center [770, 473] width 51 height 17
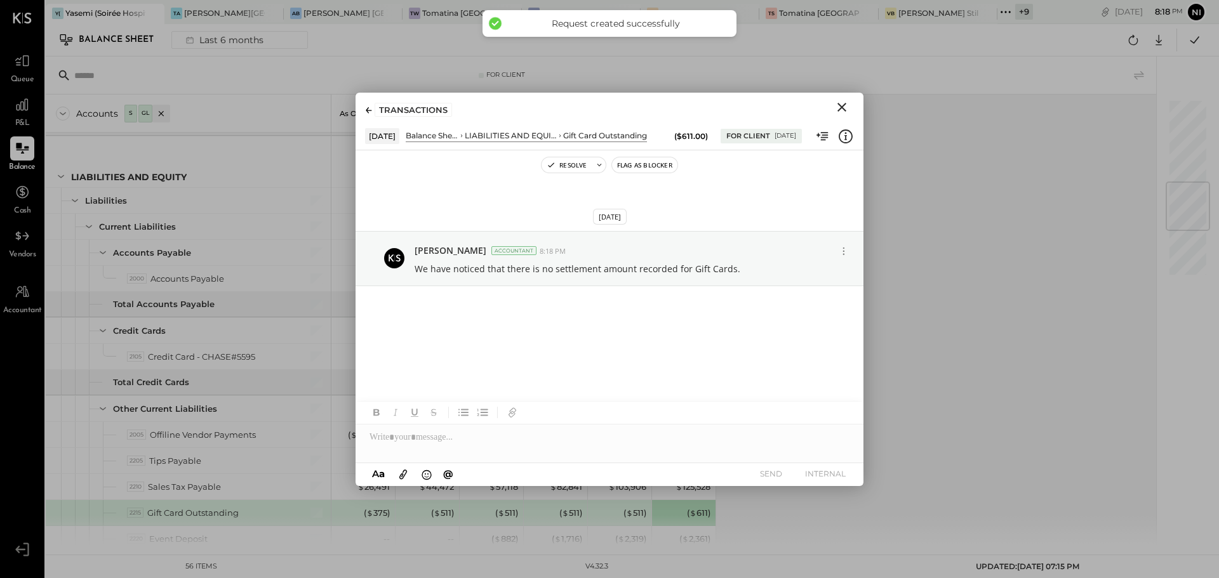
click at [843, 106] on icon "Close" at bounding box center [841, 107] width 9 height 9
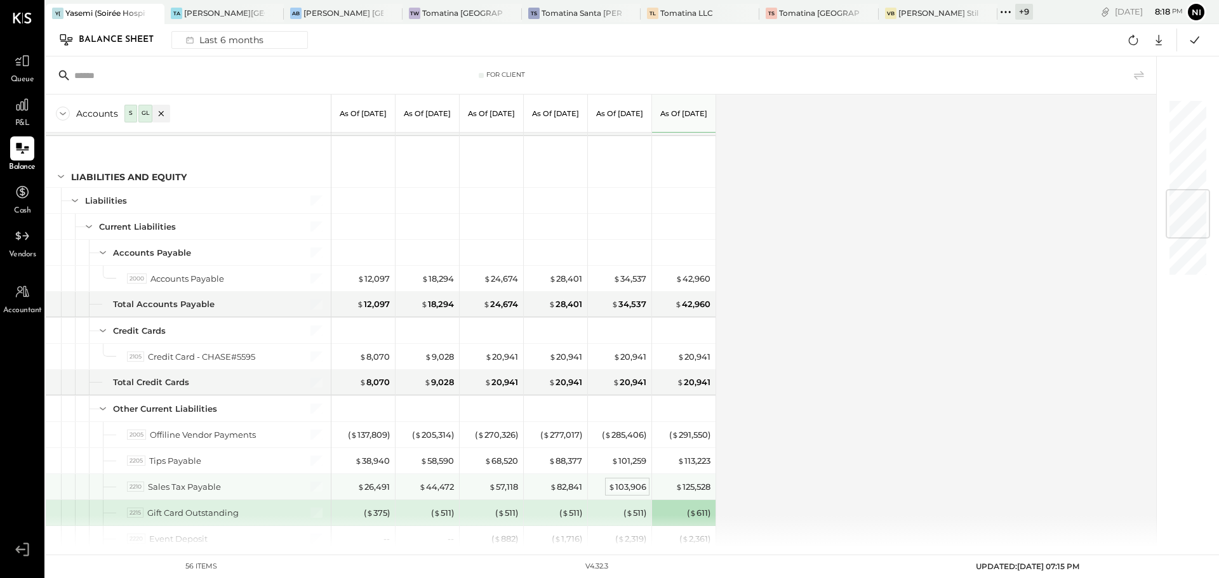
scroll to position [762, 0]
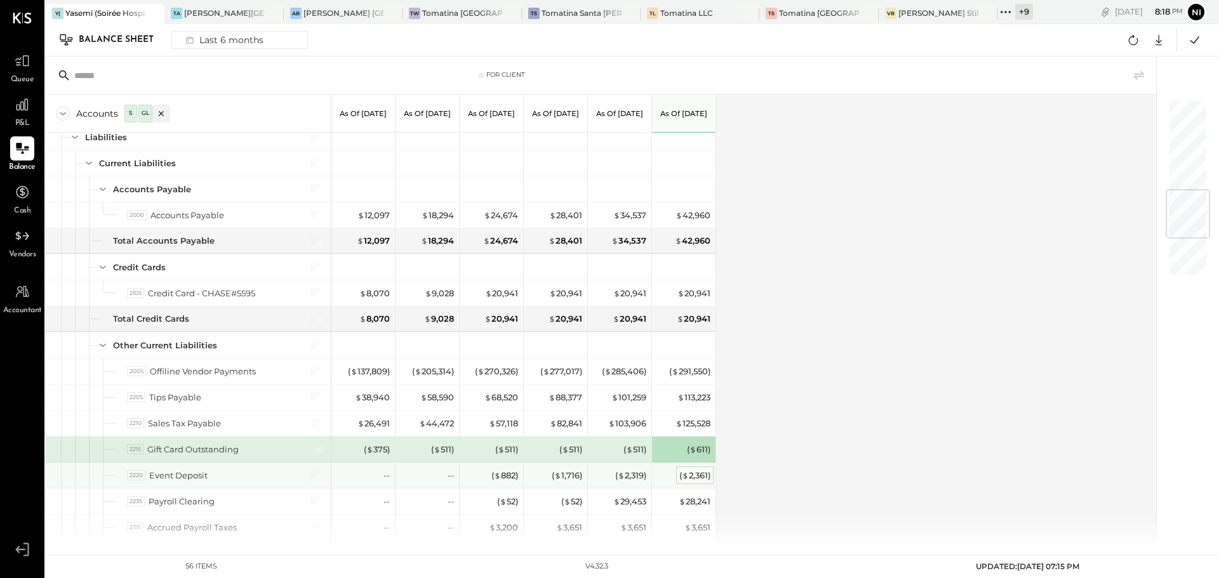
click at [688, 474] on div "( $ 2,361 )" at bounding box center [694, 476] width 31 height 12
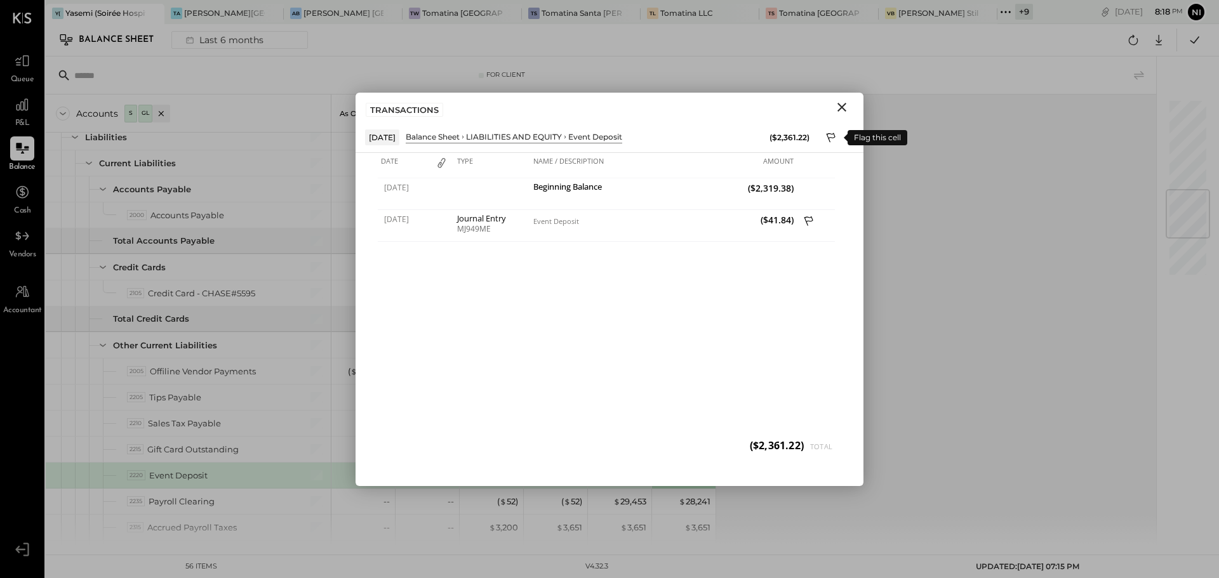
click at [829, 136] on icon at bounding box center [831, 138] width 11 height 15
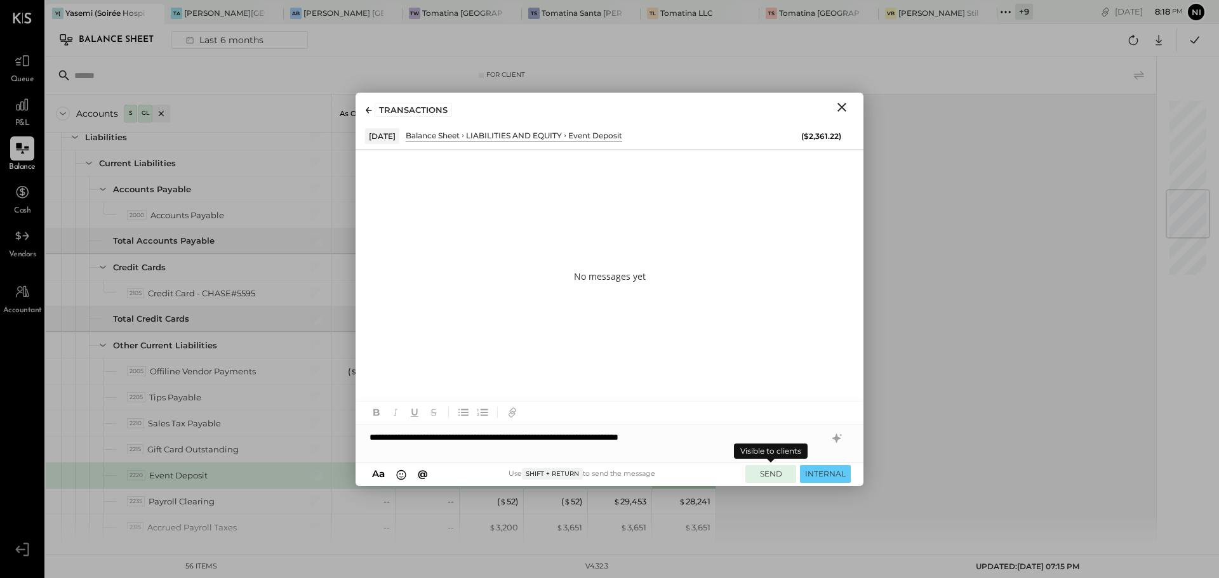
click at [771, 475] on button "SEND" at bounding box center [770, 473] width 51 height 17
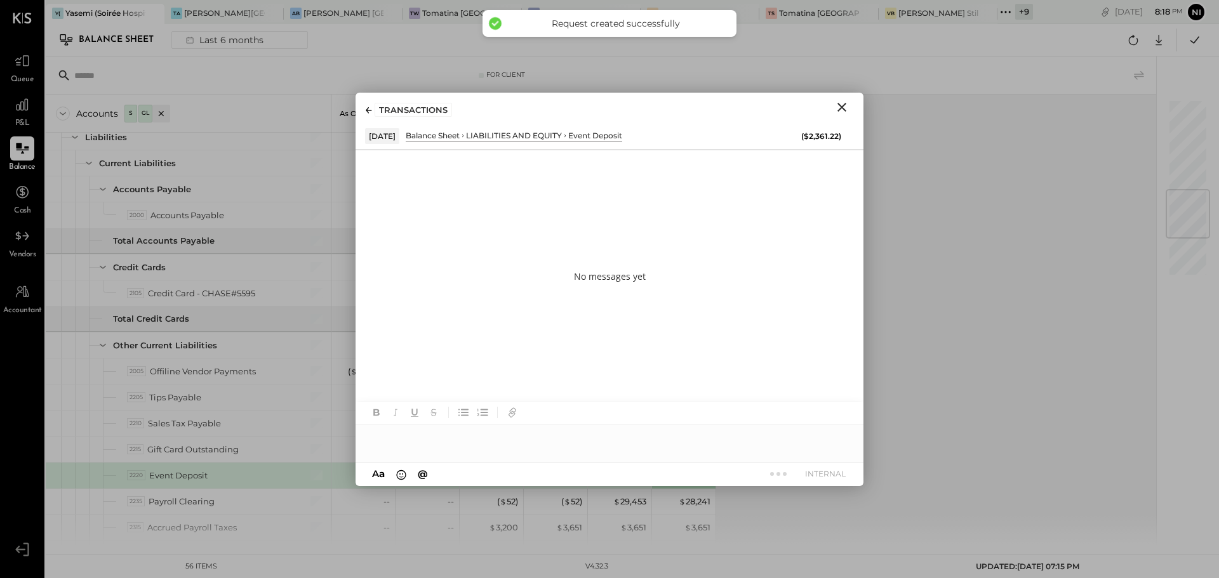
click at [844, 104] on icon "Close" at bounding box center [841, 107] width 9 height 9
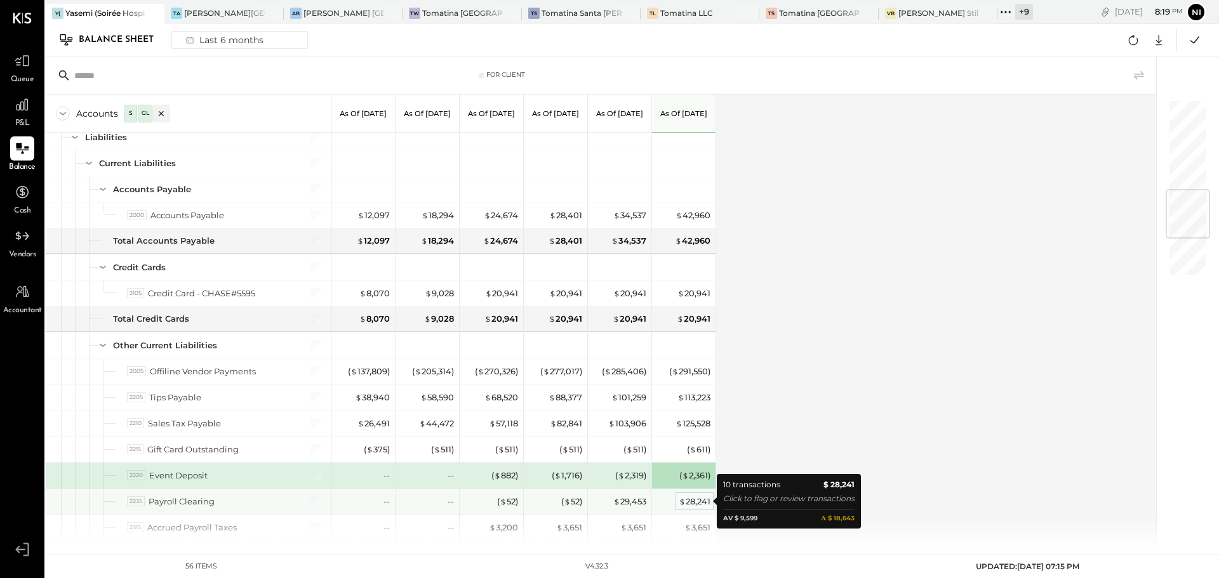
click at [704, 502] on div "$ 28,241" at bounding box center [695, 502] width 32 height 12
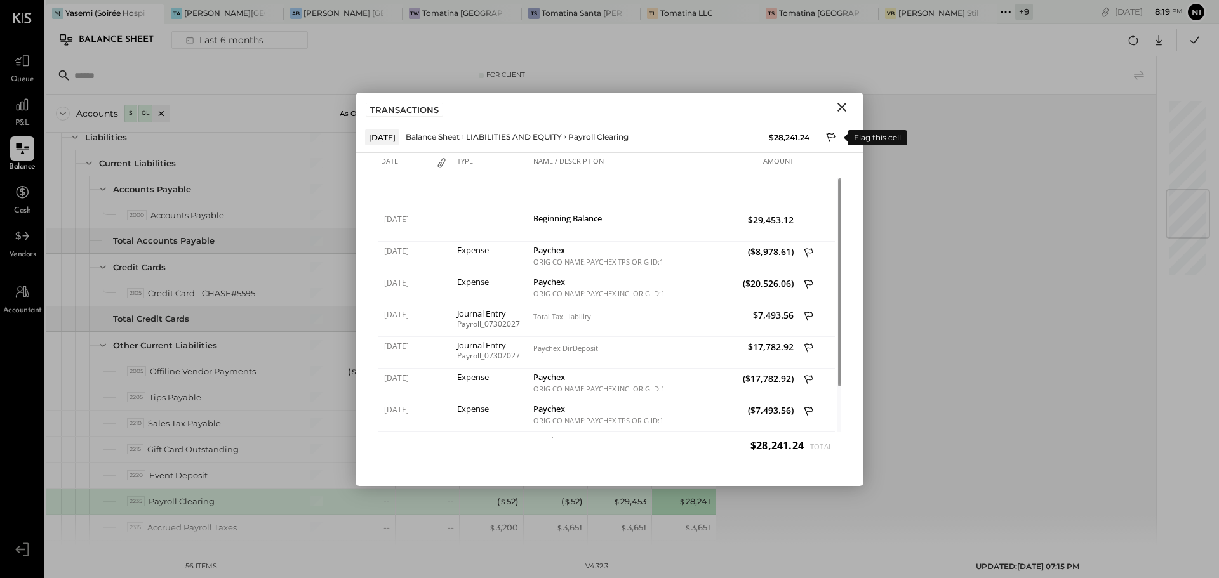
click at [832, 136] on icon at bounding box center [831, 138] width 11 height 15
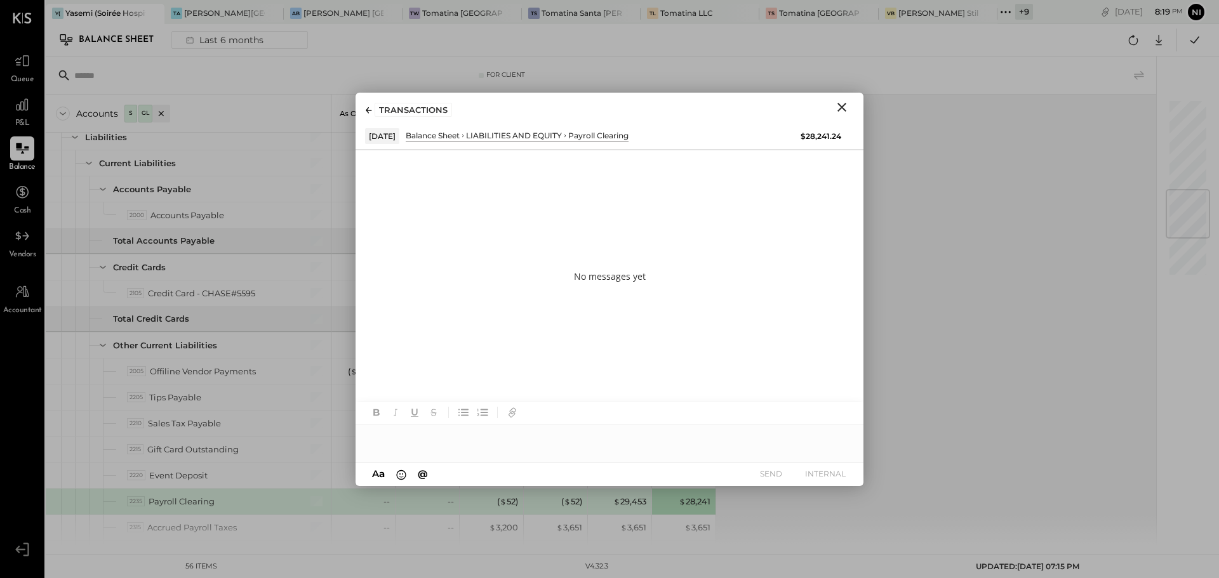
click at [425, 434] on div at bounding box center [609, 437] width 508 height 25
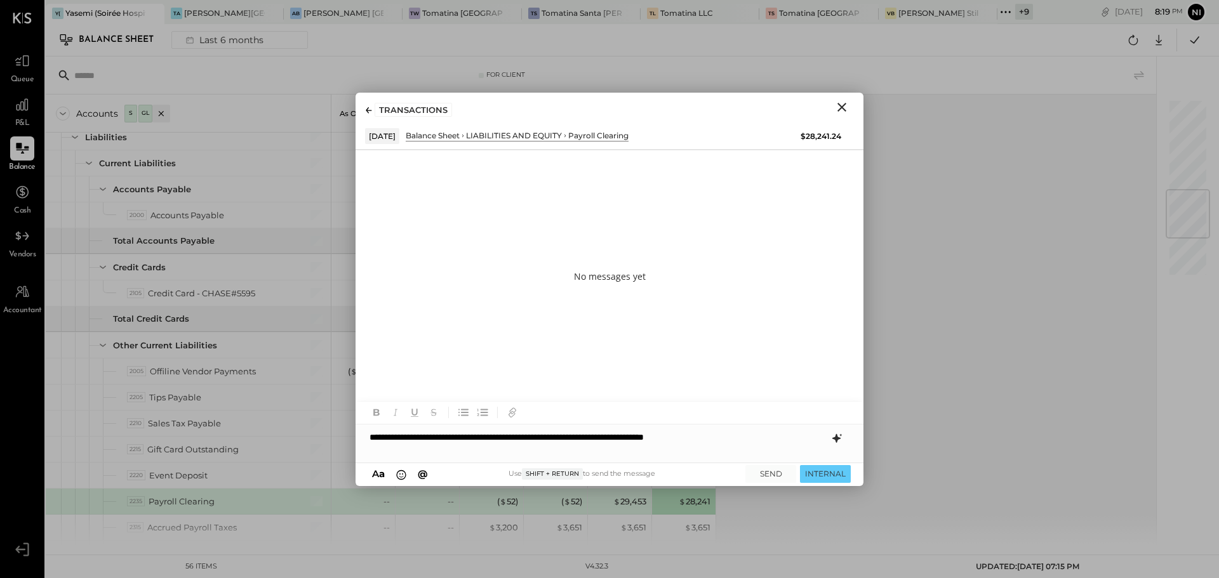
click at [837, 439] on icon at bounding box center [836, 438] width 8 height 9
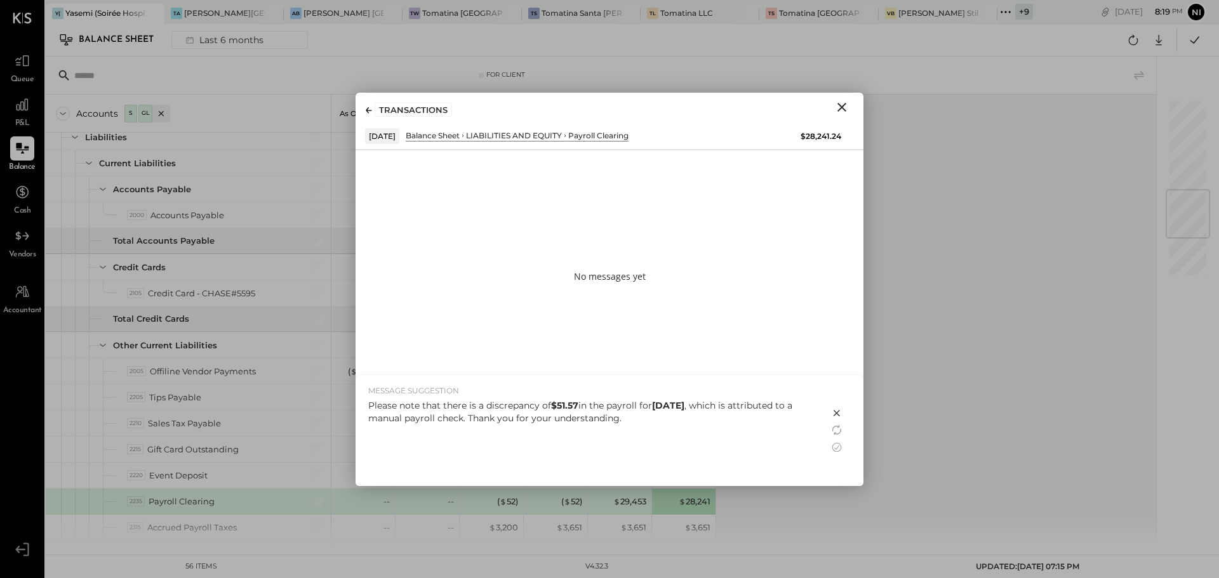
drag, startPoint x: 657, startPoint y: 407, endPoint x: 715, endPoint y: 408, distance: 57.8
click at [684, 408] on strong "[DATE]" at bounding box center [668, 405] width 32 height 11
click at [842, 442] on icon at bounding box center [836, 447] width 15 height 15
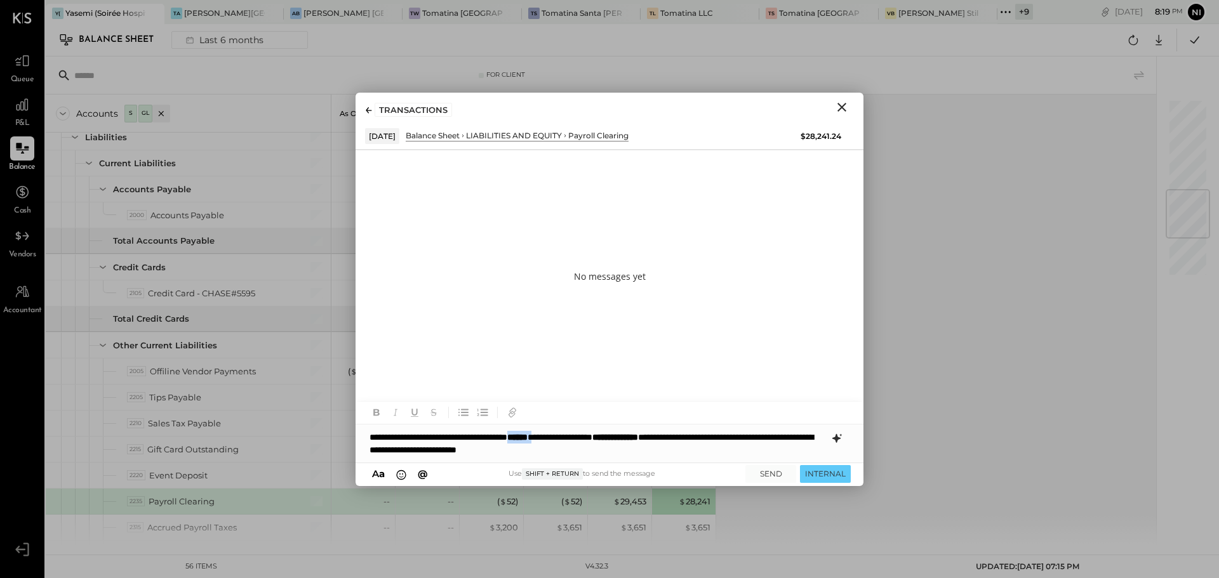
drag, startPoint x: 553, startPoint y: 437, endPoint x: 583, endPoint y: 437, distance: 30.5
click at [583, 437] on div "**********" at bounding box center [609, 444] width 508 height 38
drag, startPoint x: 658, startPoint y: 437, endPoint x: 715, endPoint y: 433, distance: 57.3
click at [635, 433] on strong "**********" at bounding box center [613, 437] width 46 height 9
drag, startPoint x: 747, startPoint y: 437, endPoint x: 790, endPoint y: 440, distance: 43.9
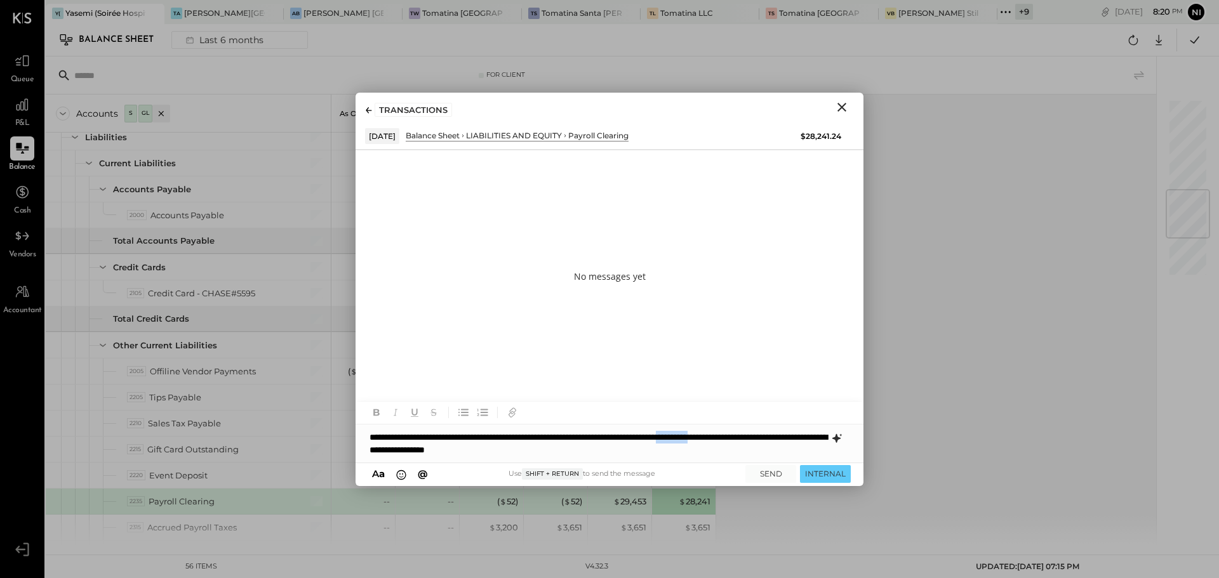
click at [790, 440] on div "**********" at bounding box center [609, 444] width 508 height 38
drag, startPoint x: 470, startPoint y: 449, endPoint x: 691, endPoint y: 470, distance: 221.8
click at [691, 470] on div "**********" at bounding box center [609, 444] width 508 height 84
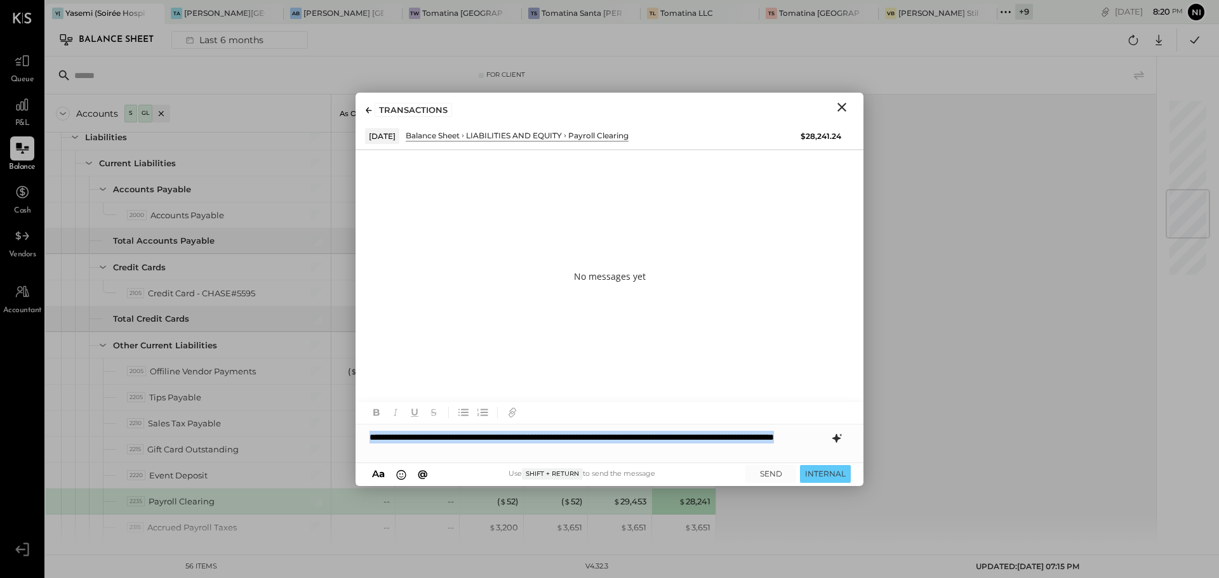
copy div "**********"
click at [477, 444] on div "**********" at bounding box center [609, 444] width 508 height 38
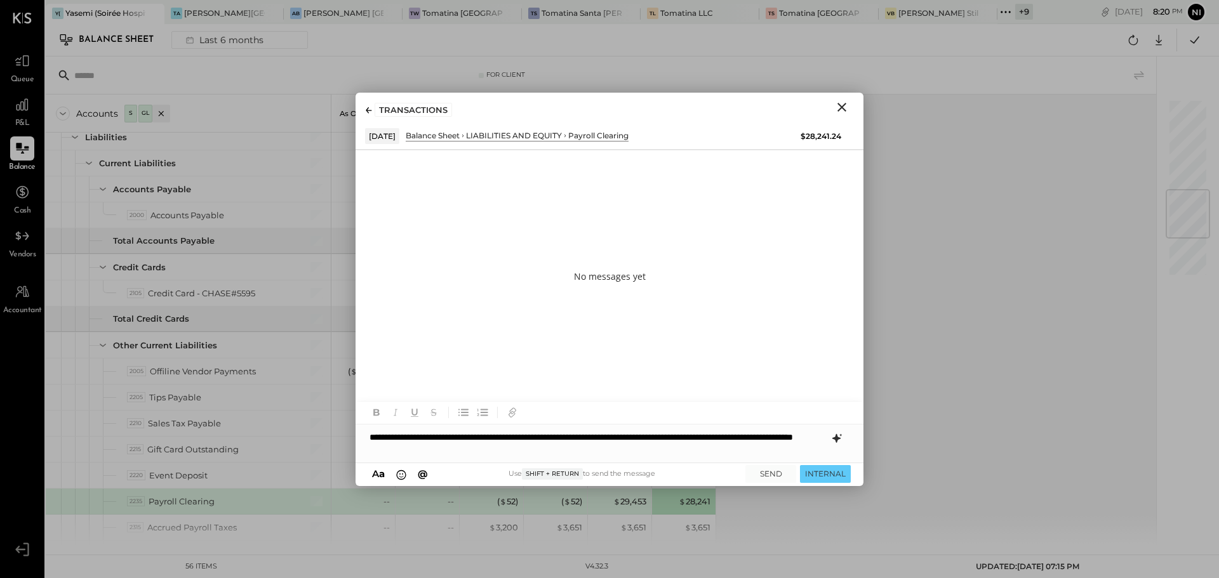
click at [774, 439] on div "**********" at bounding box center [609, 444] width 508 height 38
click at [773, 473] on button "SEND" at bounding box center [770, 473] width 51 height 17
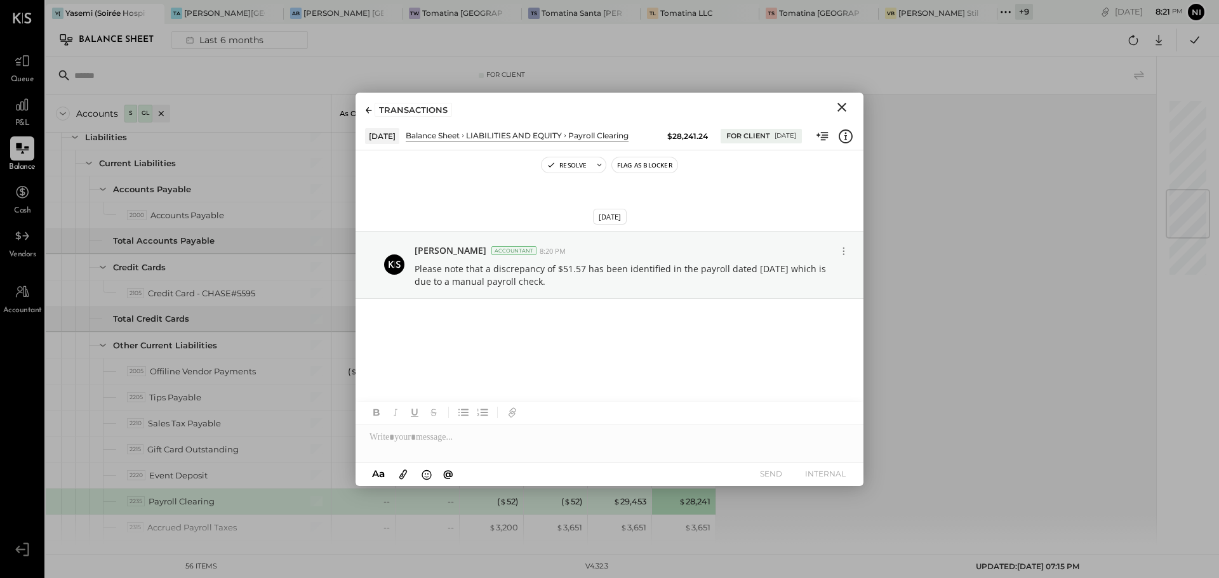
click at [840, 105] on icon "Close" at bounding box center [841, 107] width 15 height 15
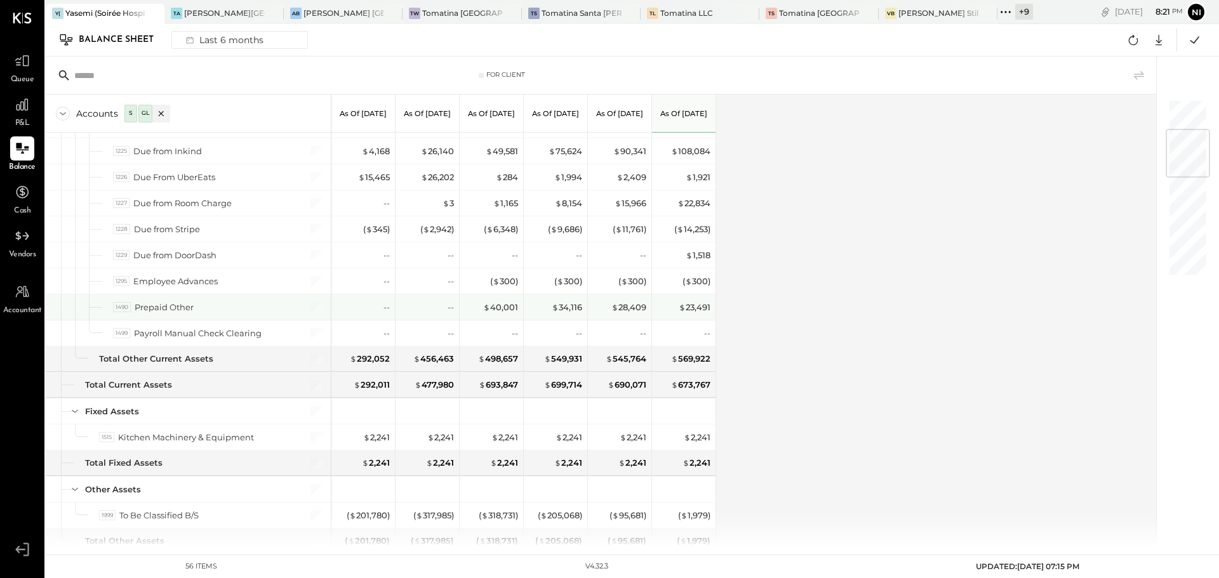
scroll to position [0, 0]
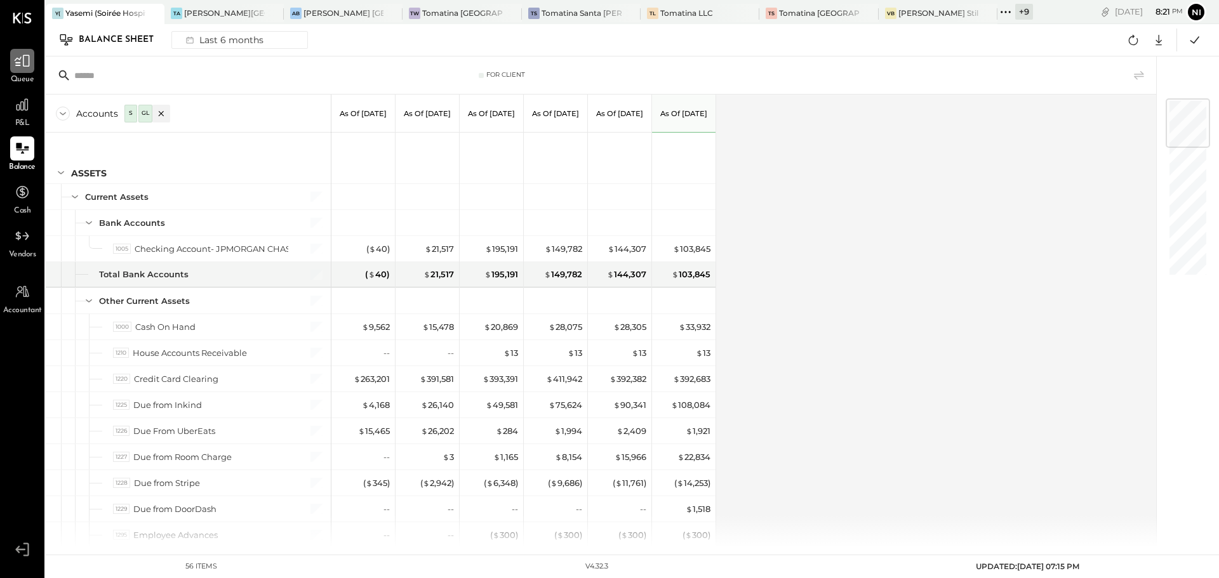
click at [15, 63] on icon at bounding box center [22, 61] width 17 height 17
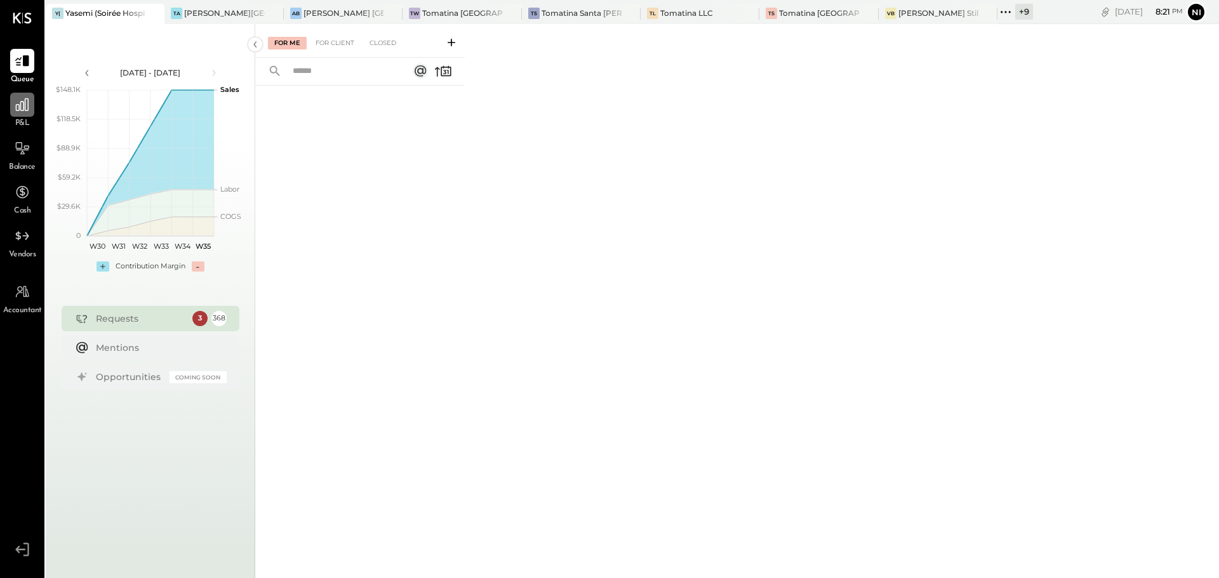
click at [15, 101] on icon at bounding box center [22, 104] width 17 height 17
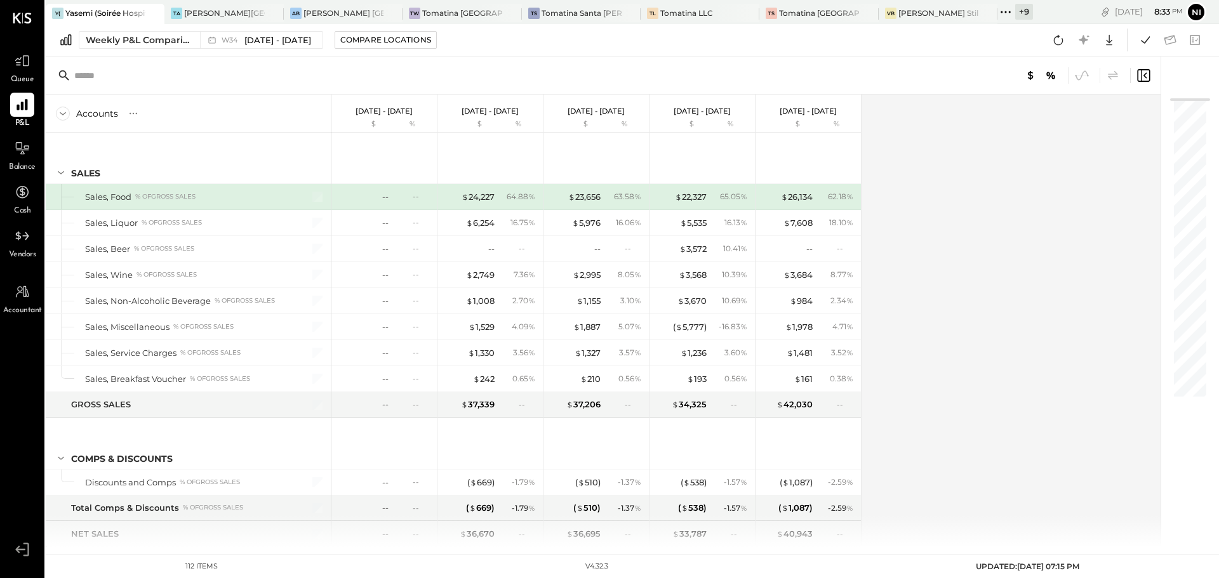
drag, startPoint x: 12, startPoint y: 149, endPoint x: 557, endPoint y: 505, distance: 651.3
click at [12, 149] on div at bounding box center [22, 148] width 24 height 24
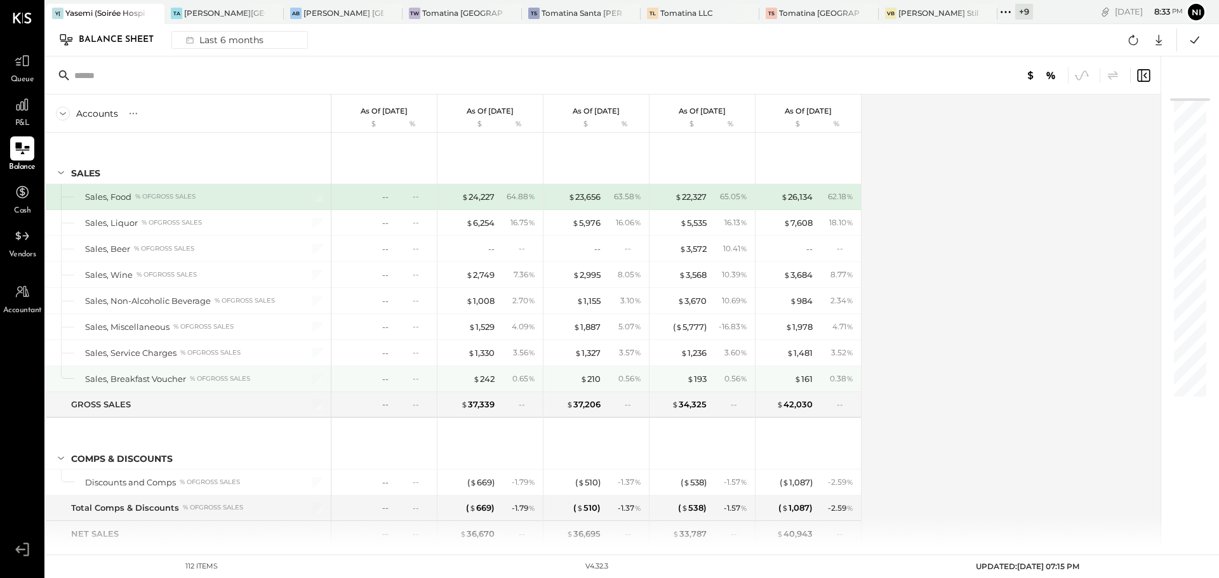
click at [14, 146] on icon at bounding box center [22, 148] width 17 height 17
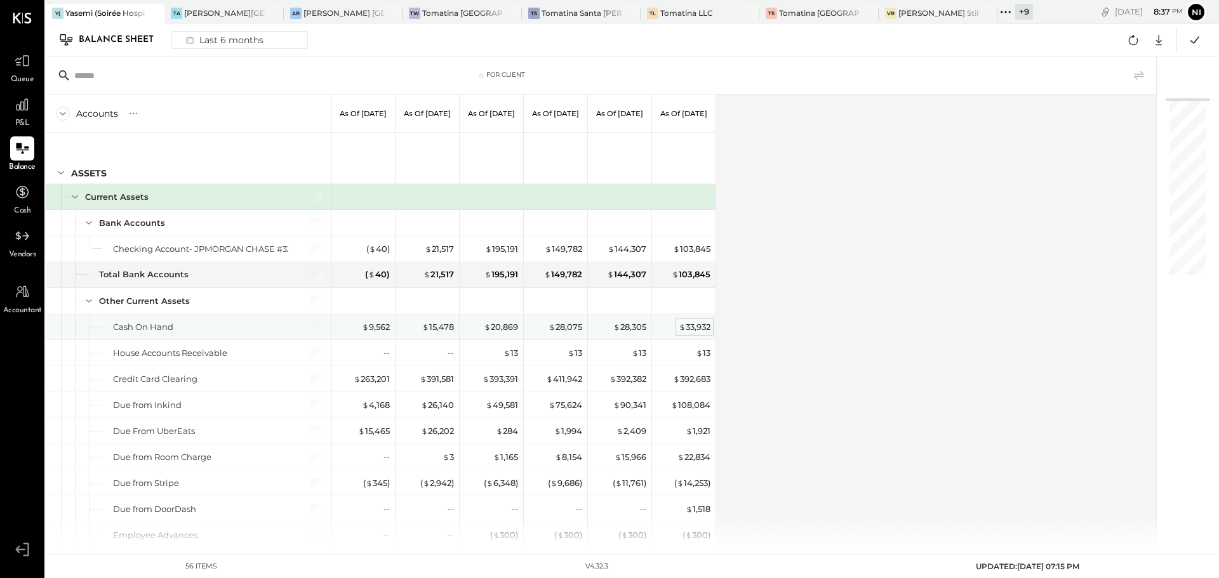
click at [688, 326] on div "$ 33,932" at bounding box center [695, 327] width 32 height 12
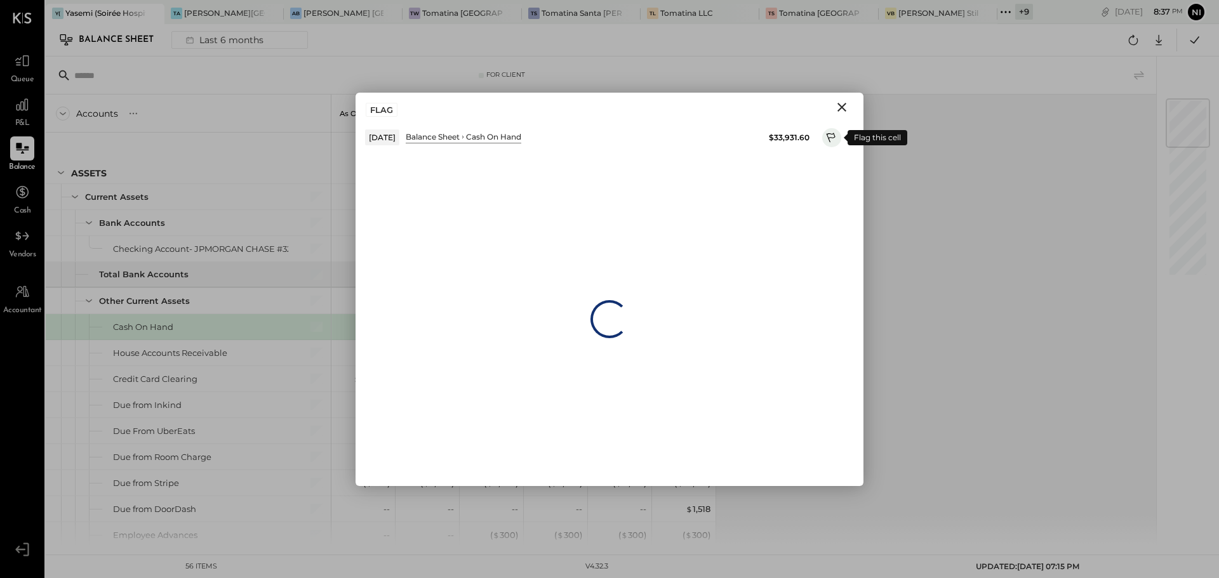
click at [830, 136] on icon at bounding box center [831, 138] width 11 height 15
click at [840, 108] on icon "Close" at bounding box center [841, 107] width 9 height 9
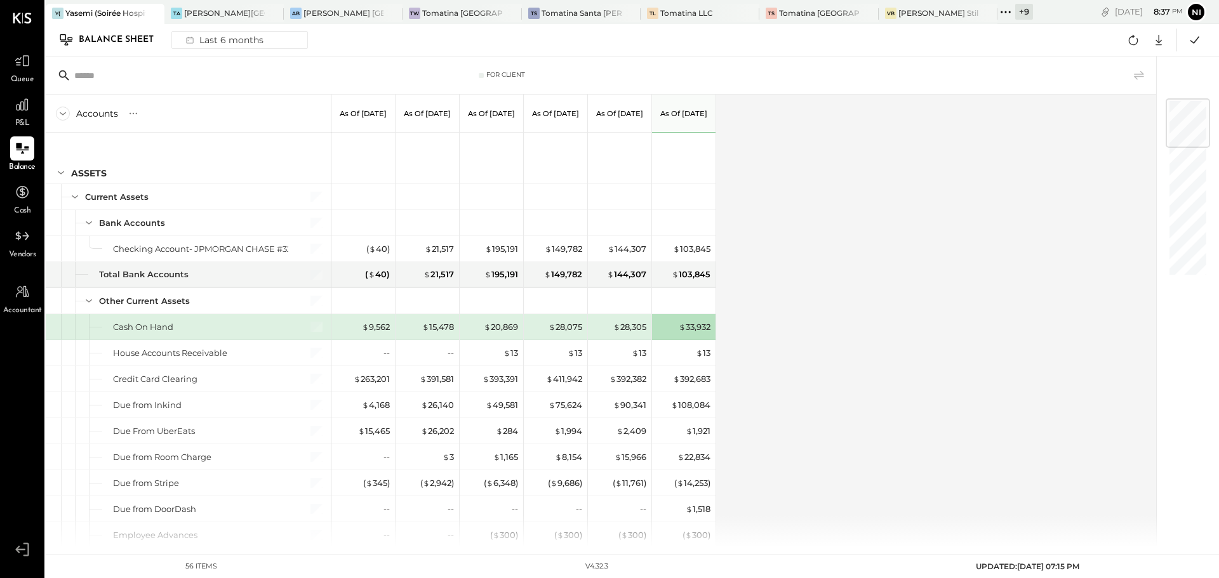
click at [858, 322] on div "Accounts S GL As of [DATE] As of [DATE] As of [DATE] As of [DATE] As of [DATE] …" at bounding box center [602, 321] width 1112 height 453
click at [692, 326] on div "$ 33,932" at bounding box center [695, 327] width 32 height 12
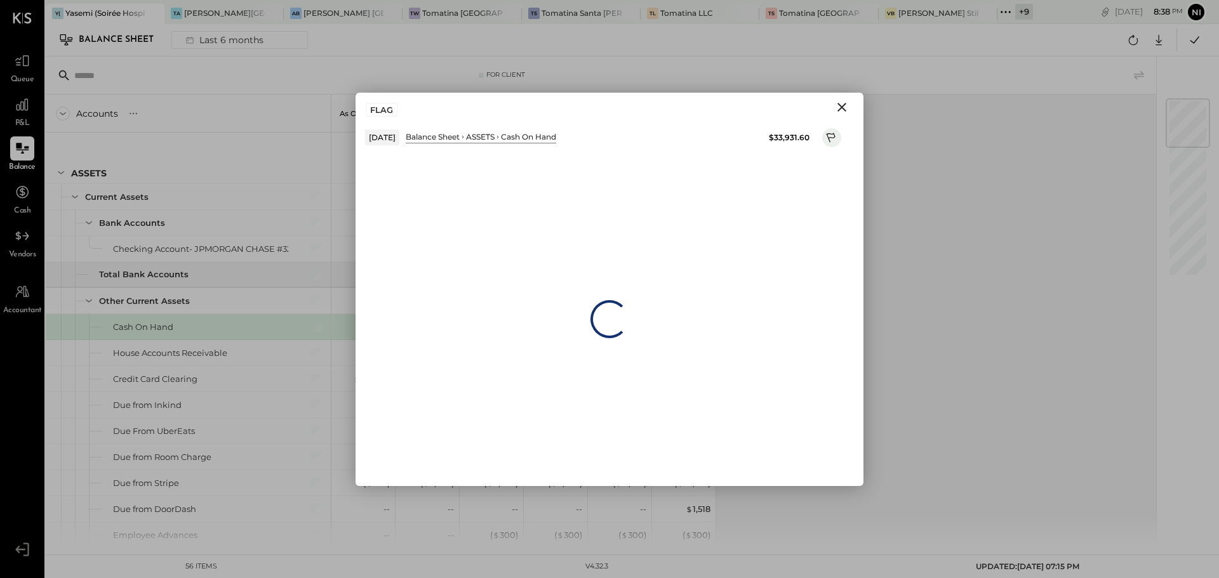
click at [844, 109] on icon "Close" at bounding box center [841, 107] width 9 height 9
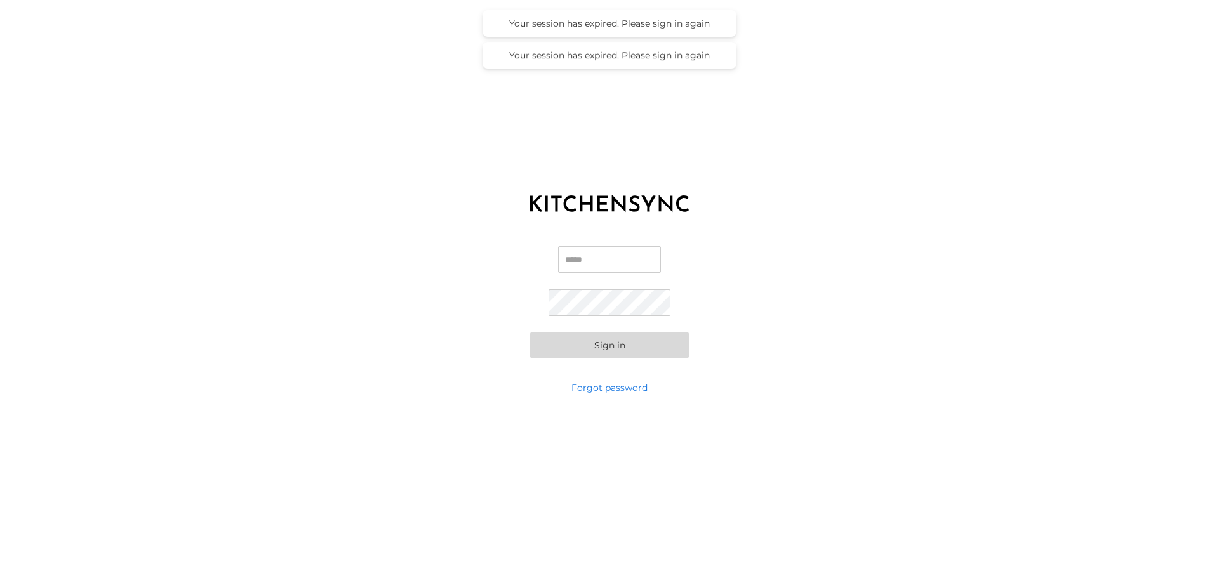
click at [601, 260] on input "Email" at bounding box center [609, 259] width 103 height 27
type input "**********"
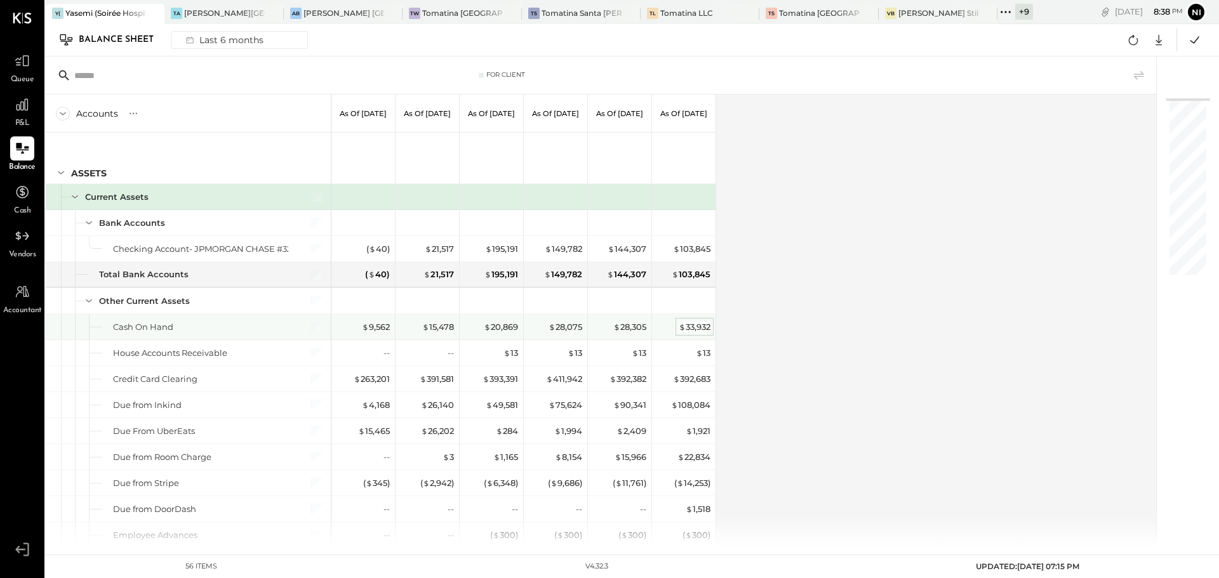
click at [696, 327] on div "$ 33,932" at bounding box center [695, 327] width 32 height 12
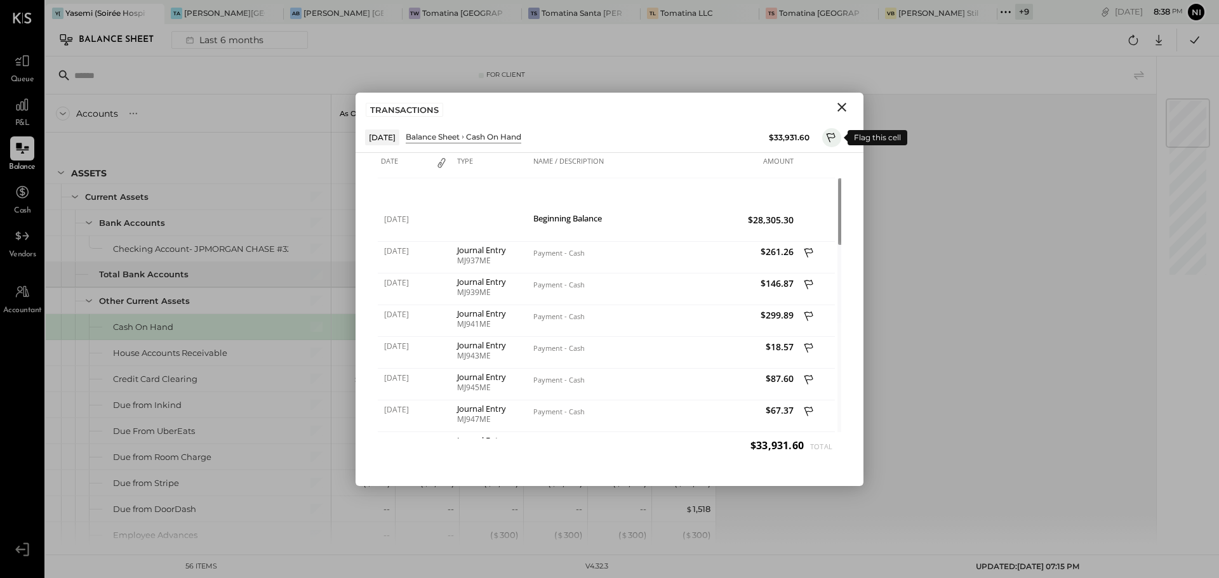
click at [828, 139] on icon at bounding box center [831, 138] width 11 height 15
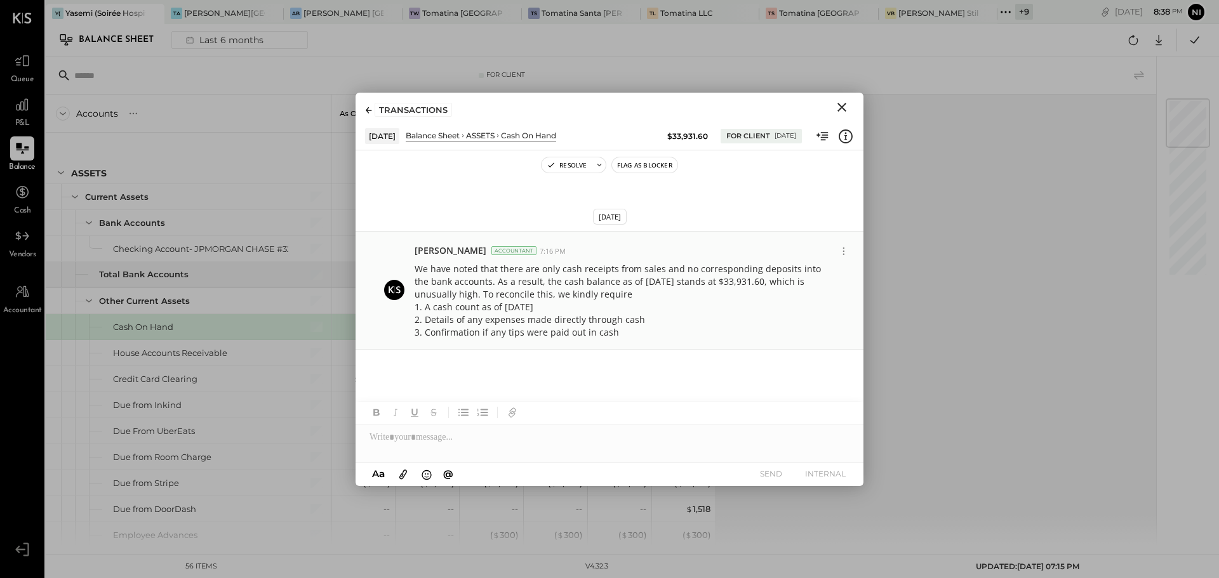
drag, startPoint x: 416, startPoint y: 267, endPoint x: 641, endPoint y: 333, distance: 234.0
click at [641, 333] on p "We have noted that there are only cash receipts from sales and no corresponding…" at bounding box center [623, 301] width 416 height 76
copy p "We have noted that there are only cash receipts from sales and no corresponding…"
drag, startPoint x: 841, startPoint y: 101, endPoint x: 611, endPoint y: 373, distance: 356.3
click at [841, 101] on icon "Close" at bounding box center [841, 107] width 15 height 15
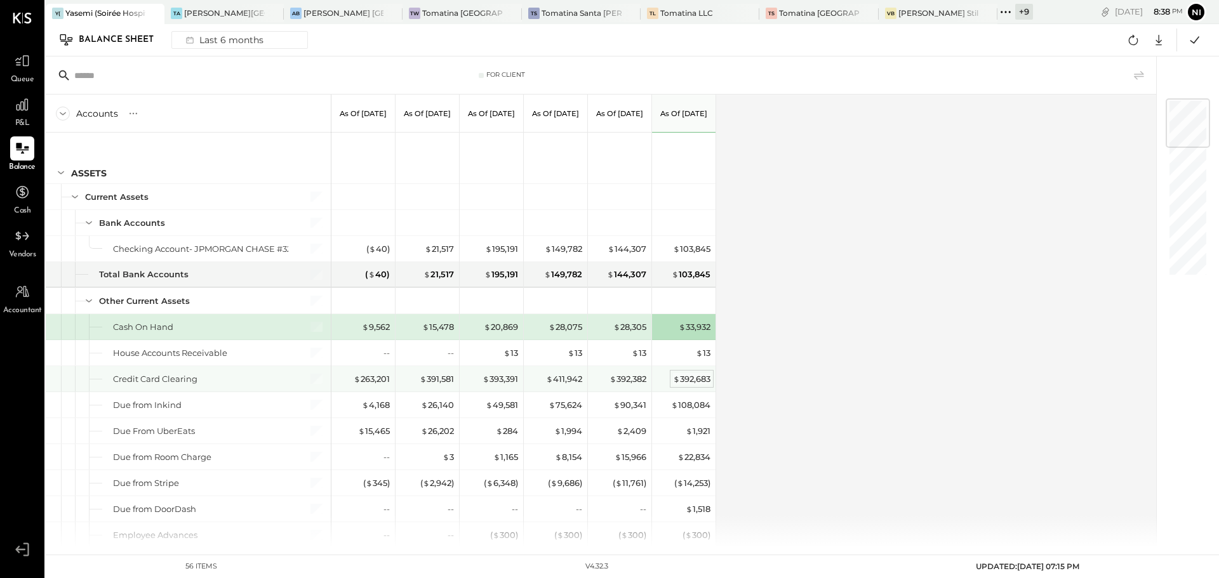
click at [694, 373] on div "$ 392,683" at bounding box center [691, 379] width 37 height 12
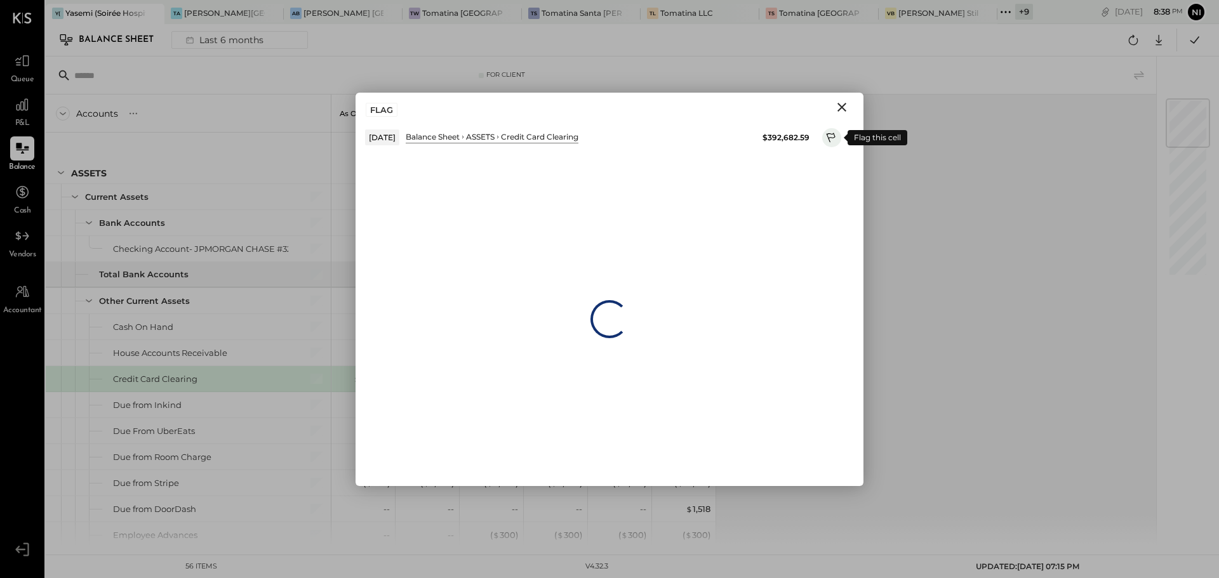
click at [835, 138] on icon at bounding box center [831, 138] width 11 height 15
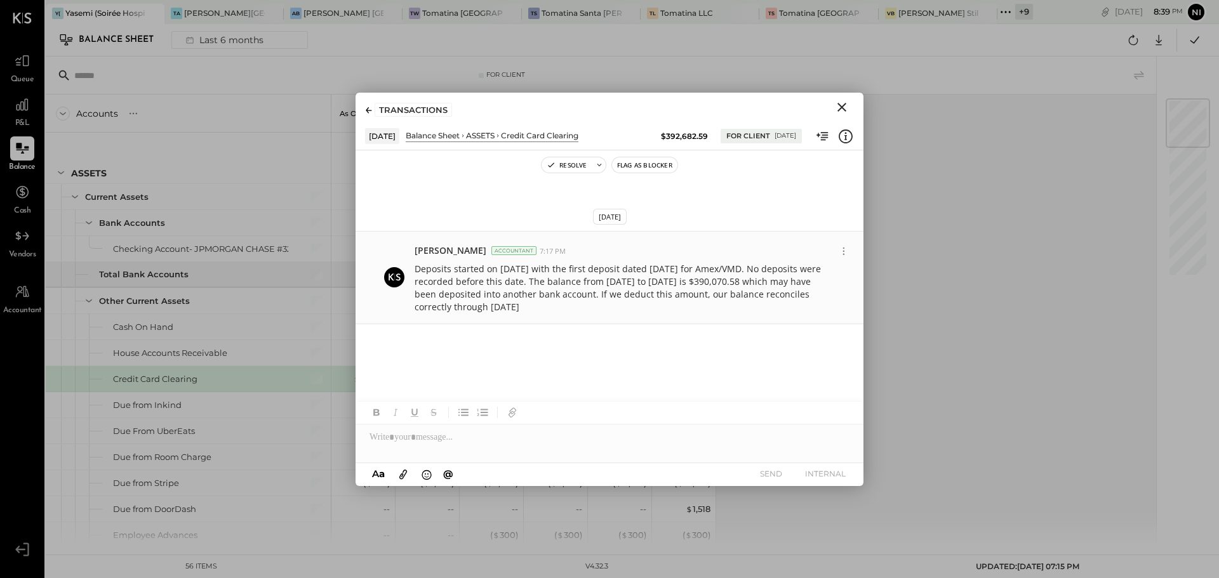
drag, startPoint x: 415, startPoint y: 269, endPoint x: 587, endPoint y: 309, distance: 176.0
click at [587, 309] on p "Deposits started on [DATE] with the first deposit dated [DATE] for Amex/VMD. No…" at bounding box center [623, 288] width 416 height 51
copy p "Deposits started on [DATE] with the first deposit dated [DATE] for Amex/VMD. No…"
drag, startPoint x: 840, startPoint y: 110, endPoint x: 882, endPoint y: 236, distance: 132.3
click at [840, 110] on icon "Close" at bounding box center [841, 107] width 15 height 15
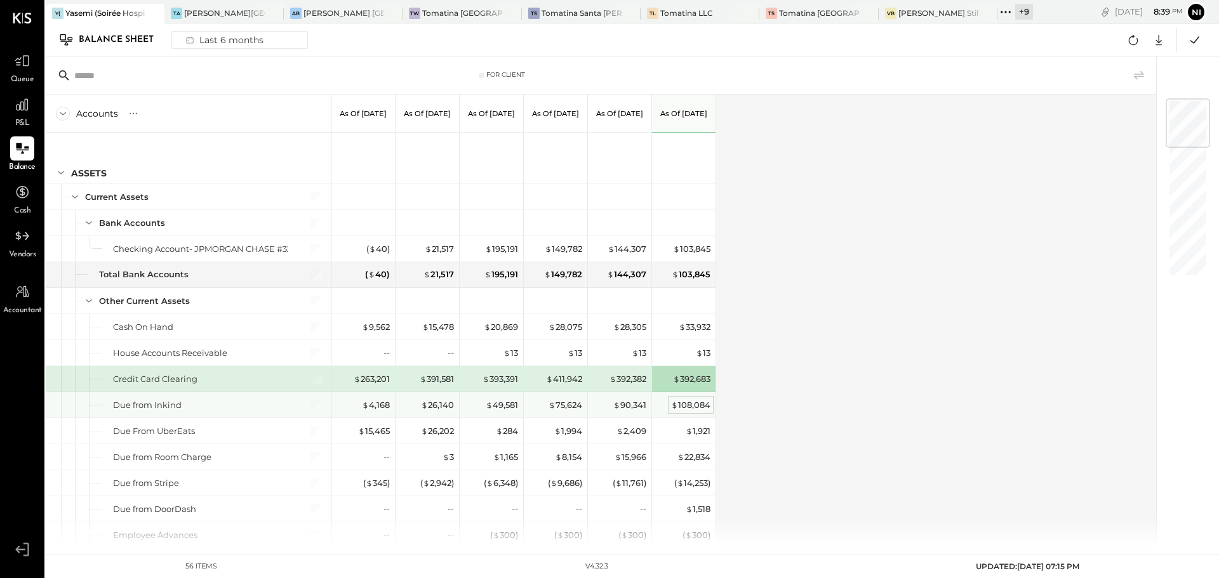
click at [693, 404] on div "$ 108,084" at bounding box center [690, 405] width 39 height 12
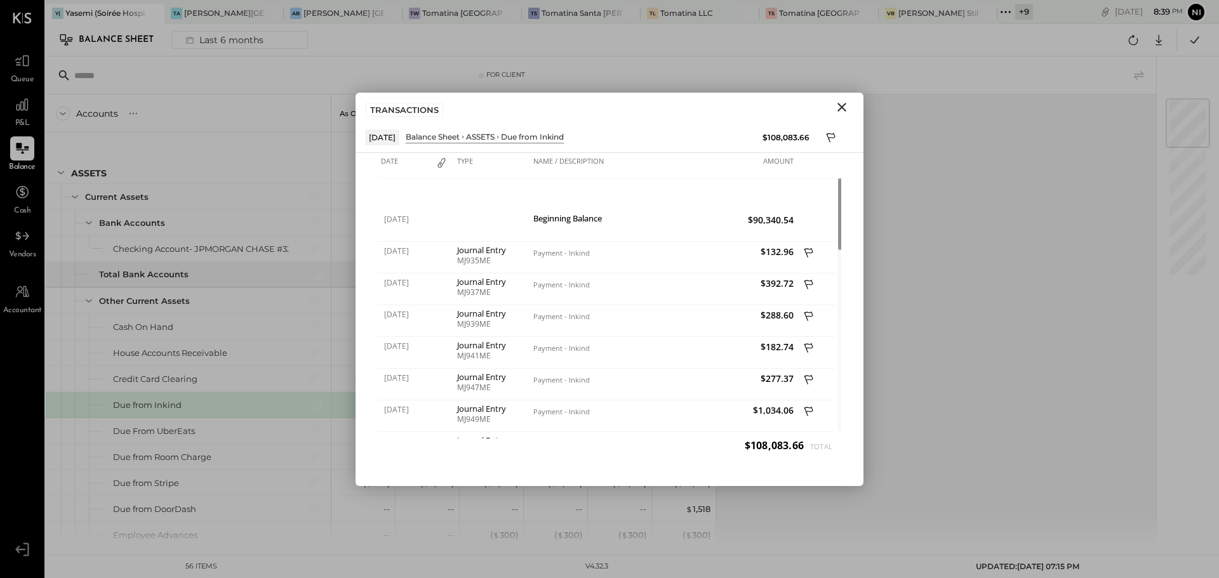
click at [842, 107] on icon "Close" at bounding box center [841, 107] width 9 height 9
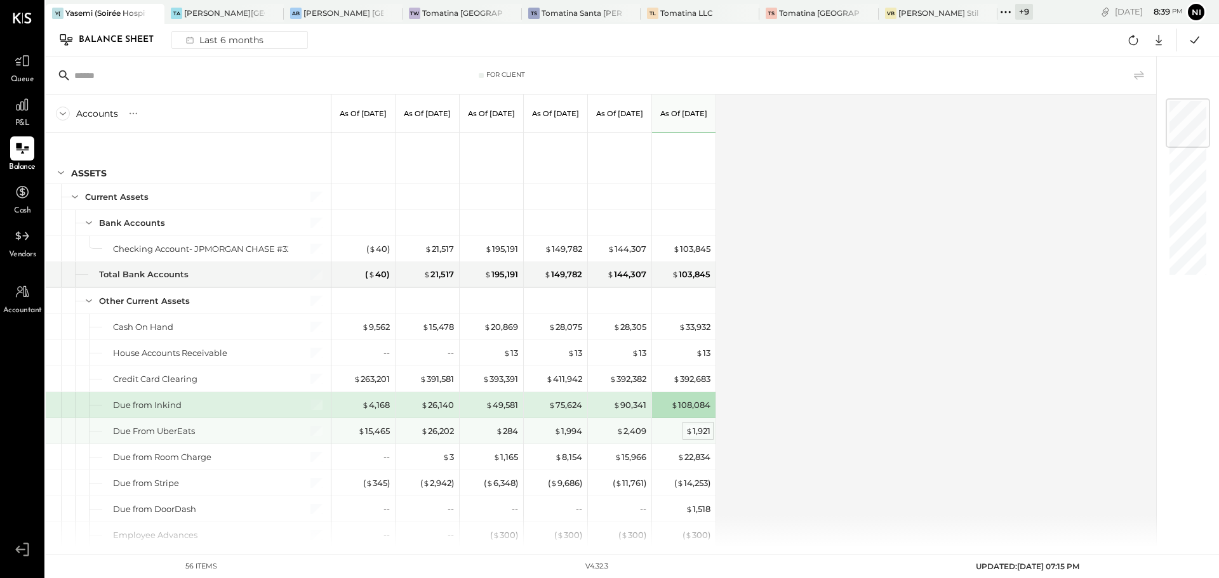
click at [700, 430] on div "$ 1,921" at bounding box center [698, 431] width 25 height 12
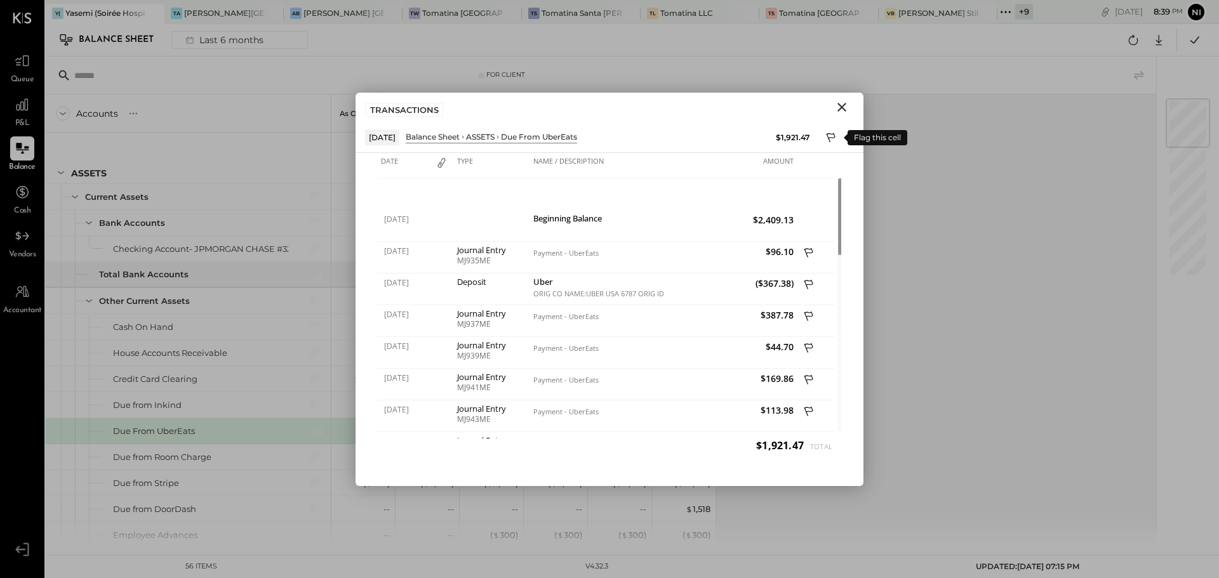
click at [830, 142] on icon at bounding box center [831, 138] width 11 height 15
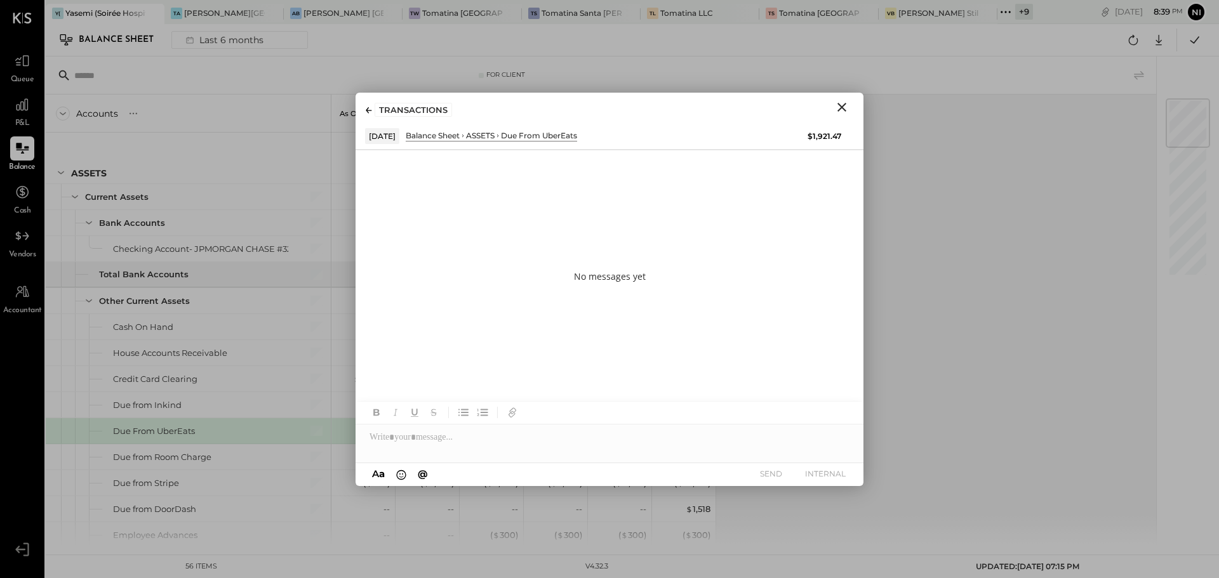
click at [841, 110] on icon "Close" at bounding box center [841, 107] width 15 height 15
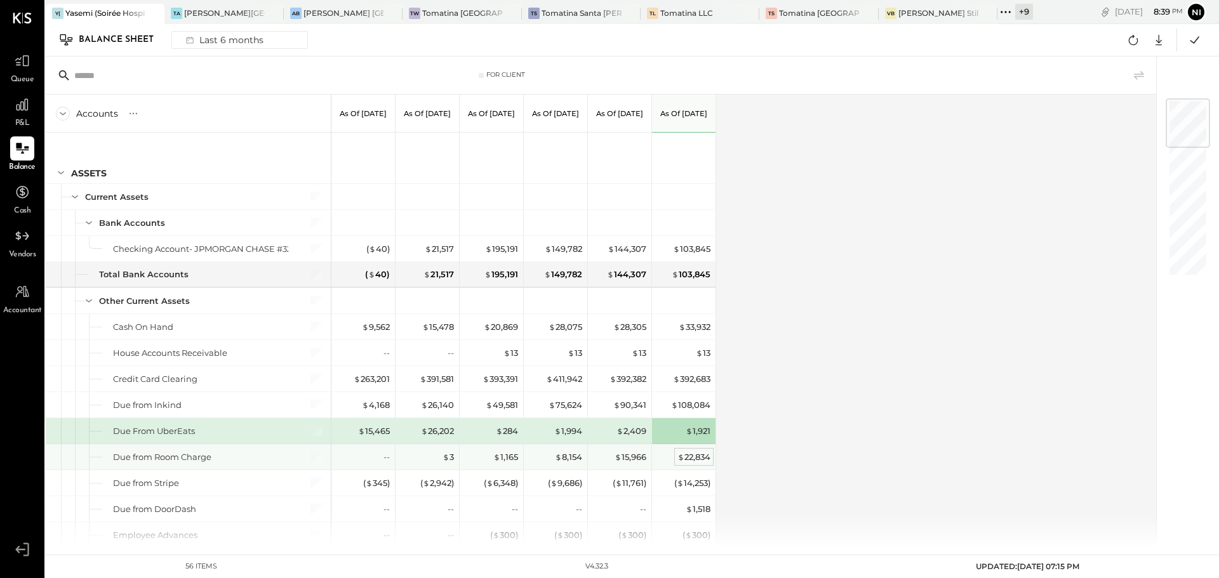
click at [691, 456] on div "$ 22,834" at bounding box center [693, 457] width 33 height 12
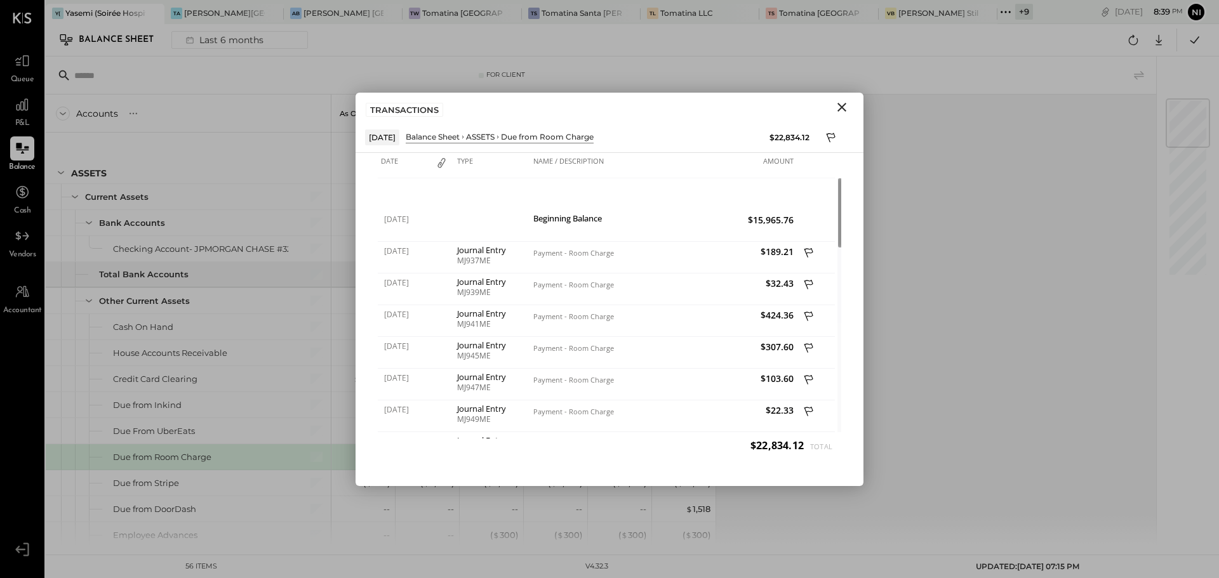
drag, startPoint x: 842, startPoint y: 106, endPoint x: 845, endPoint y: 123, distance: 16.7
click at [843, 105] on icon "Close" at bounding box center [841, 107] width 9 height 9
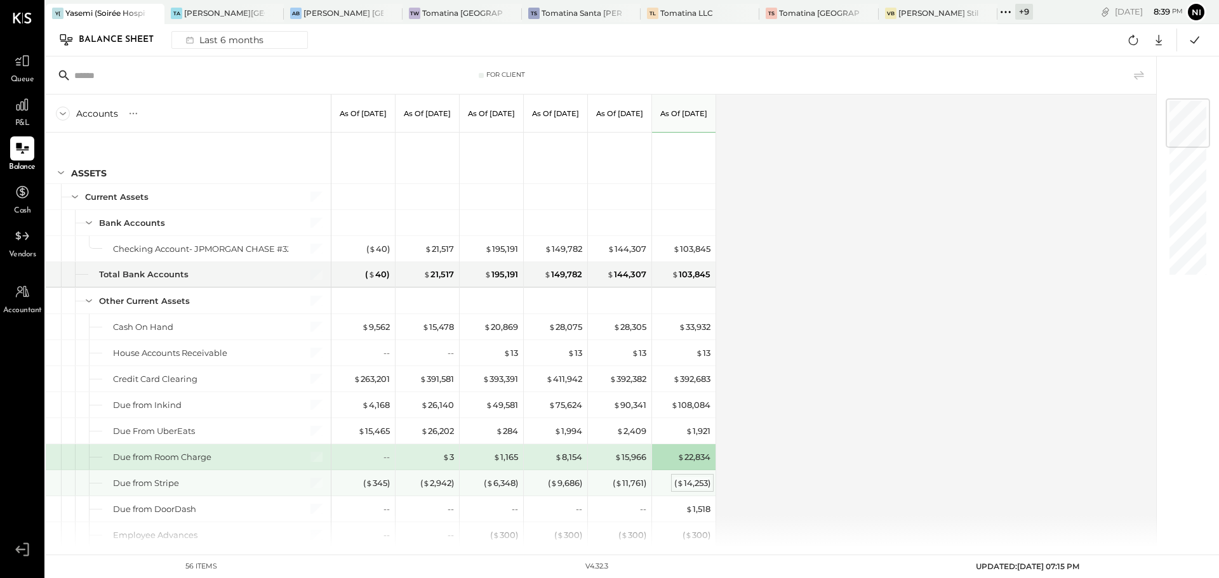
click at [686, 485] on div "( $ 14,253 )" at bounding box center [692, 483] width 36 height 12
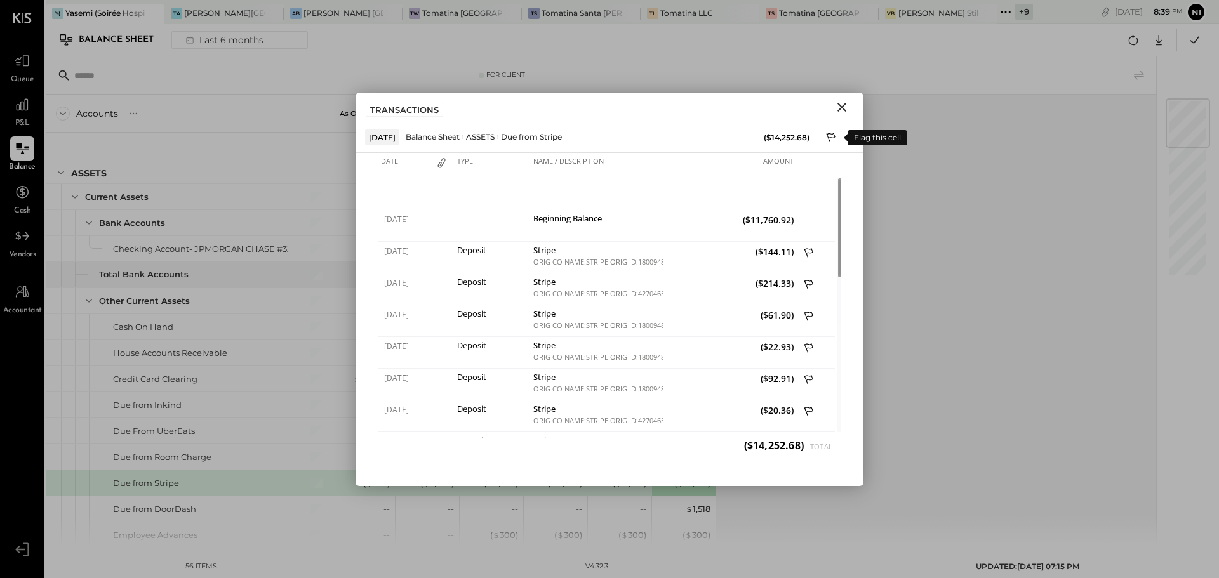
click at [829, 138] on icon at bounding box center [831, 138] width 9 height 10
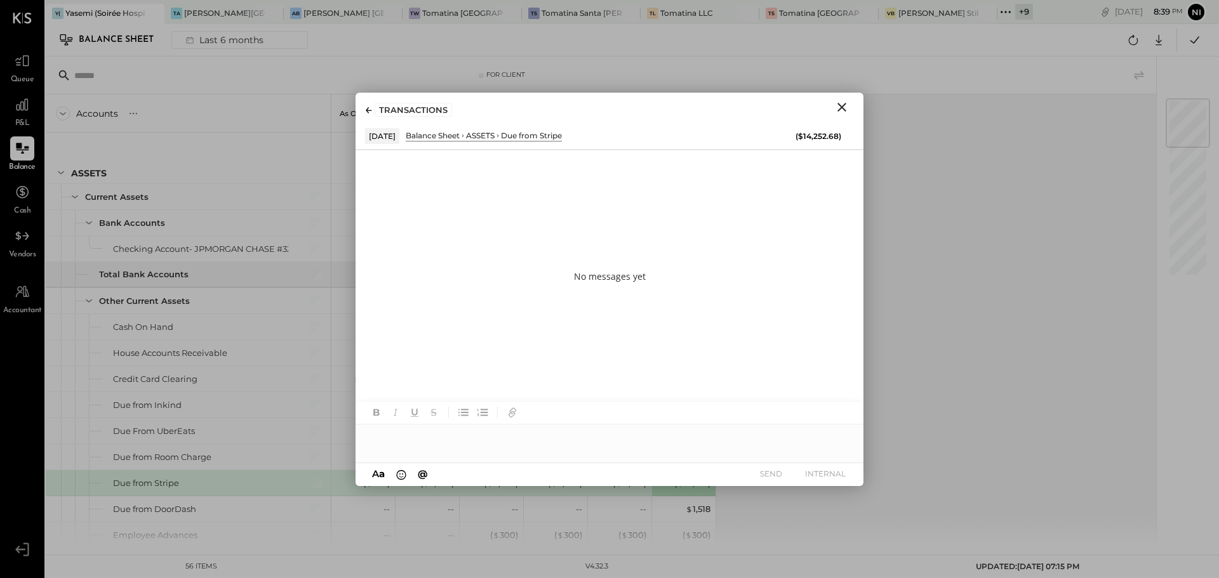
click at [845, 109] on icon "Close" at bounding box center [841, 107] width 15 height 15
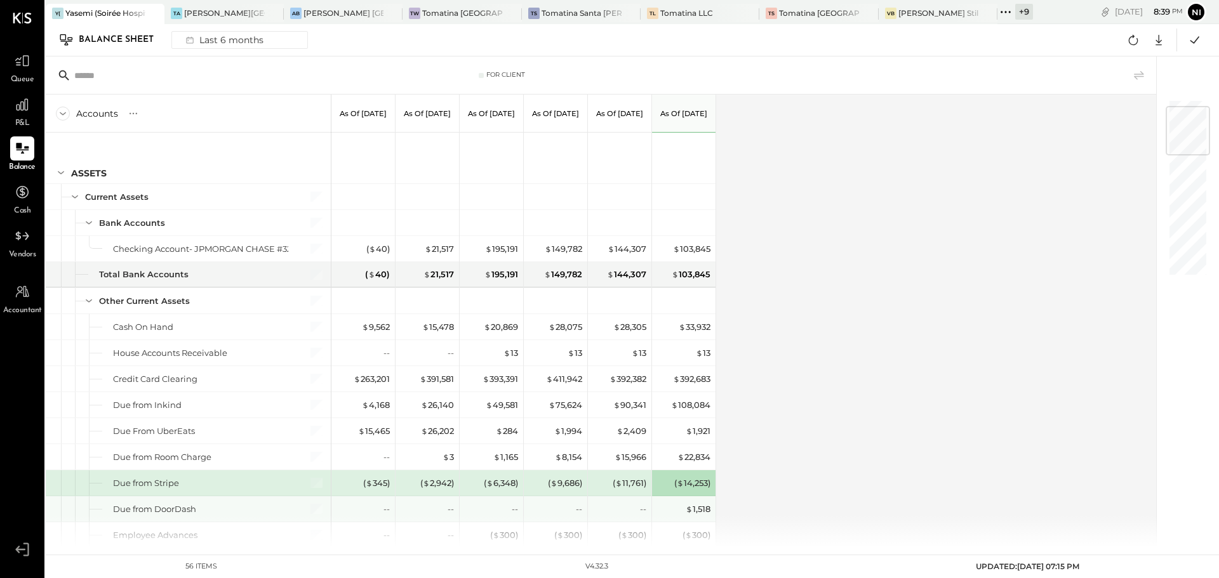
scroll to position [63, 0]
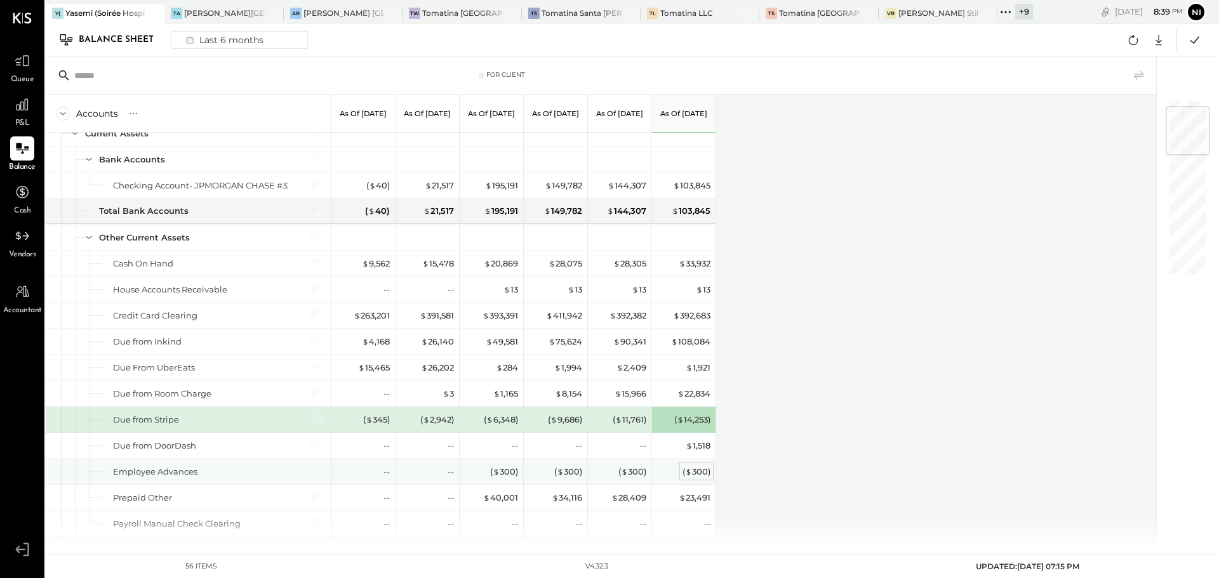
click at [696, 477] on div "( $ 300 )" at bounding box center [696, 472] width 28 height 12
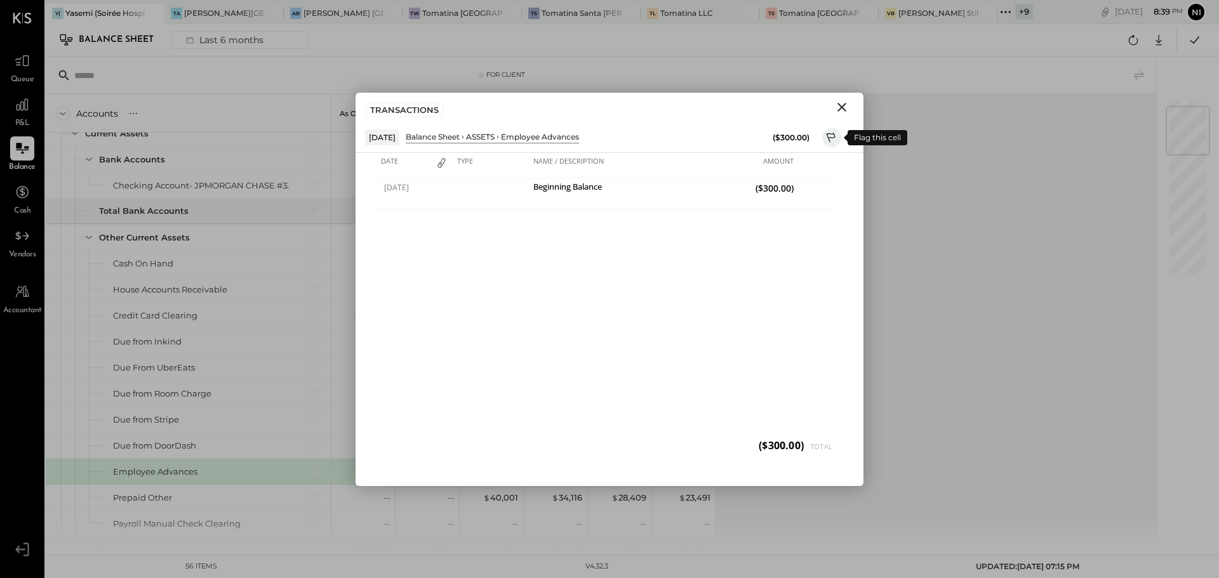
click at [832, 136] on icon at bounding box center [831, 138] width 11 height 15
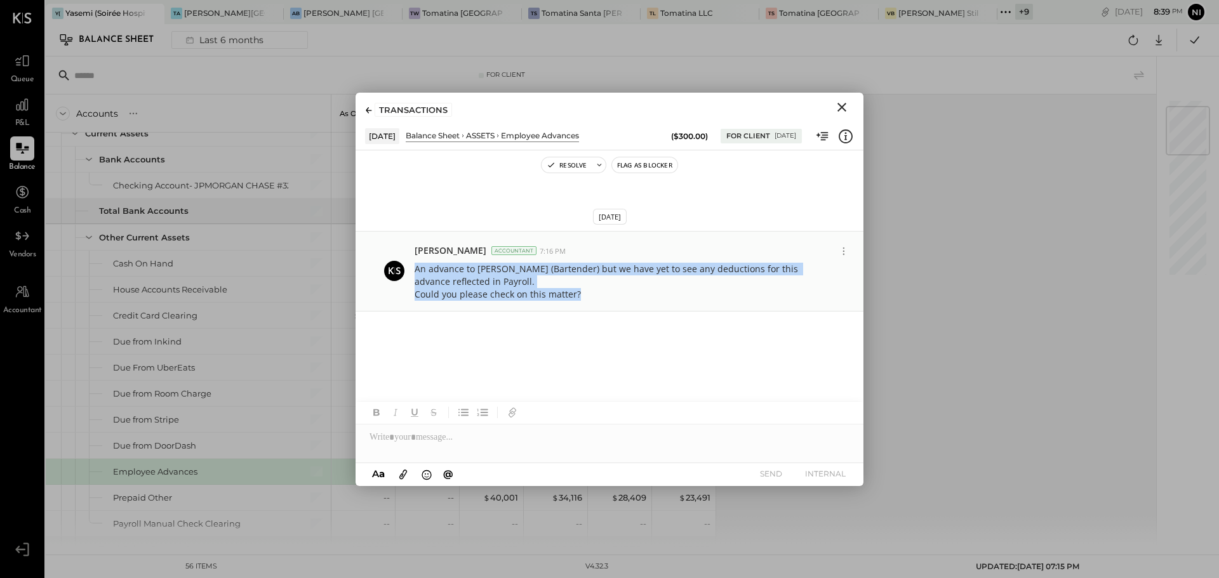
drag, startPoint x: 416, startPoint y: 269, endPoint x: 594, endPoint y: 298, distance: 180.0
click at [594, 298] on p "An advance to Morroe Robin (Bartender) but we have yet to see any deductions fo…" at bounding box center [623, 282] width 416 height 38
copy p "An advance to Morroe Robin (Bartender) but we have yet to see any deductions fo…"
click at [842, 110] on icon "Close" at bounding box center [841, 107] width 15 height 15
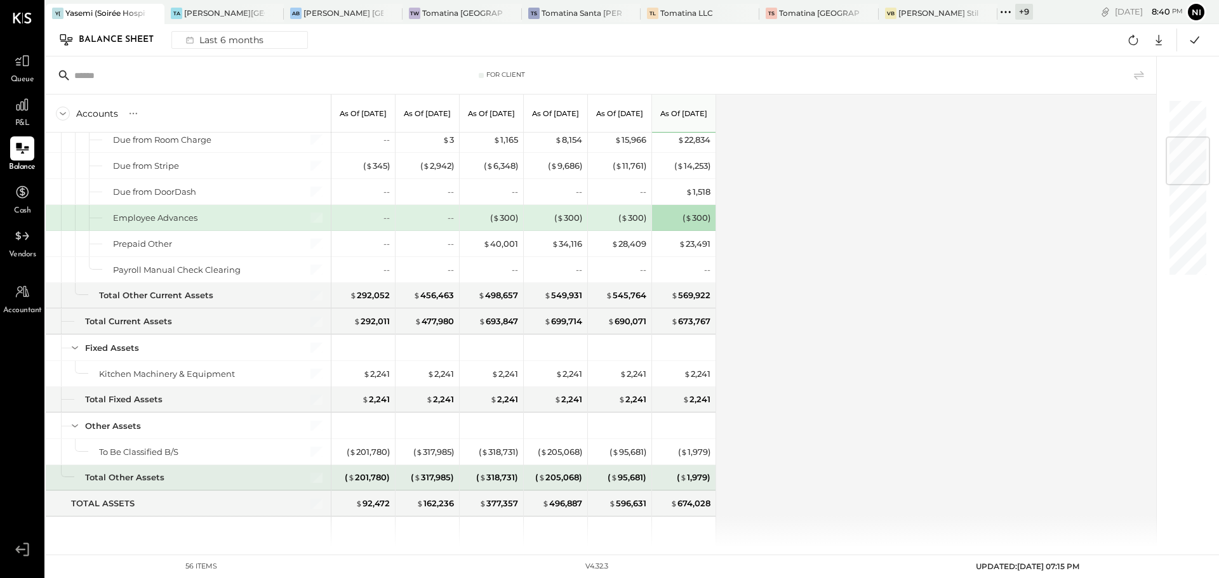
scroll to position [444, 0]
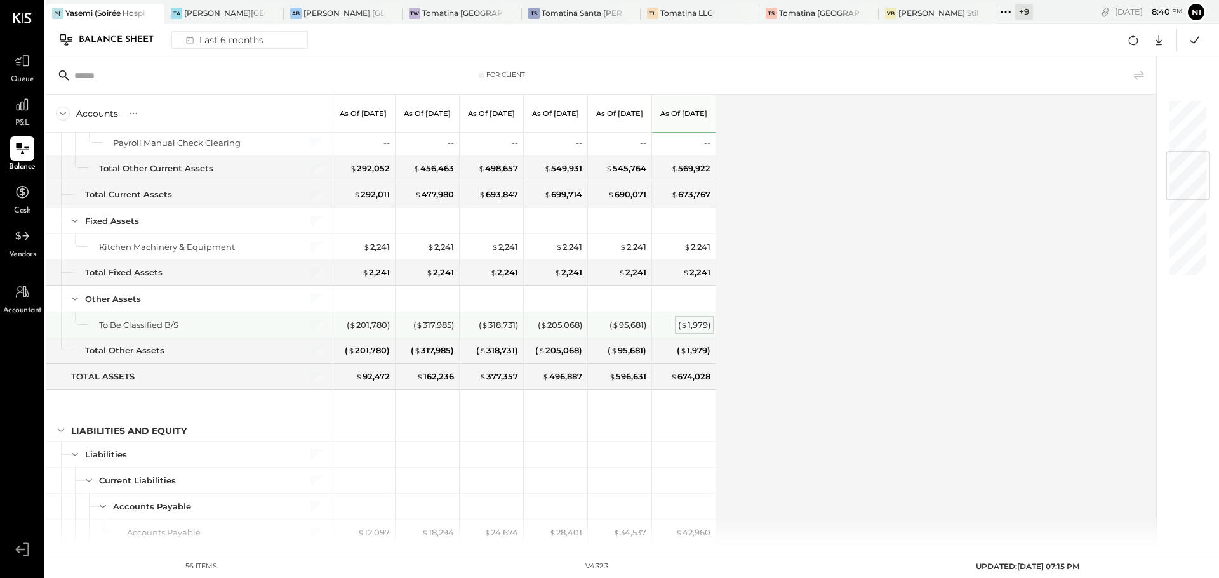
click at [696, 326] on div "( $ 1,979 )" at bounding box center [694, 325] width 32 height 12
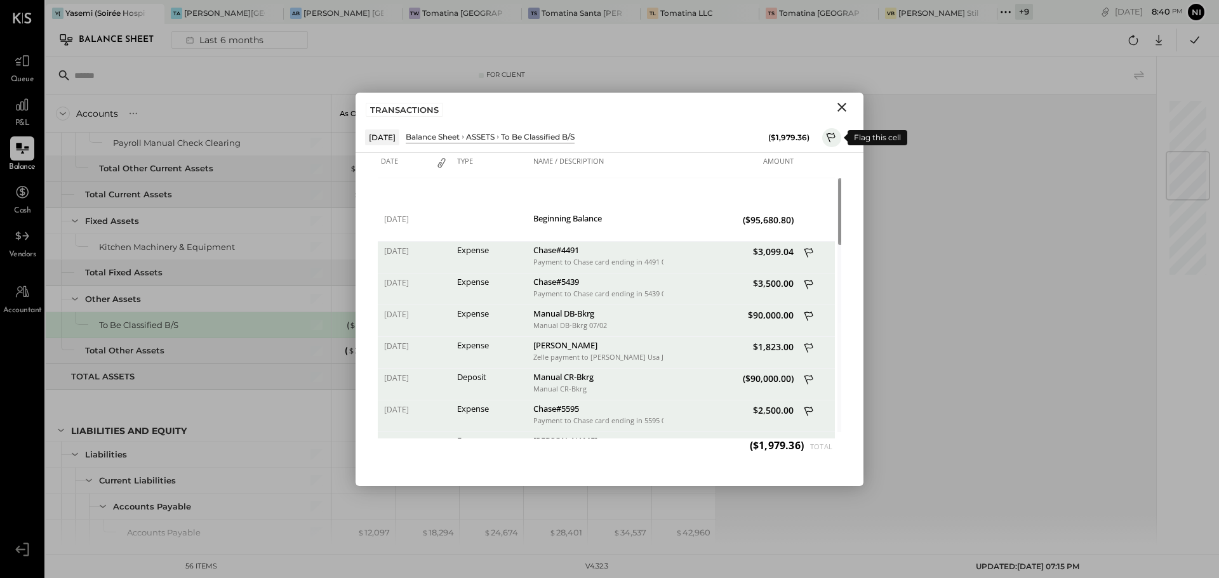
click at [828, 139] on icon at bounding box center [831, 138] width 11 height 15
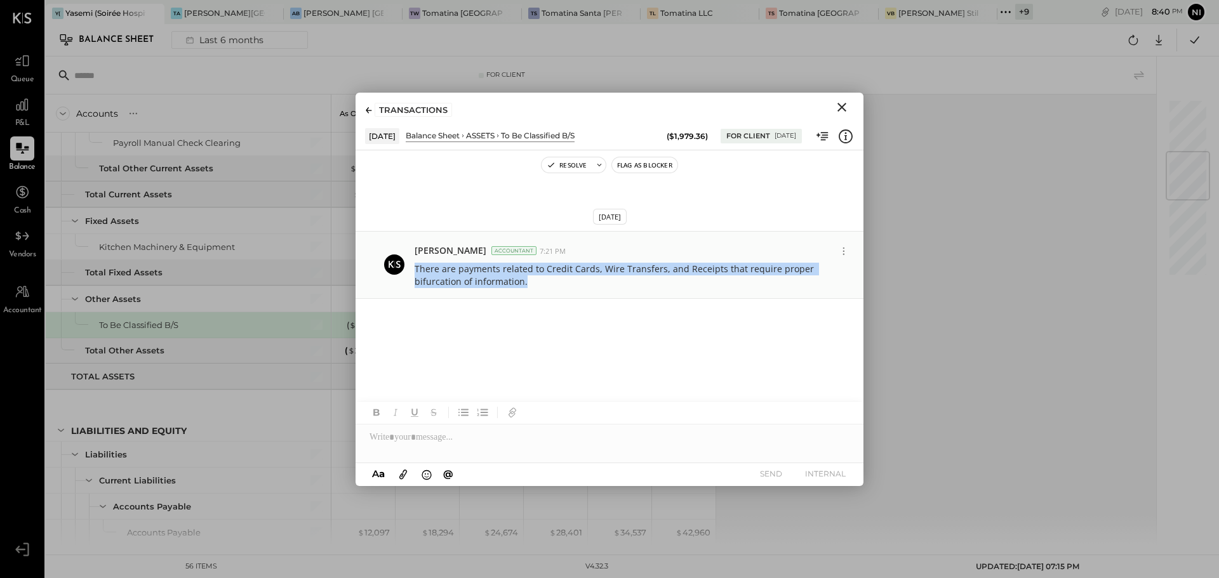
drag, startPoint x: 413, startPoint y: 270, endPoint x: 548, endPoint y: 282, distance: 135.8
click at [548, 282] on div "Nishant Sadhu Accountant 7:21 PM There are payments related to Credit Cards, Wi…" at bounding box center [609, 265] width 508 height 69
copy p "There are payments related to Credit Cards, Wire Transfers, and Receipts that r…"
drag, startPoint x: 843, startPoint y: 105, endPoint x: 828, endPoint y: 107, distance: 15.4
click at [843, 105] on icon "Close" at bounding box center [841, 107] width 15 height 15
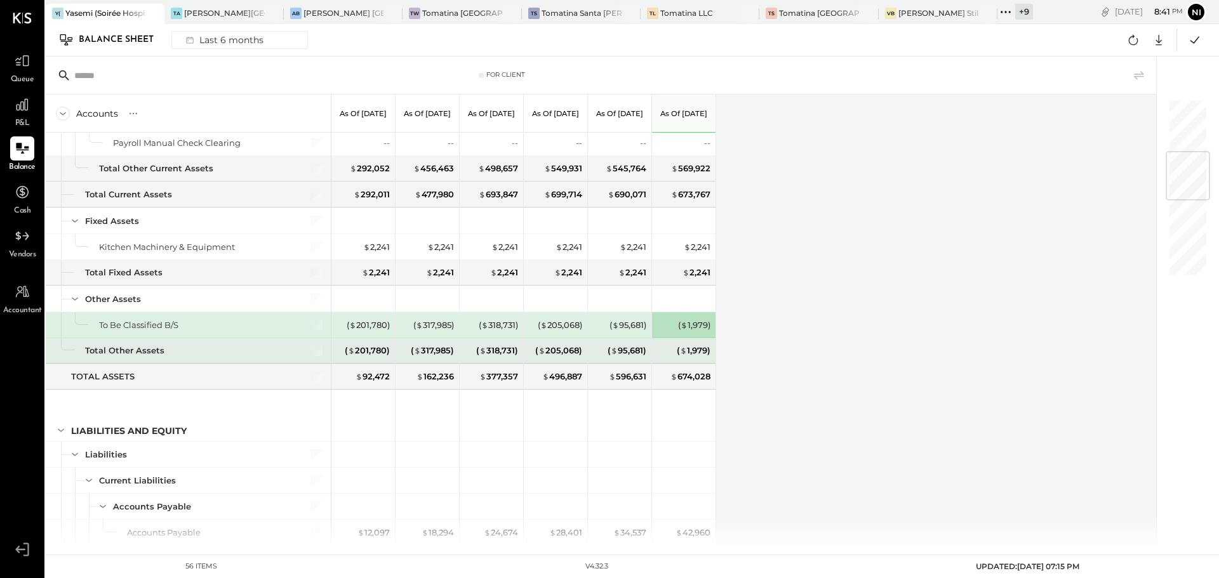
scroll to position [508, 0]
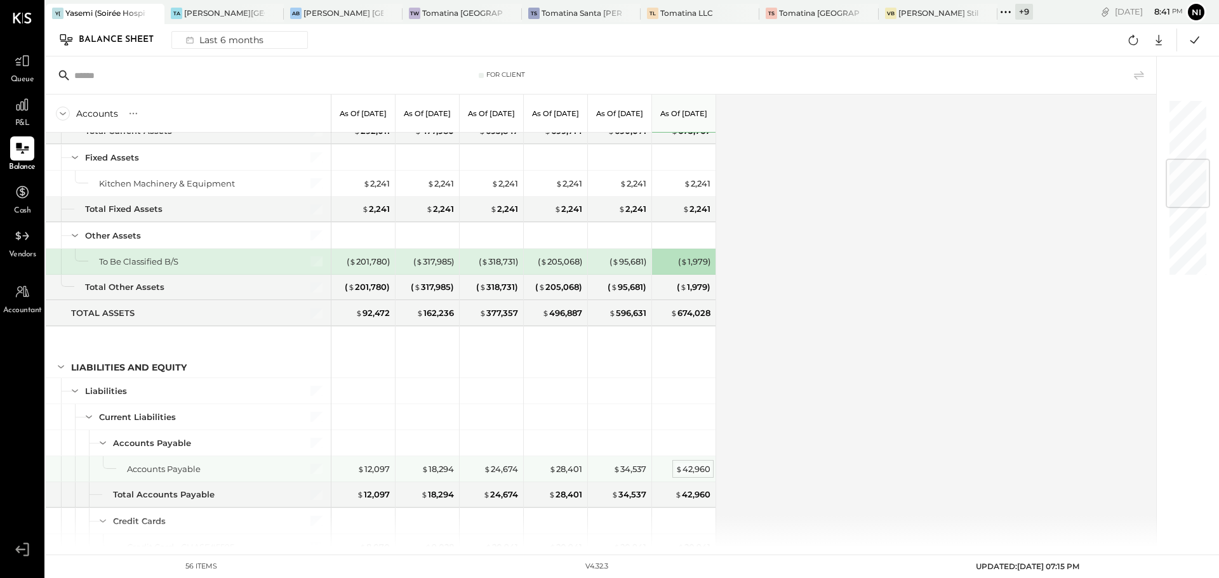
click at [689, 471] on div "$ 42,960" at bounding box center [692, 469] width 35 height 12
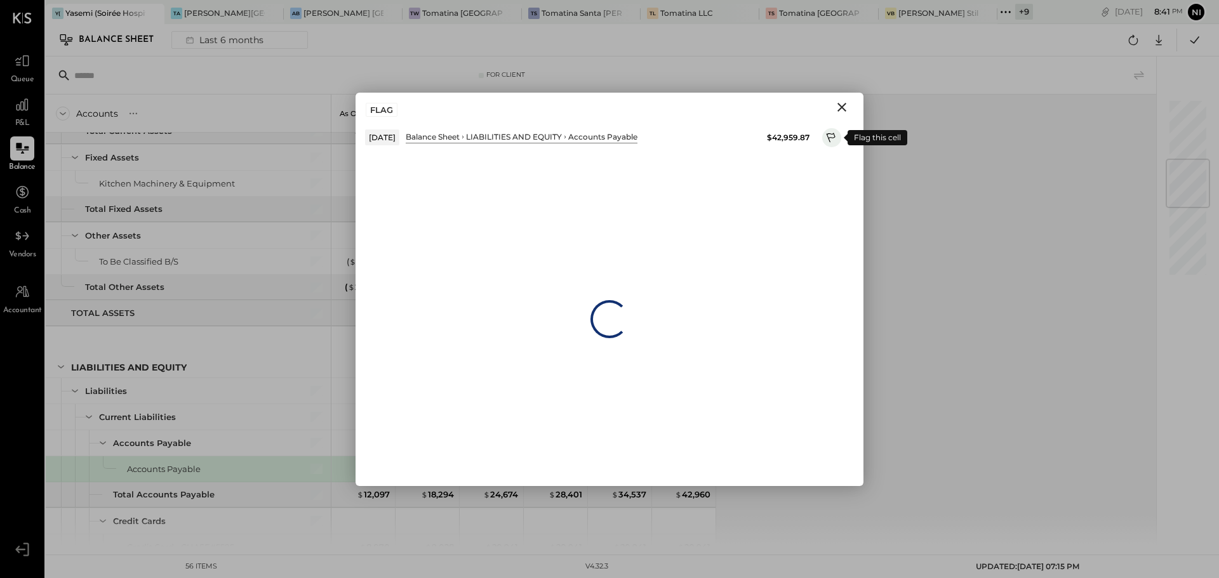
click at [832, 136] on icon at bounding box center [831, 138] width 11 height 15
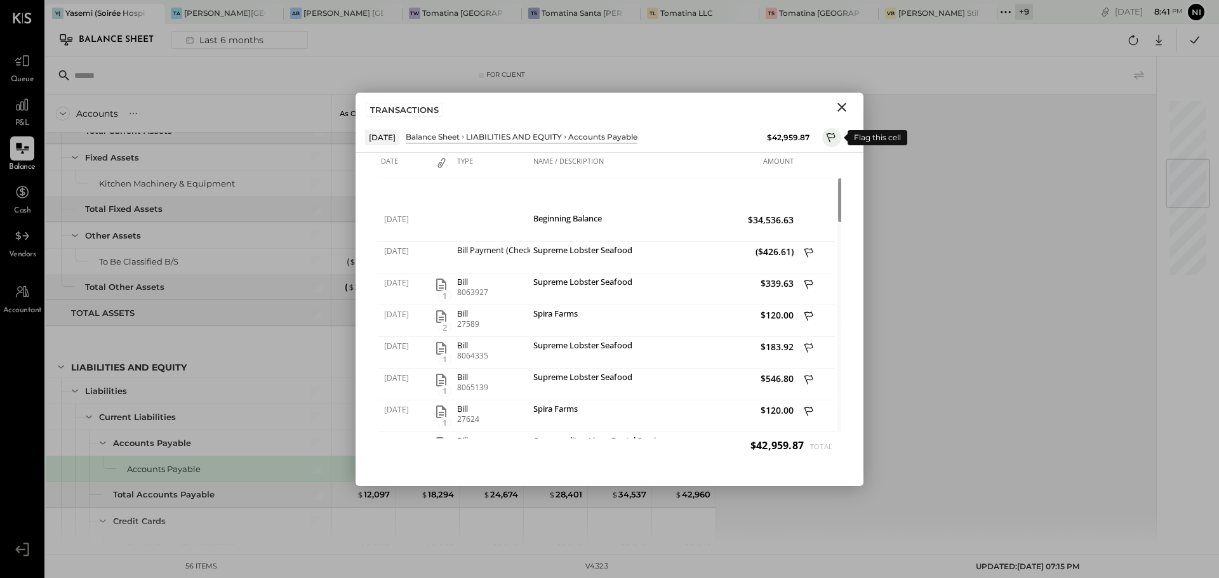
click at [831, 138] on icon at bounding box center [831, 138] width 11 height 15
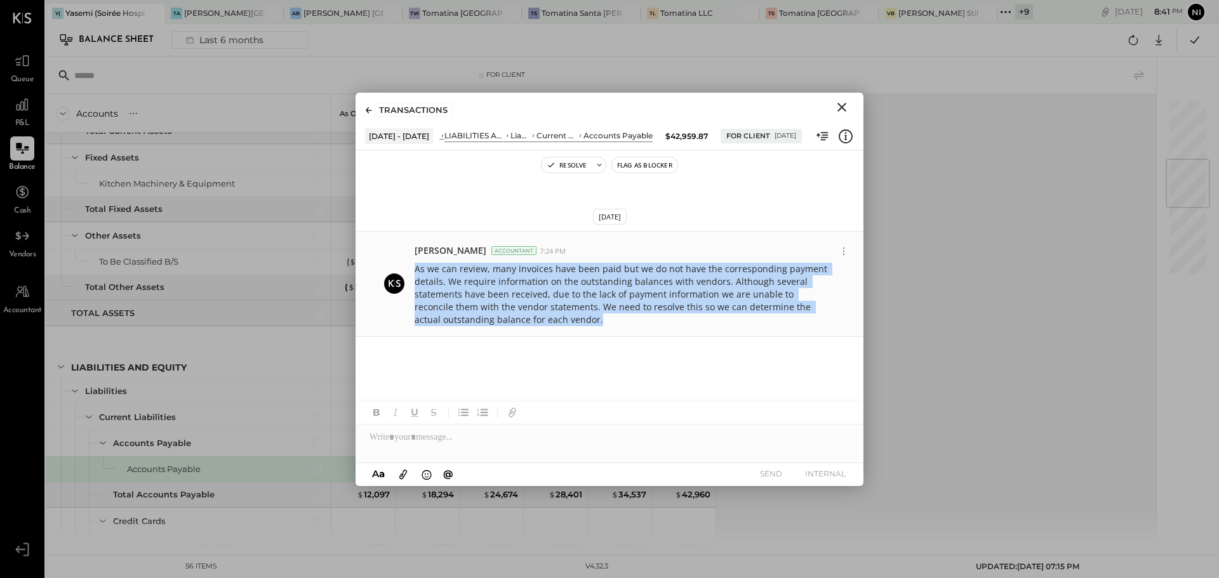
drag, startPoint x: 418, startPoint y: 270, endPoint x: 581, endPoint y: 316, distance: 169.4
click at [581, 316] on p "As we can review, many invoices have been paid but we do not have the correspon…" at bounding box center [623, 294] width 416 height 63
drag, startPoint x: 835, startPoint y: 107, endPoint x: 563, endPoint y: 441, distance: 431.4
click at [835, 107] on icon "Close" at bounding box center [841, 107] width 15 height 15
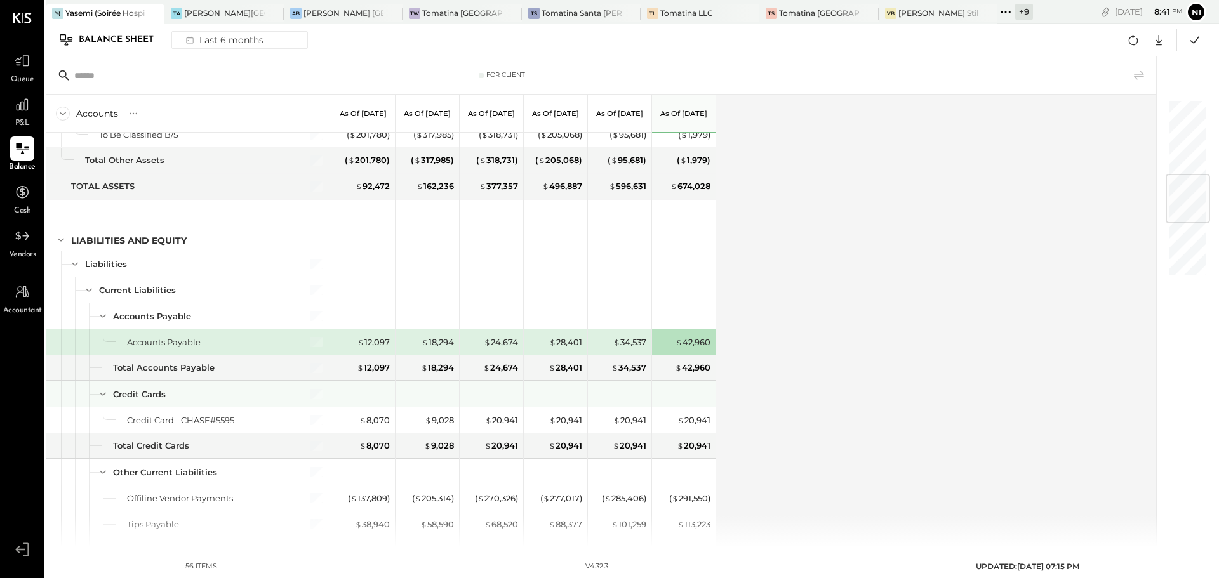
scroll to position [698, 0]
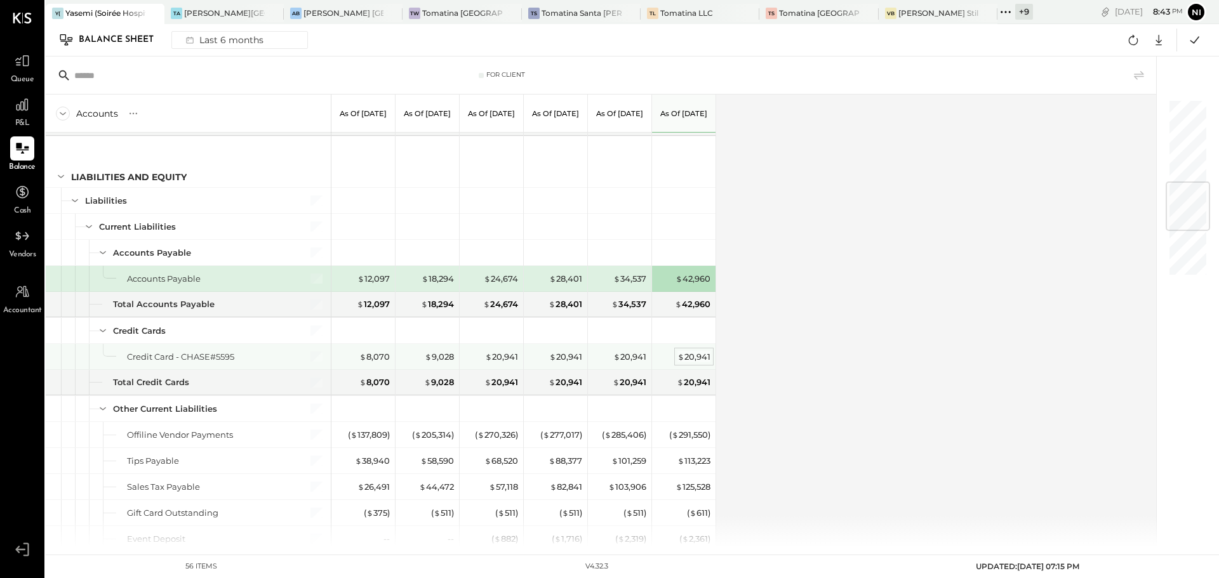
click at [696, 355] on div "$ 20,941" at bounding box center [693, 357] width 33 height 12
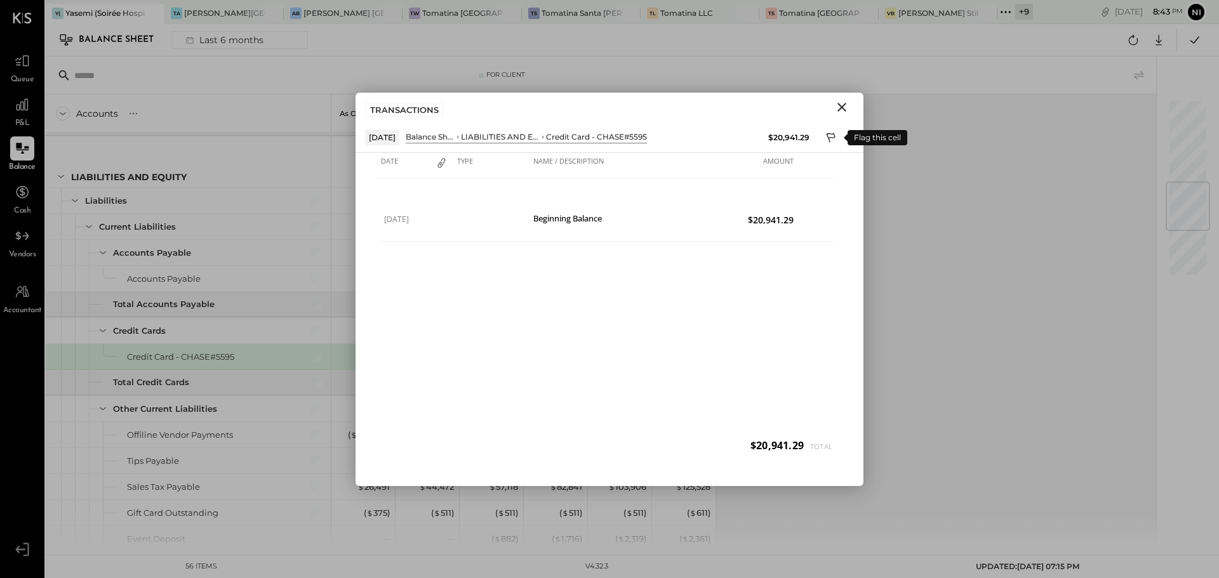
click at [826, 135] on icon at bounding box center [831, 138] width 11 height 15
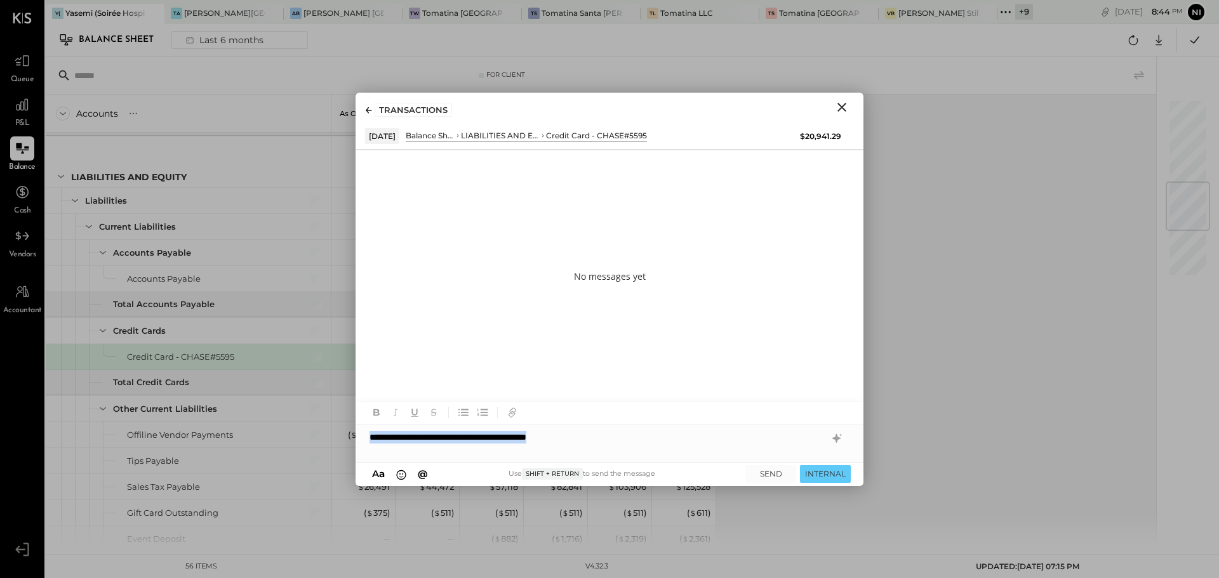
click at [606, 434] on div "**********" at bounding box center [609, 437] width 508 height 25
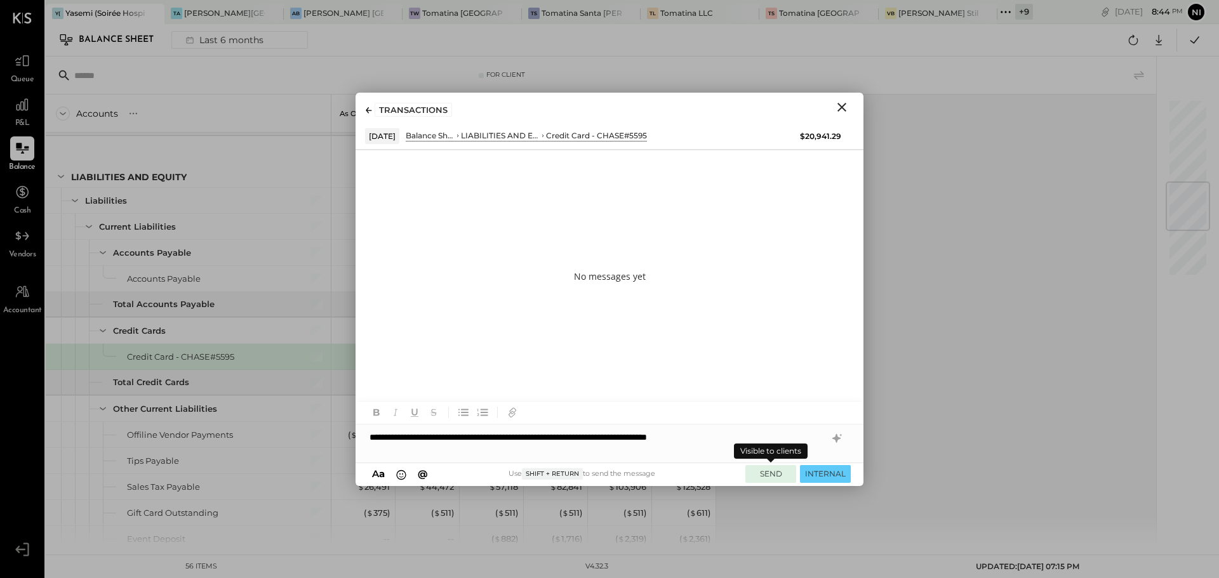
click at [767, 475] on button "SEND" at bounding box center [770, 473] width 51 height 17
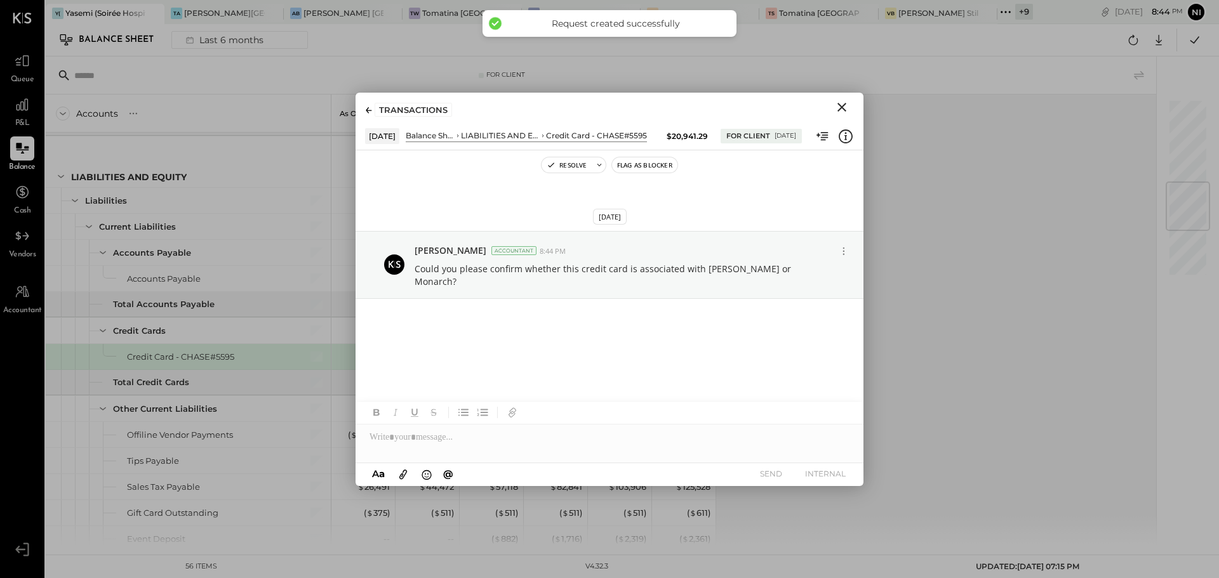
drag, startPoint x: 842, startPoint y: 104, endPoint x: 429, endPoint y: 333, distance: 471.7
click at [842, 104] on icon "Close" at bounding box center [841, 107] width 15 height 15
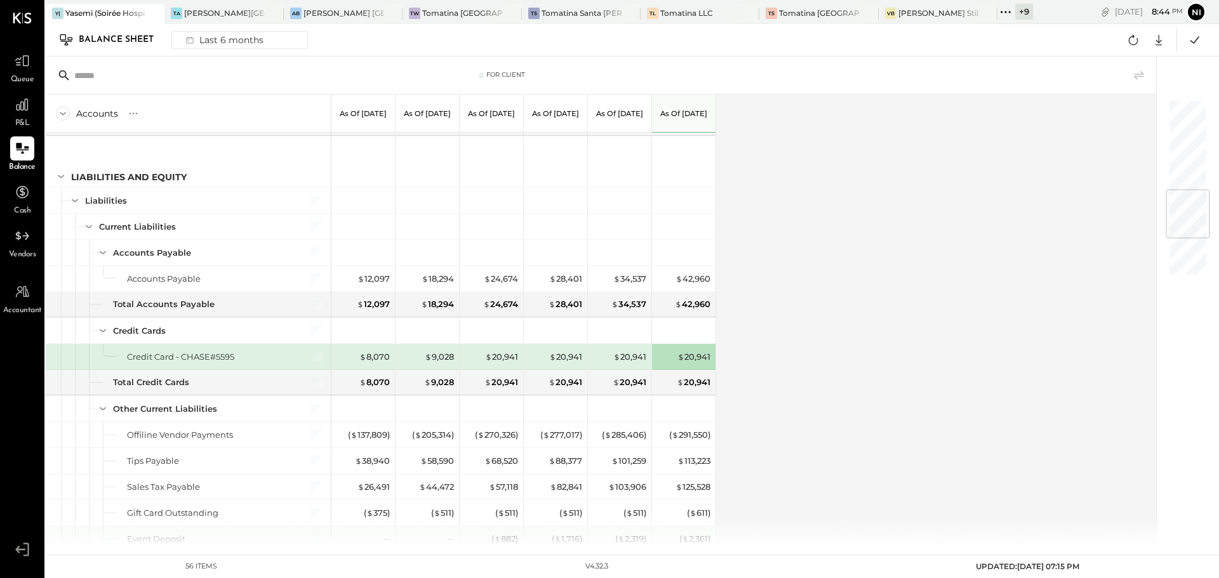
scroll to position [762, 0]
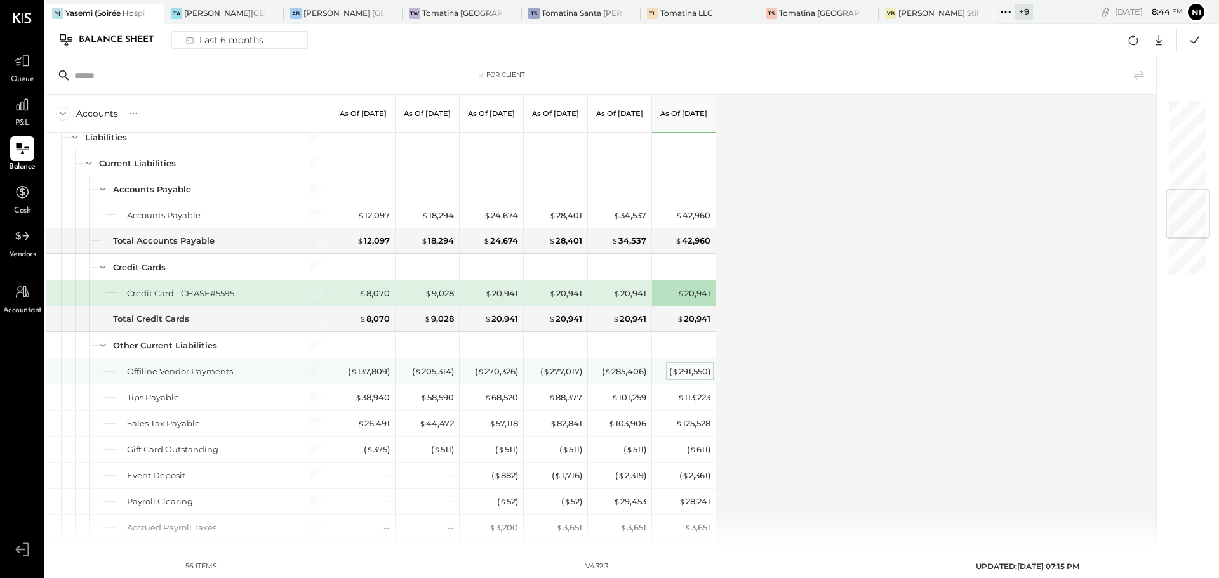
click at [691, 368] on div "( $ 291,550 )" at bounding box center [689, 372] width 41 height 12
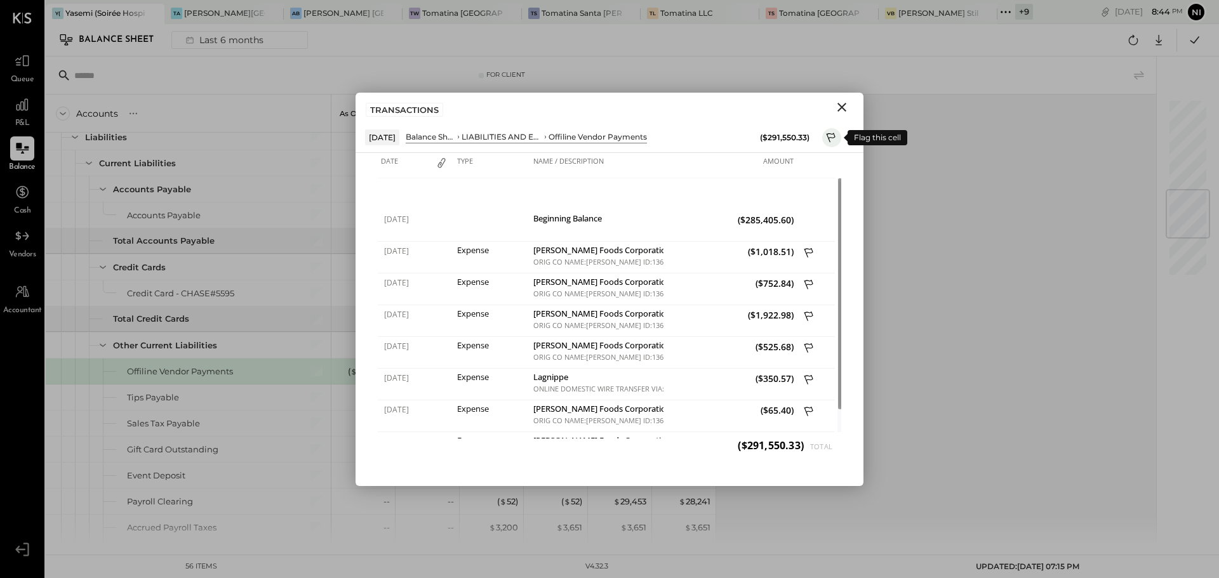
click at [828, 140] on icon at bounding box center [831, 138] width 11 height 15
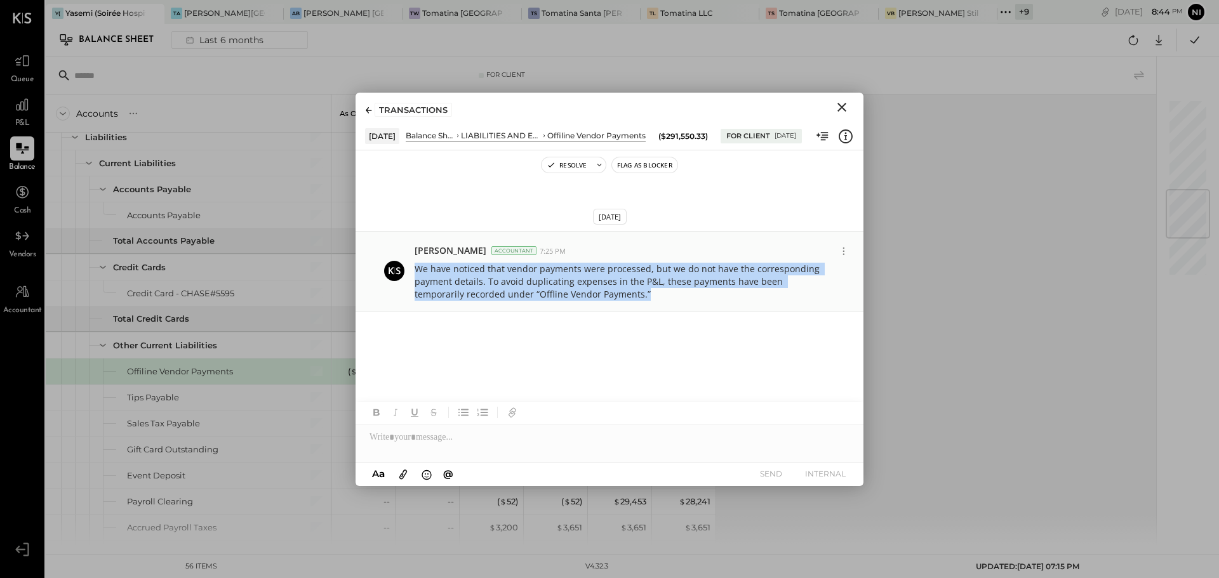
drag, startPoint x: 416, startPoint y: 265, endPoint x: 594, endPoint y: 298, distance: 180.0
click at [594, 298] on p "We have noticed that vendor payments were processed, but we do not have the cor…" at bounding box center [623, 282] width 416 height 38
copy p "We have noticed that vendor payments were processed, but we do not have the cor…"
drag, startPoint x: 844, startPoint y: 104, endPoint x: 408, endPoint y: 410, distance: 532.7
click at [844, 104] on icon "Close" at bounding box center [841, 107] width 15 height 15
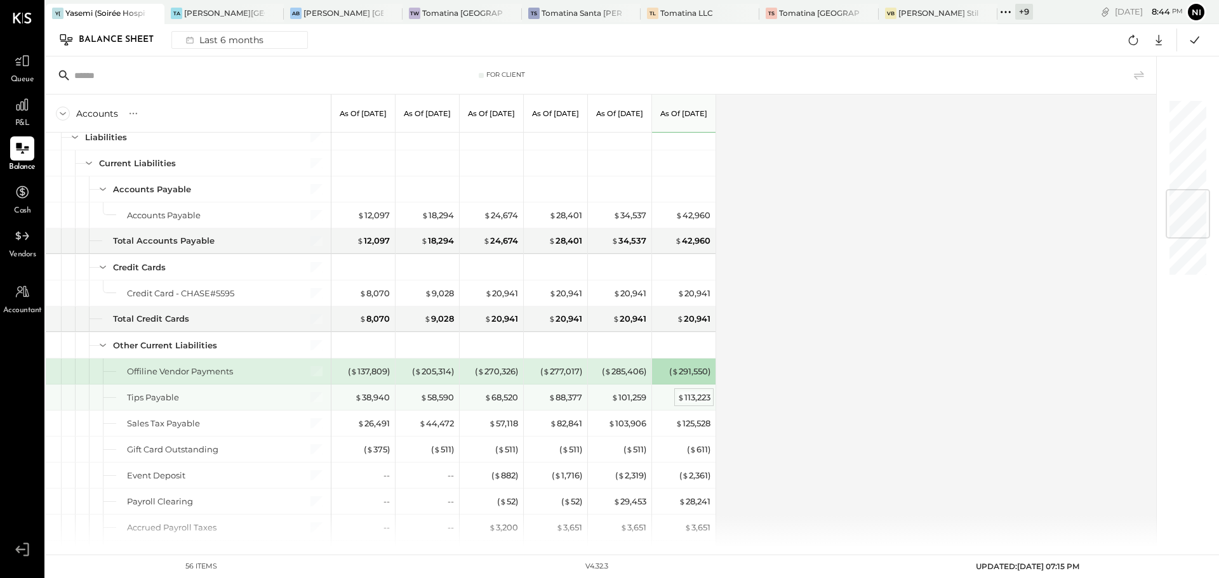
click at [698, 397] on div "$ 113,223" at bounding box center [693, 398] width 33 height 12
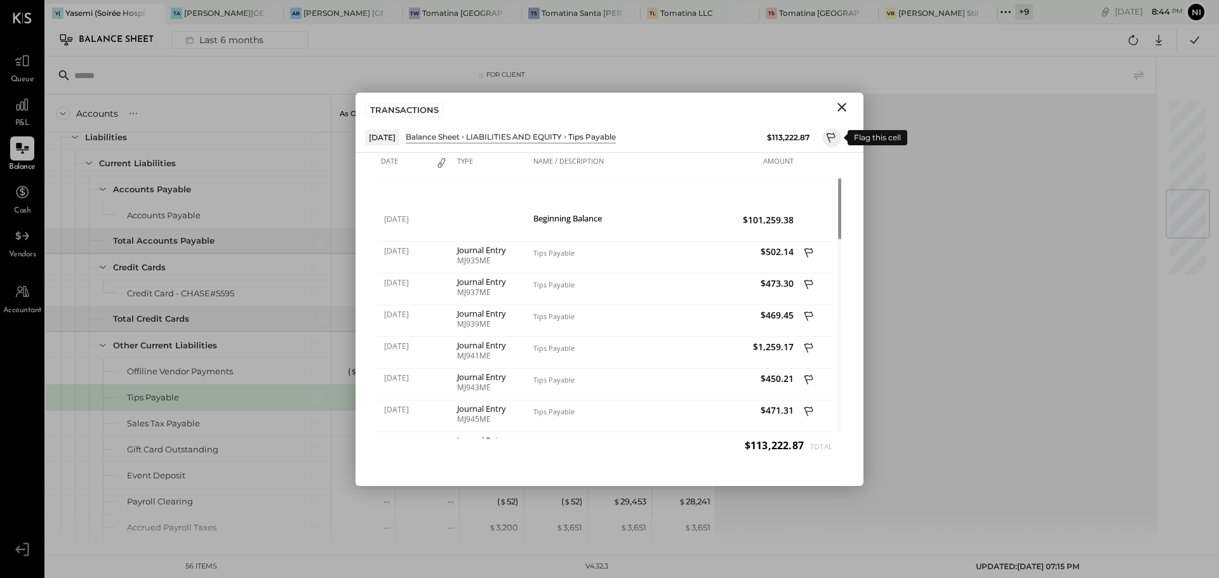
click at [831, 137] on icon at bounding box center [831, 138] width 9 height 10
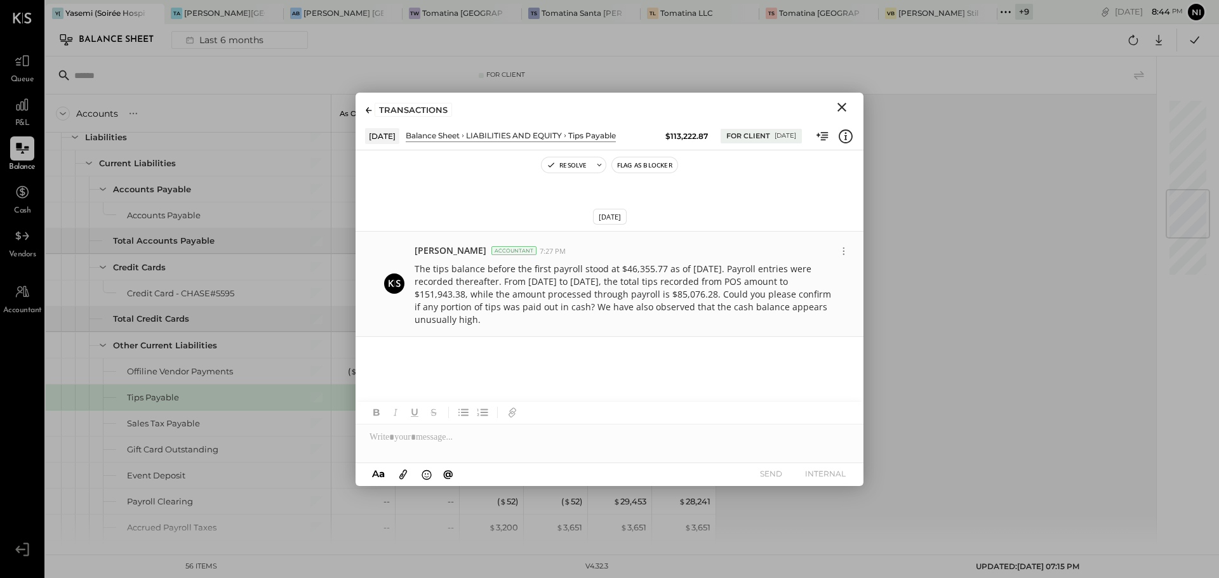
drag, startPoint x: 422, startPoint y: 272, endPoint x: 485, endPoint y: 322, distance: 80.9
click at [485, 322] on div "Nishant Sadhu Accountant 7:27 PM The tips balance before the first payroll stoo…" at bounding box center [609, 284] width 508 height 107
copy p "The tips balance before the first payroll stood at $46,355.77 as of 03/09/2025.…"
drag, startPoint x: 841, startPoint y: 108, endPoint x: 847, endPoint y: 115, distance: 9.4
click at [841, 108] on icon "Close" at bounding box center [841, 107] width 9 height 9
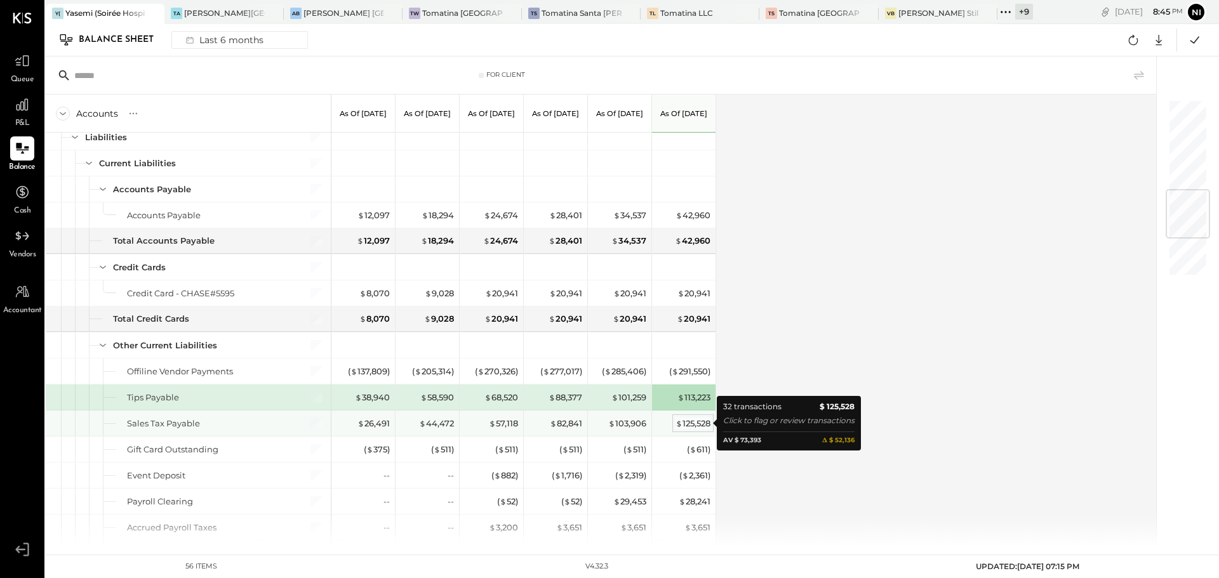
click at [690, 418] on div "$ 125,528" at bounding box center [692, 424] width 35 height 12
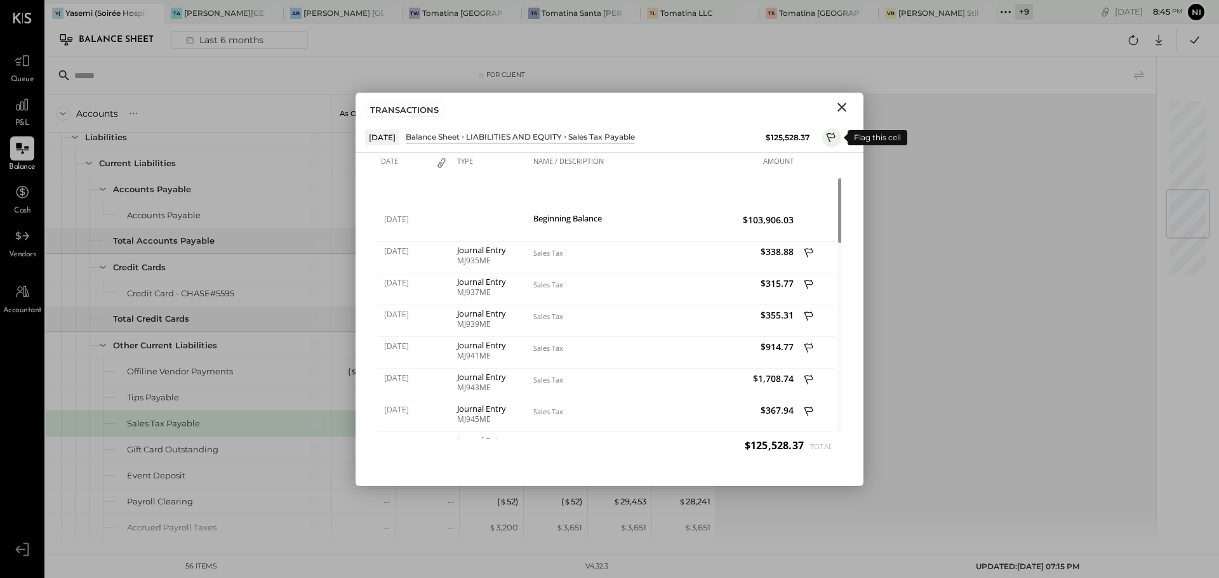
click at [835, 133] on icon at bounding box center [831, 138] width 11 height 15
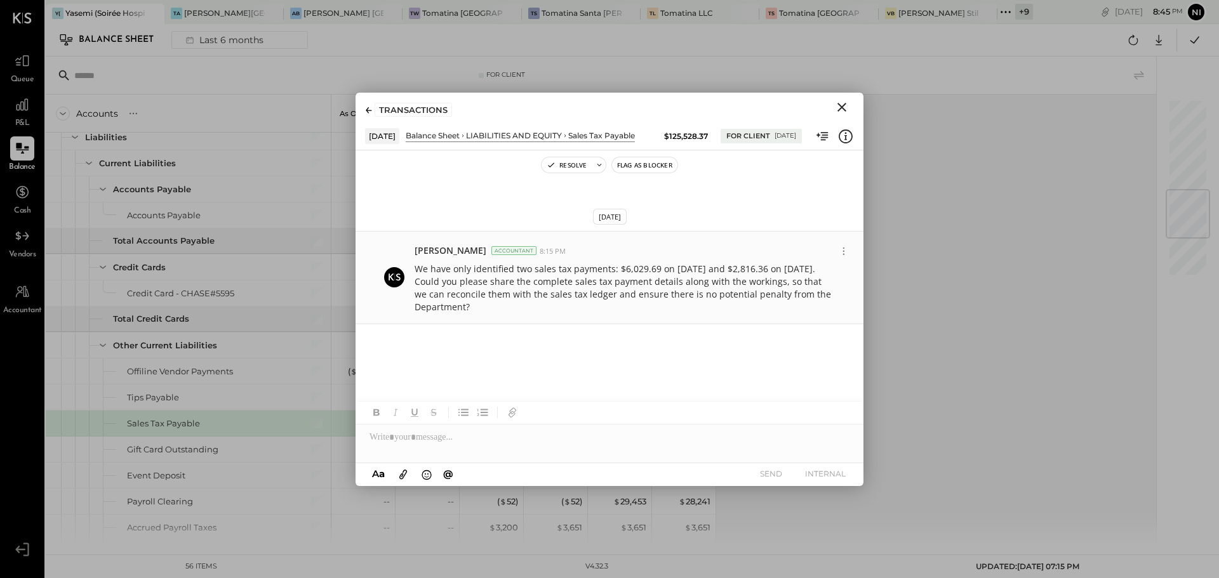
drag, startPoint x: 418, startPoint y: 267, endPoint x: 491, endPoint y: 313, distance: 86.1
click at [491, 313] on p "We have only identified two sales tax payments: $6,029.69 on 04/21/2025 and $2,…" at bounding box center [623, 288] width 416 height 51
copy p "We have only identified two sales tax payments: $6,029.69 on 04/21/2025 and $2,…"
drag, startPoint x: 840, startPoint y: 103, endPoint x: 611, endPoint y: 404, distance: 377.8
click at [840, 103] on icon "Close" at bounding box center [841, 107] width 15 height 15
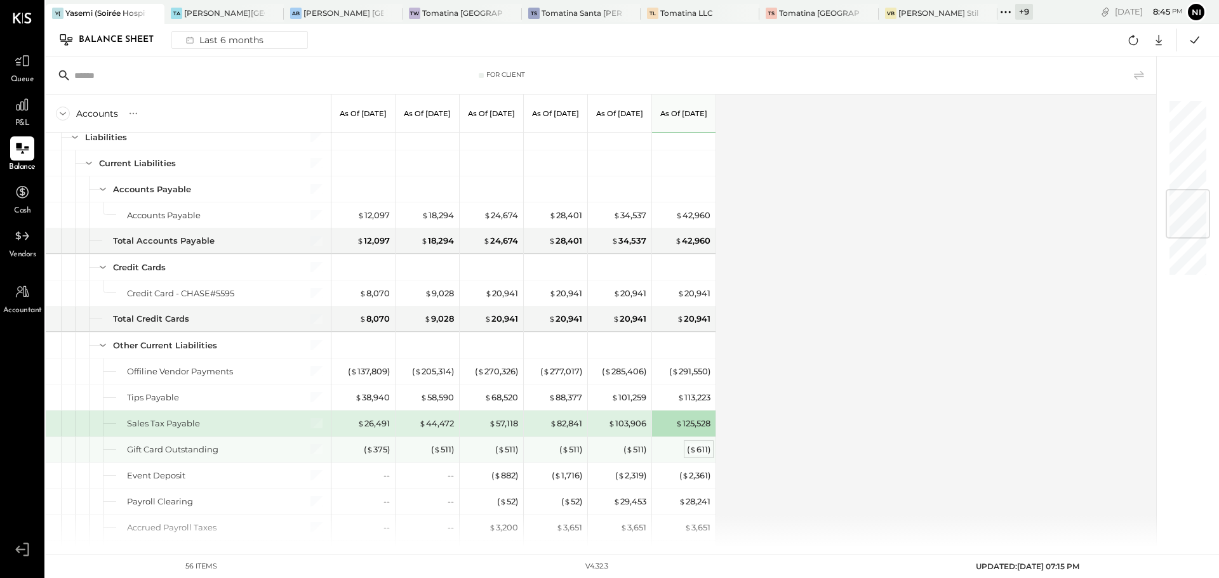
click at [696, 450] on div "( $ 611 )" at bounding box center [698, 450] width 23 height 12
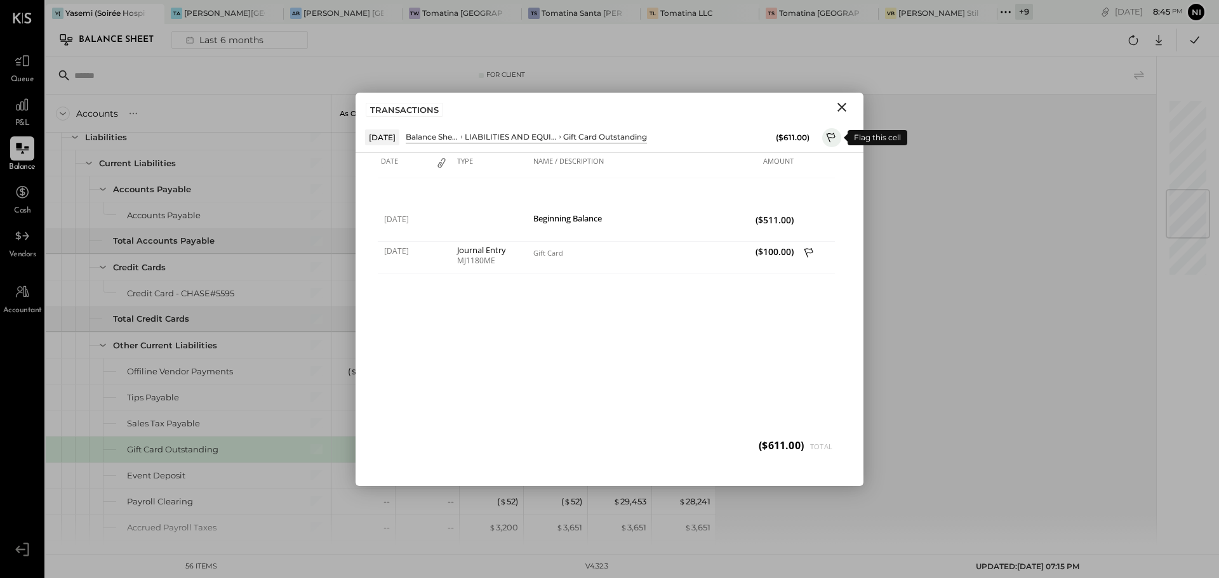
click at [826, 139] on icon at bounding box center [831, 138] width 11 height 15
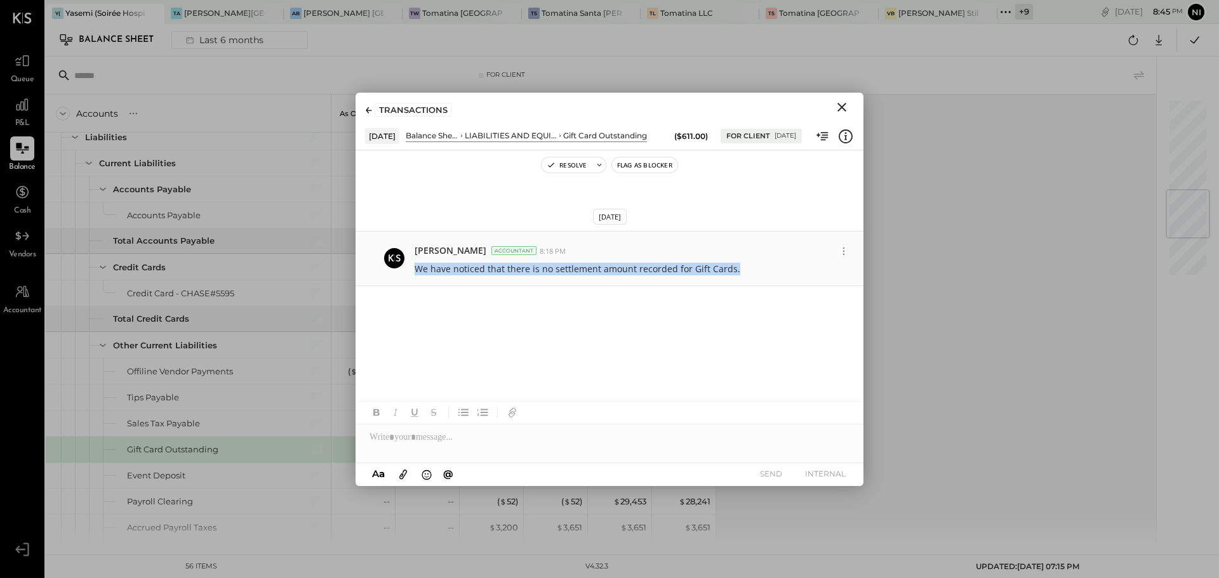
drag, startPoint x: 418, startPoint y: 267, endPoint x: 799, endPoint y: 270, distance: 380.9
click at [799, 270] on div "We have noticed that there is no settlement amount recorded for Gift Cards." at bounding box center [634, 267] width 439 height 15
copy p "We have noticed that there is no settlement amount recorded for Gift Cards."
click at [842, 105] on icon "Close" at bounding box center [841, 107] width 15 height 15
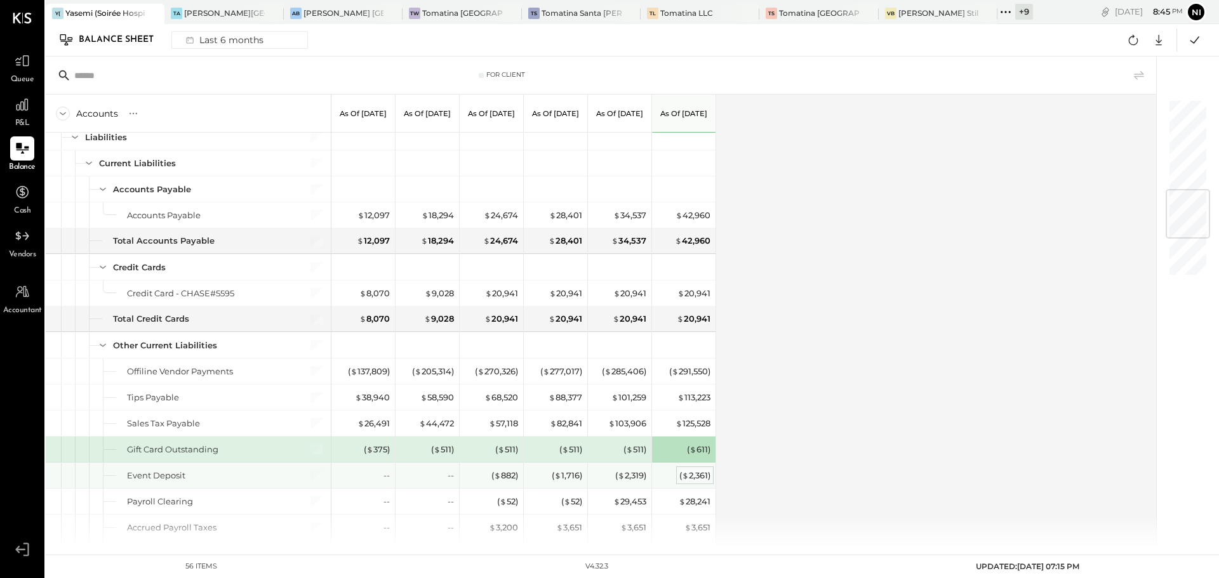
click at [692, 473] on div "( $ 2,361 )" at bounding box center [694, 476] width 31 height 12
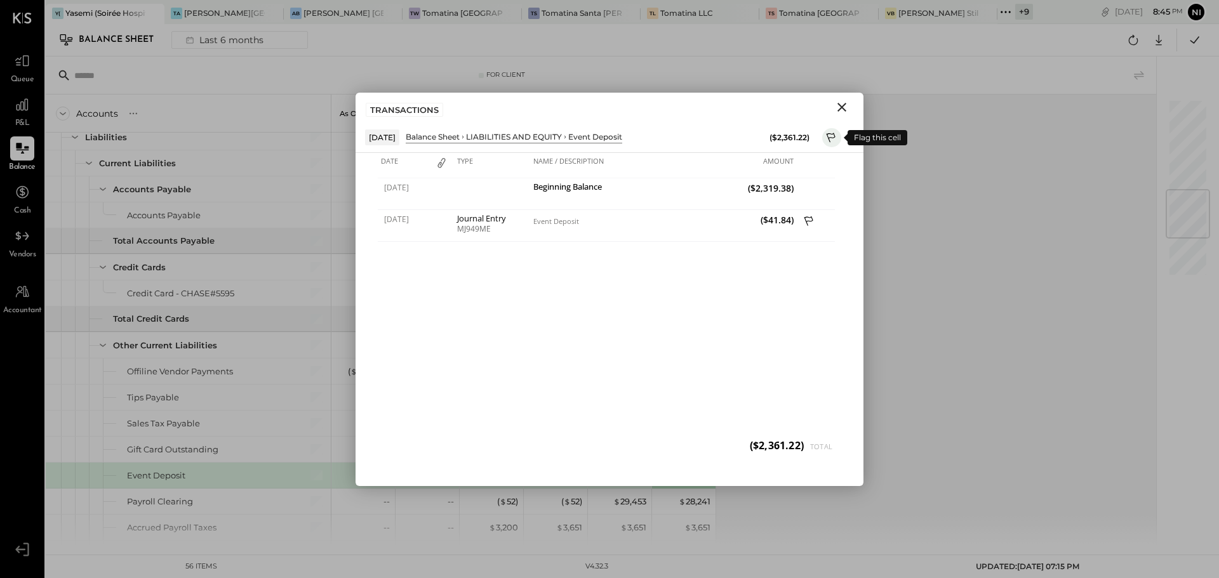
click at [828, 136] on icon at bounding box center [831, 138] width 11 height 15
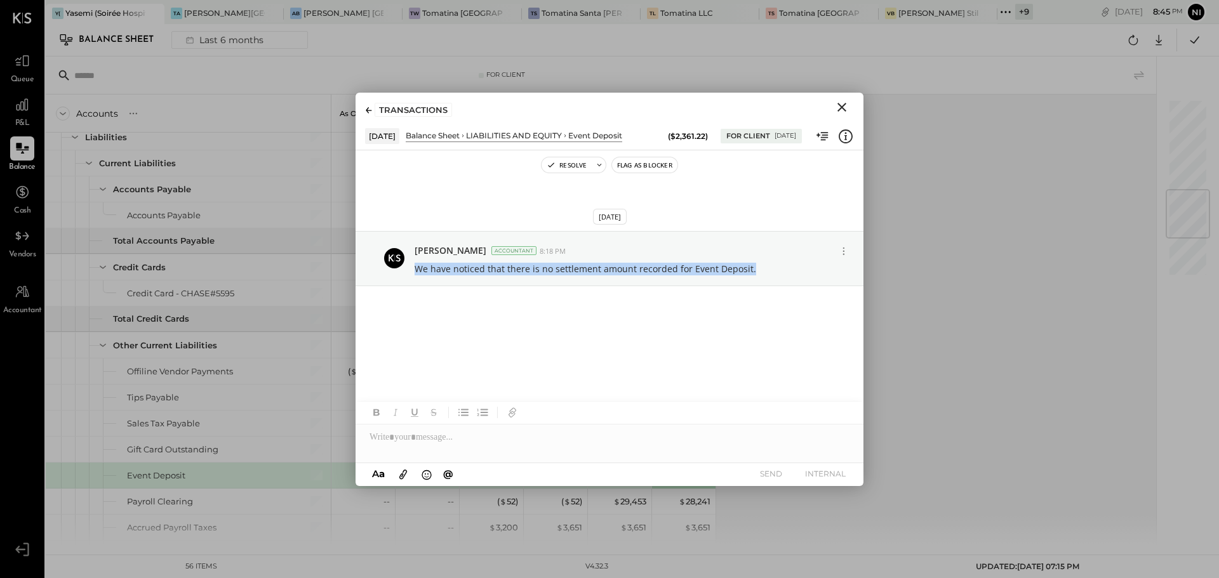
drag, startPoint x: 536, startPoint y: 276, endPoint x: 767, endPoint y: 291, distance: 231.5
click at [767, 291] on div "Aug 26th, 2025 Nishant Sadhu Accountant 8:18 PM We have noticed that there is n…" at bounding box center [609, 237] width 508 height 152
drag, startPoint x: 843, startPoint y: 106, endPoint x: 336, endPoint y: 503, distance: 644.3
click at [843, 106] on icon "Close" at bounding box center [841, 107] width 9 height 9
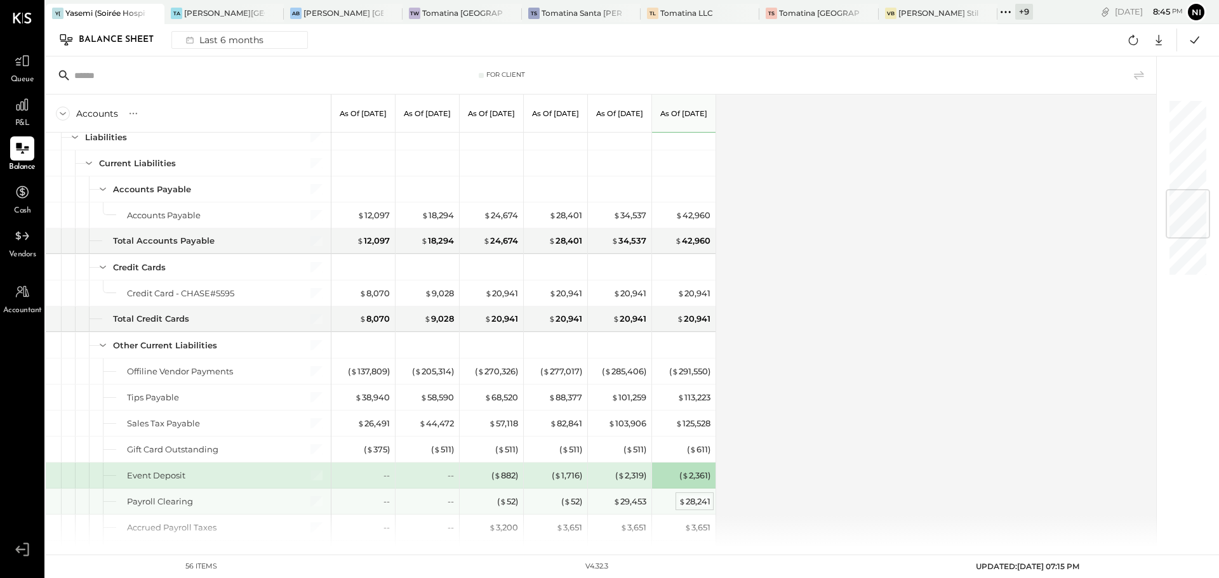
click at [705, 498] on div "$ 28,241" at bounding box center [695, 502] width 32 height 12
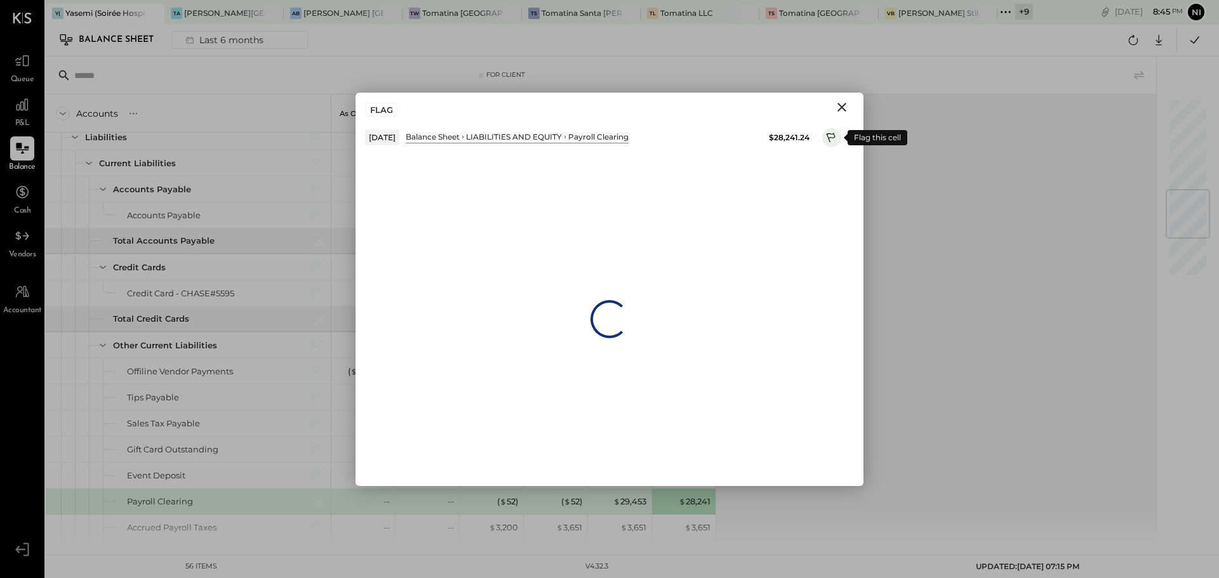
click at [830, 136] on icon at bounding box center [831, 138] width 11 height 15
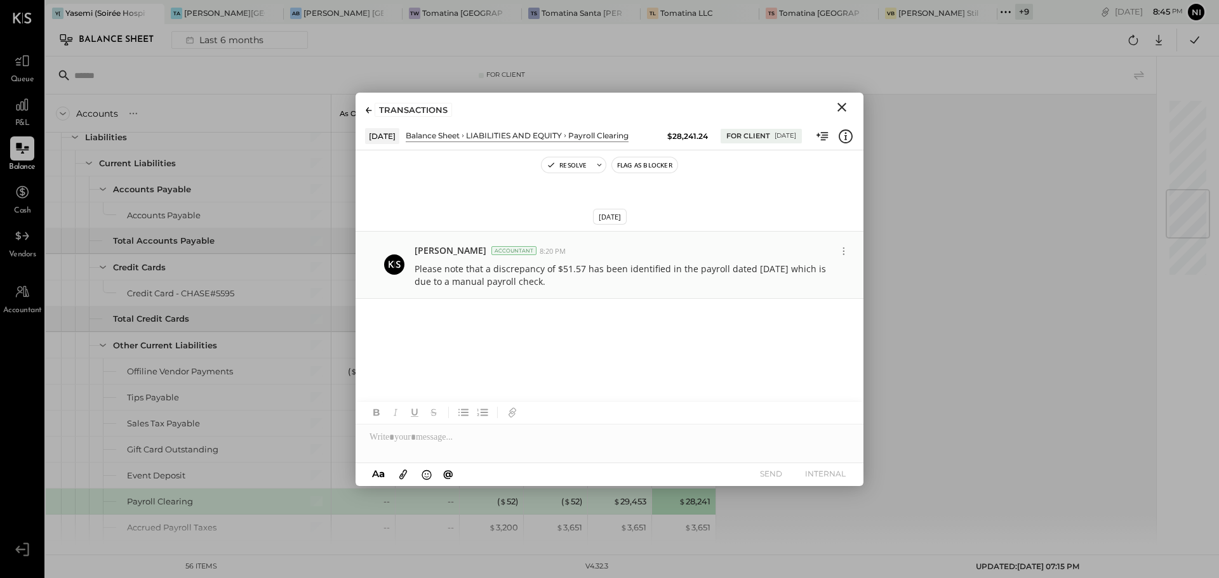
drag, startPoint x: 414, startPoint y: 266, endPoint x: 557, endPoint y: 282, distance: 143.8
click at [555, 286] on div "Nishant Sadhu Accountant 8:20 PM Please note that a discrepancy of $51.57 has b…" at bounding box center [609, 265] width 508 height 69
copy p "Please note that a discrepancy of $51.57 has been identified in the payroll dat…"
drag, startPoint x: 842, startPoint y: 106, endPoint x: 4, endPoint y: 362, distance: 876.1
click at [842, 106] on icon "Close" at bounding box center [841, 107] width 9 height 9
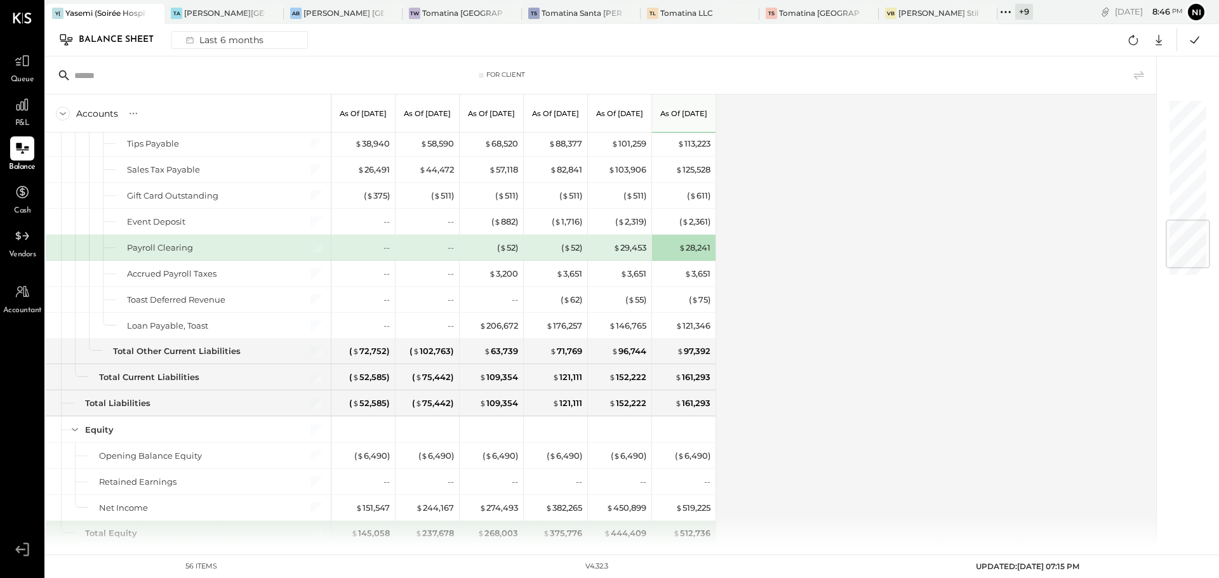
scroll to position [1073, 0]
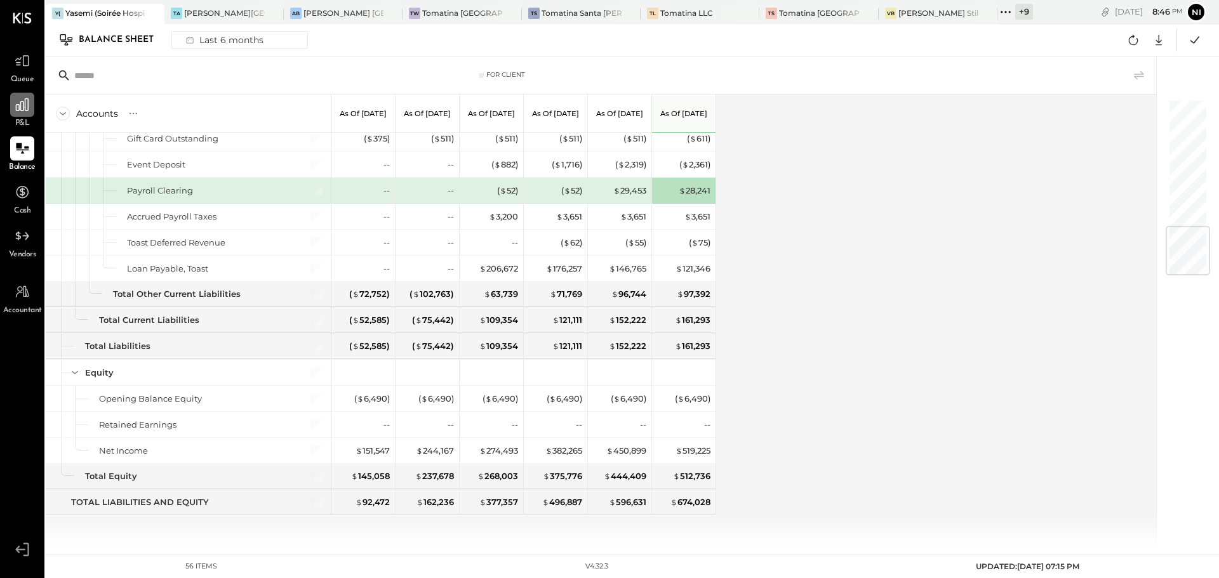
click at [23, 100] on icon at bounding box center [22, 104] width 17 height 17
